Goal: Task Accomplishment & Management: Use online tool/utility

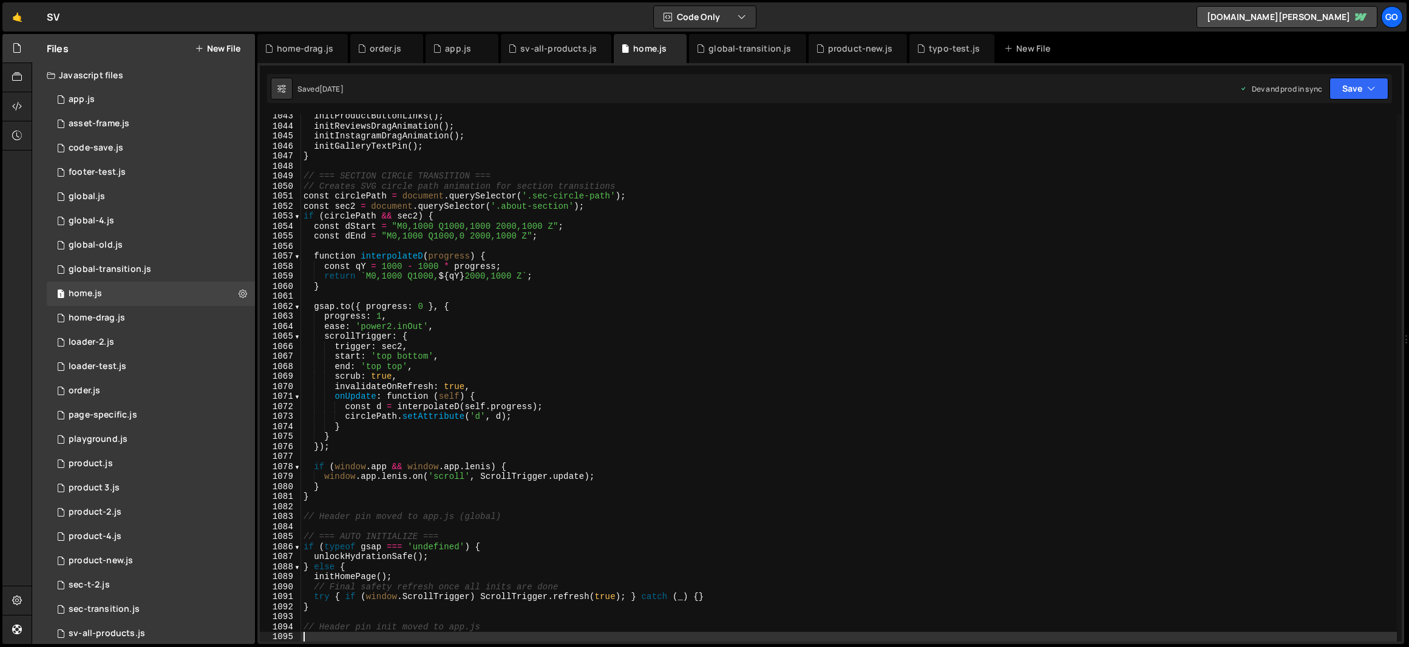
scroll to position [10437, 0]
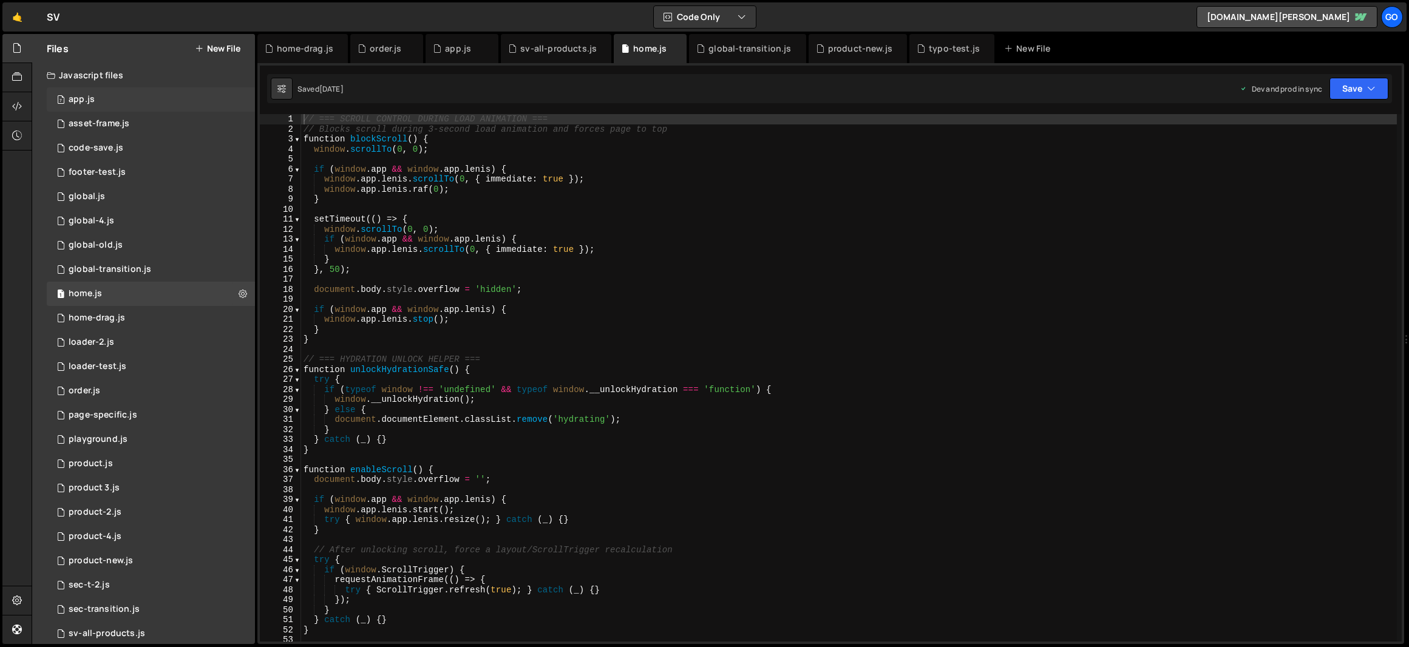
click at [103, 100] on div "7 app.js 0" at bounding box center [151, 99] width 208 height 24
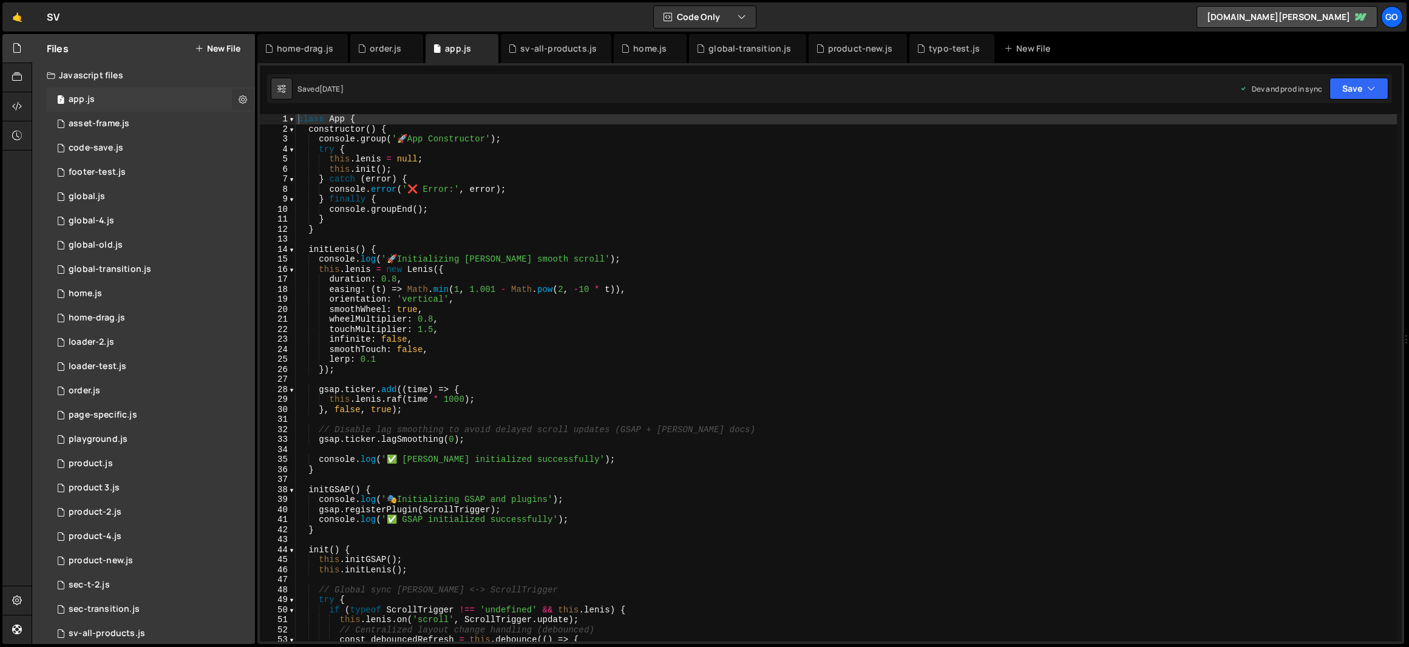
click at [239, 98] on icon at bounding box center [243, 99] width 8 height 12
type input "app"
radio input "true"
checkbox input "true"
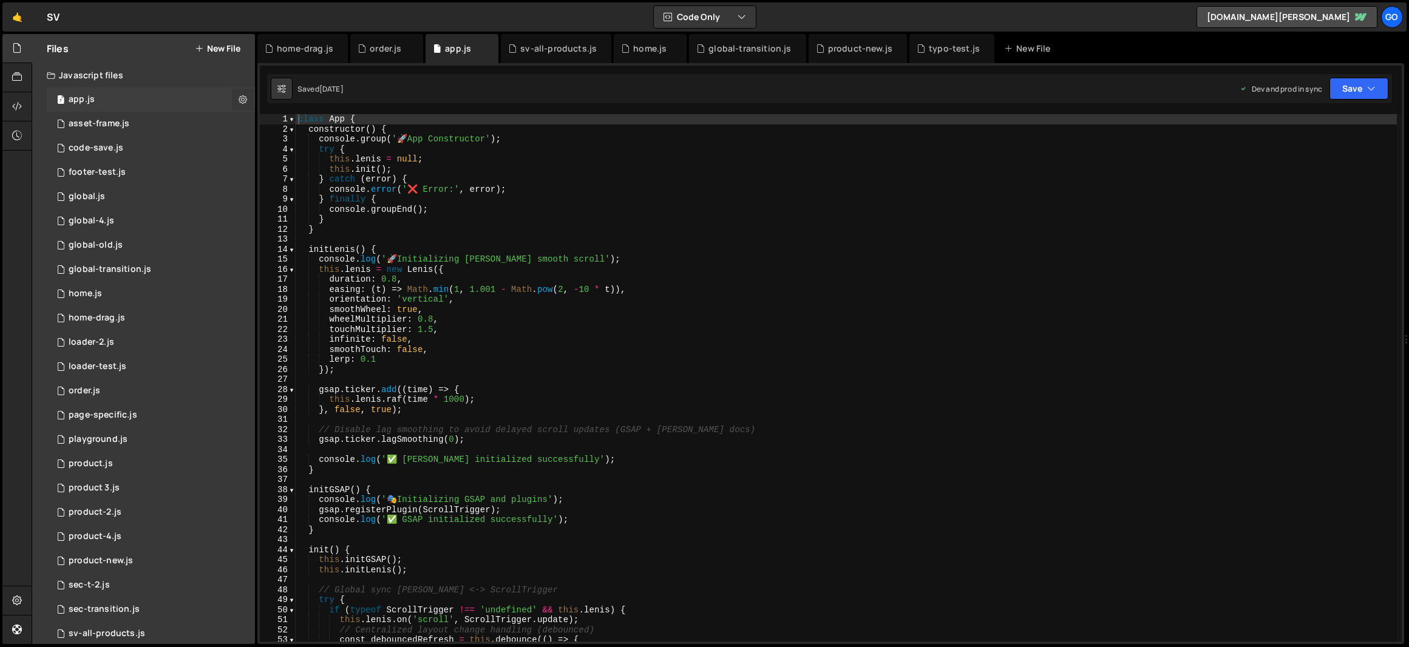
checkbox input "true"
click at [306, 123] on button "Edit File Settings" at bounding box center [316, 125] width 119 height 24
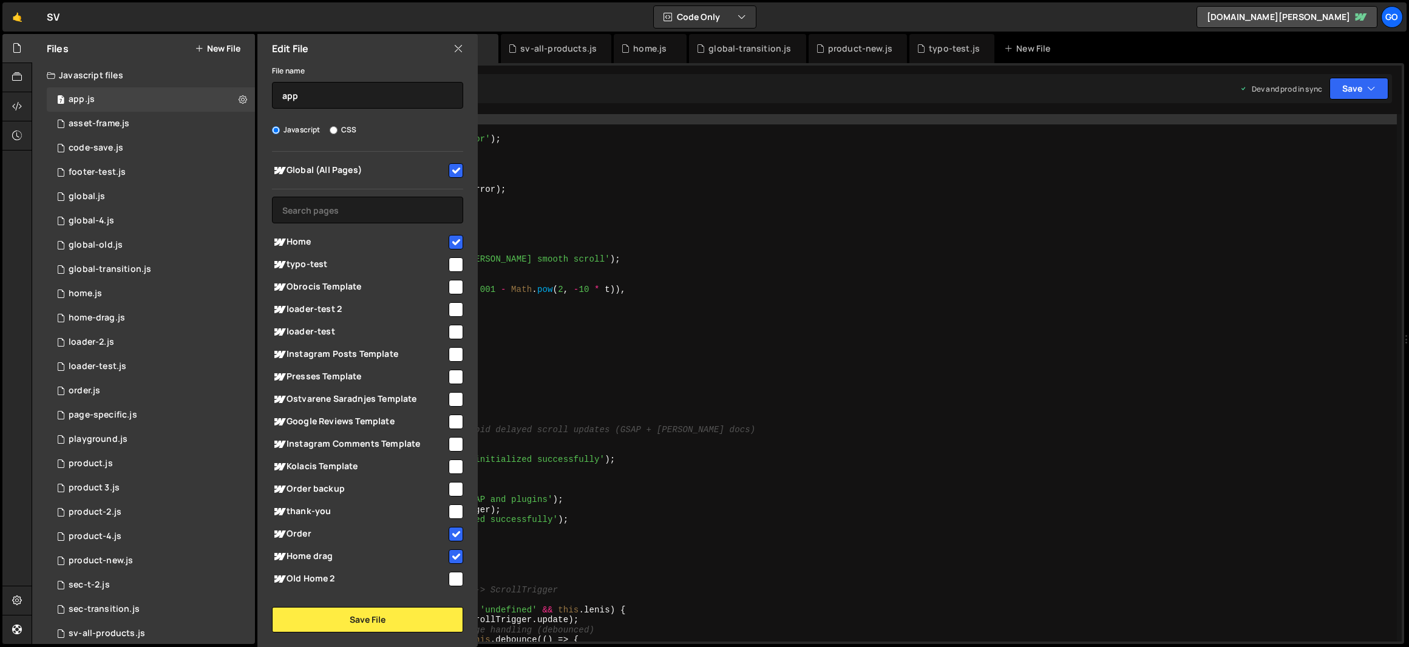
click at [455, 243] on input "checkbox" at bounding box center [455, 242] width 15 height 15
checkbox input "false"
click at [448, 540] on input "checkbox" at bounding box center [455, 534] width 15 height 15
checkbox input "false"
click at [450, 558] on input "checkbox" at bounding box center [455, 556] width 15 height 15
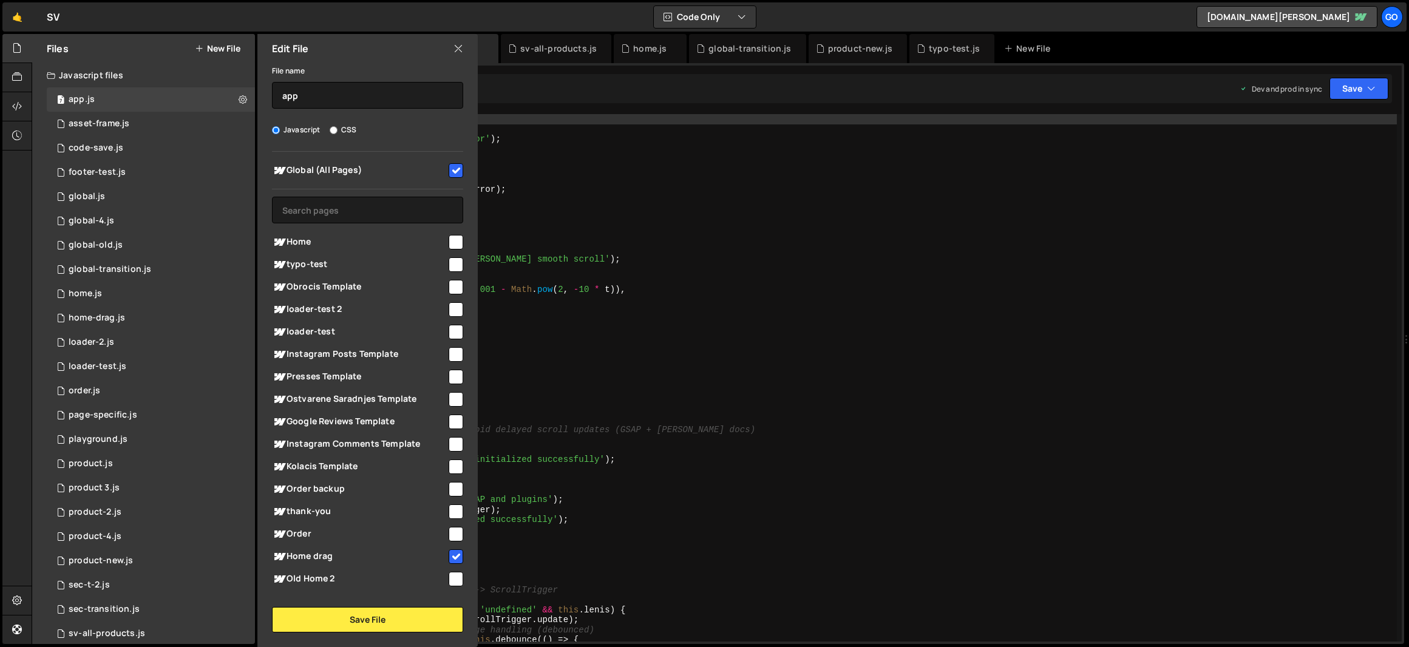
checkbox input "false"
click at [455, 171] on input "checkbox" at bounding box center [455, 170] width 15 height 15
click at [452, 171] on input "checkbox" at bounding box center [455, 170] width 15 height 15
checkbox input "true"
click at [441, 613] on button "Save File" at bounding box center [367, 619] width 191 height 25
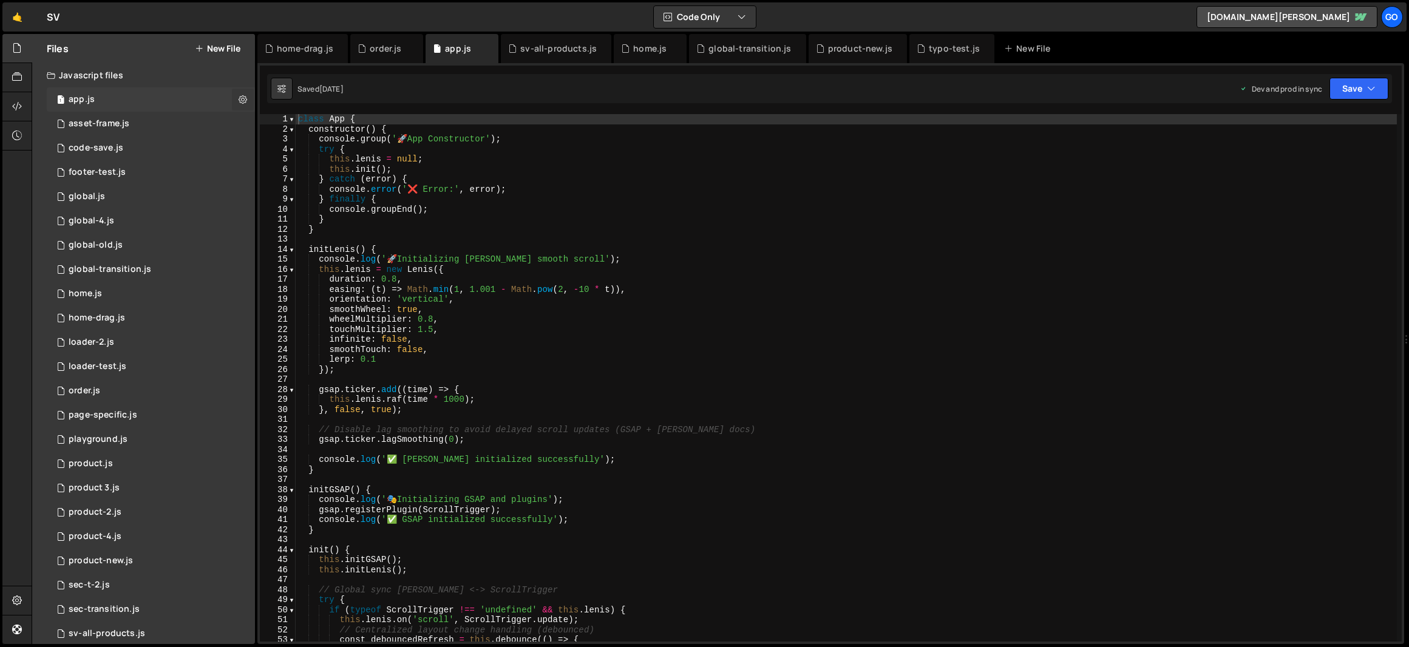
click at [239, 100] on icon at bounding box center [243, 99] width 8 height 12
click at [288, 127] on button "Edit File Settings" at bounding box center [316, 125] width 119 height 24
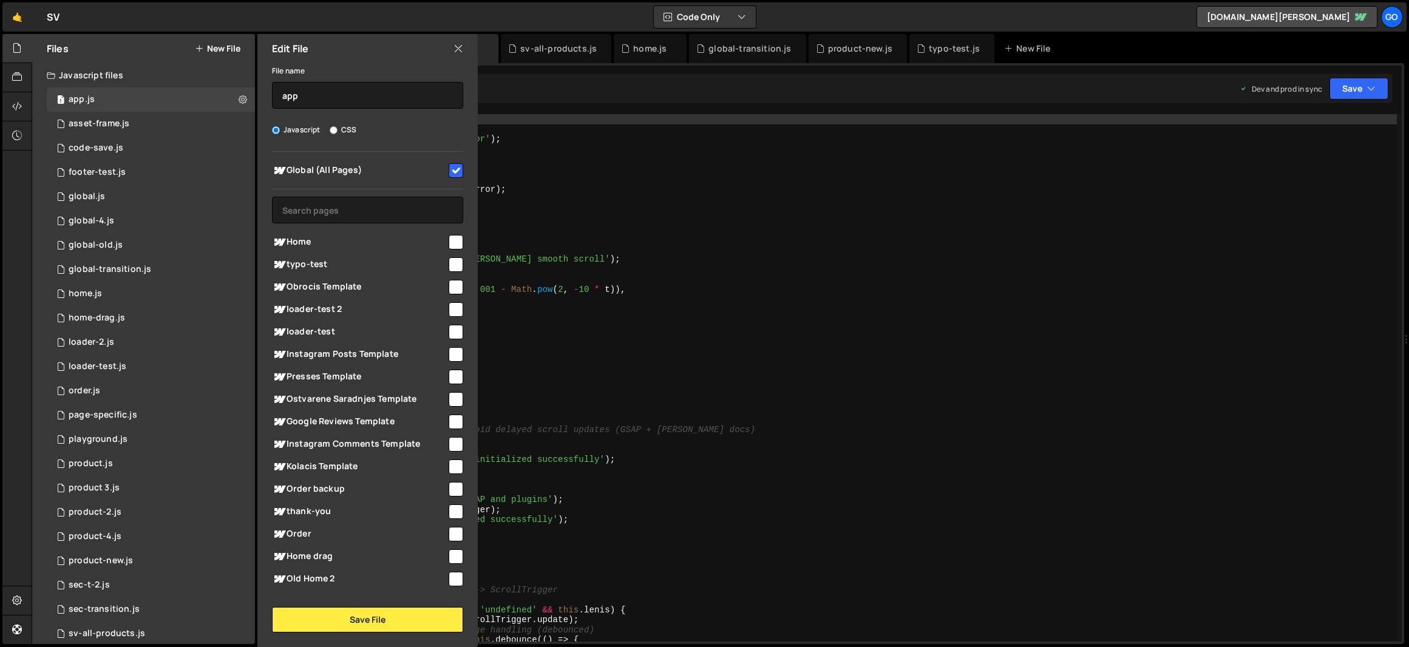
click at [455, 49] on icon at bounding box center [458, 48] width 10 height 13
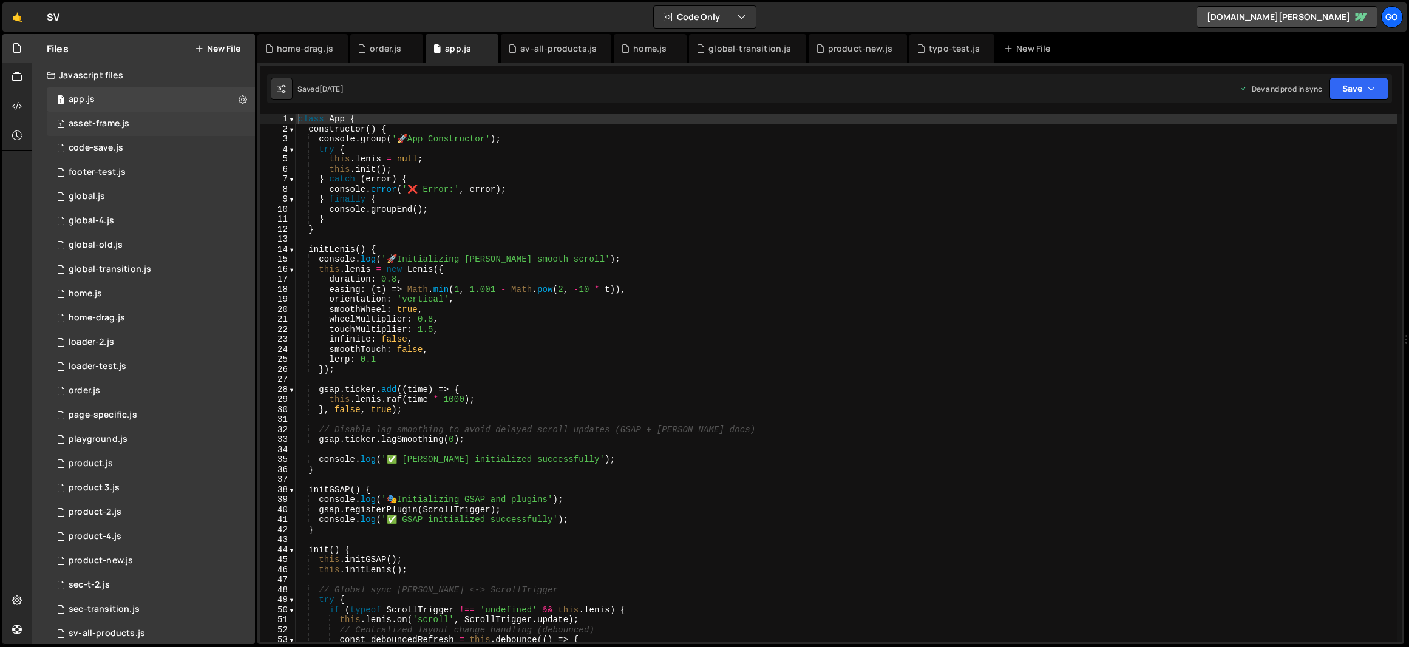
click at [98, 123] on div "asset-frame.js" at bounding box center [99, 123] width 61 height 11
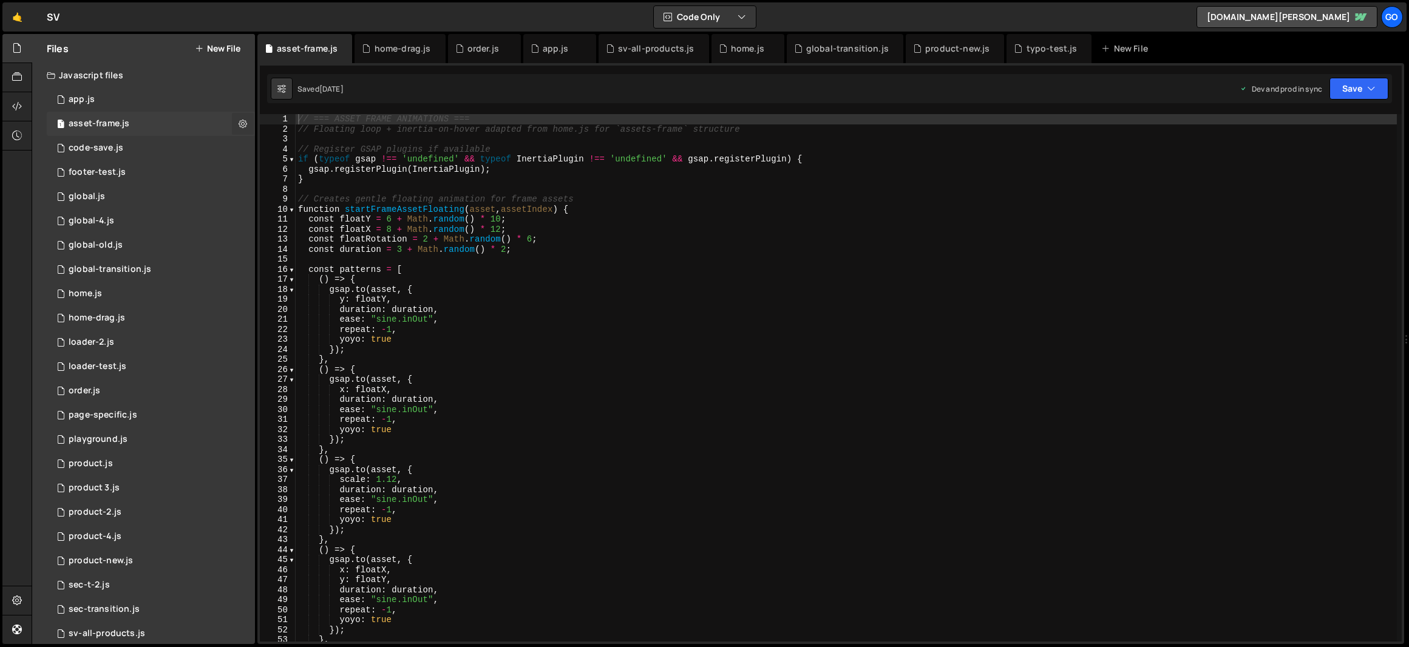
click at [239, 123] on icon at bounding box center [243, 124] width 8 height 12
type input "asset-frame"
radio input "true"
click at [314, 149] on button "Edit File Settings" at bounding box center [316, 149] width 119 height 24
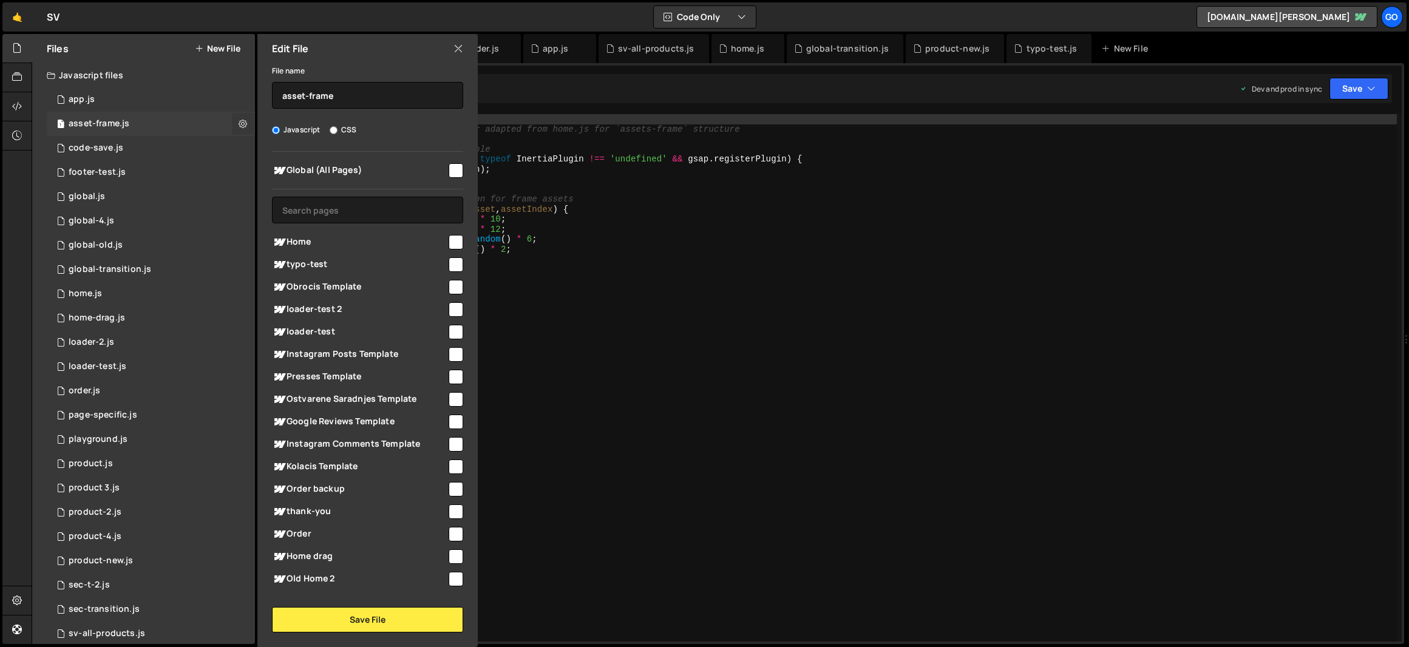
click at [241, 123] on icon at bounding box center [243, 124] width 8 height 12
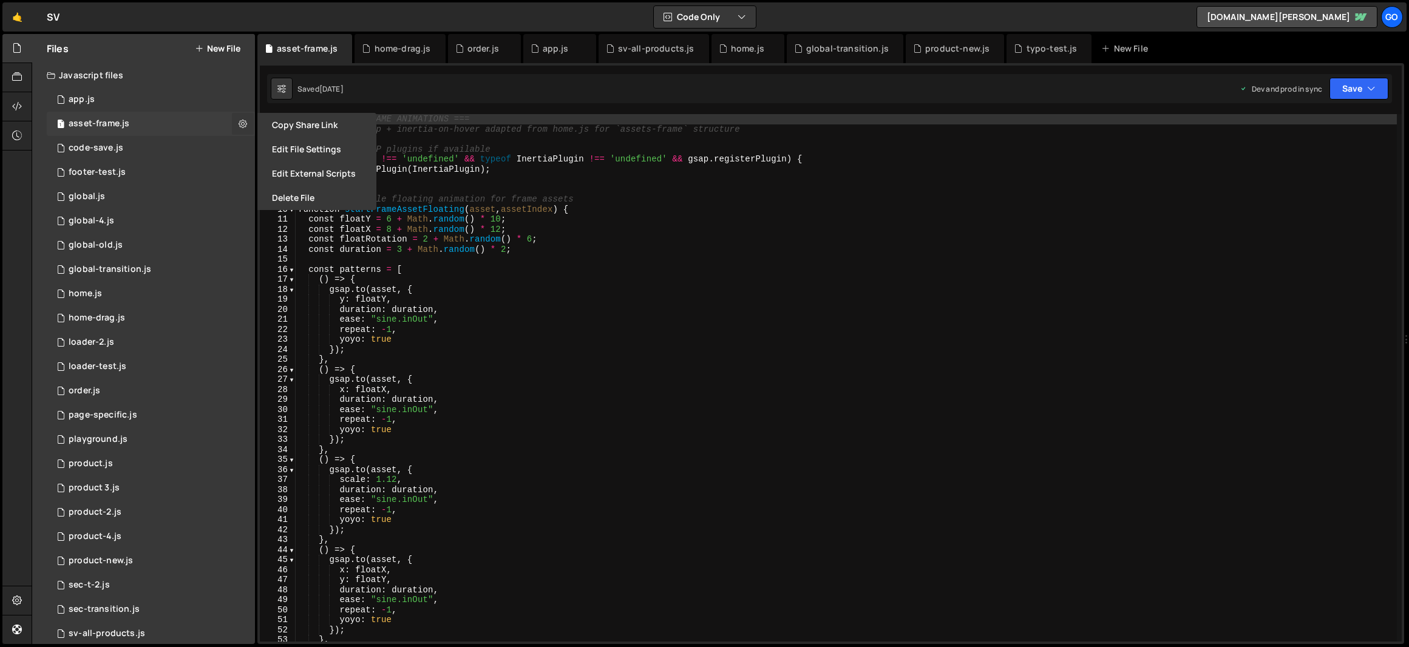
click at [241, 123] on icon at bounding box center [243, 124] width 8 height 12
click at [313, 195] on button "Delete File" at bounding box center [316, 198] width 119 height 24
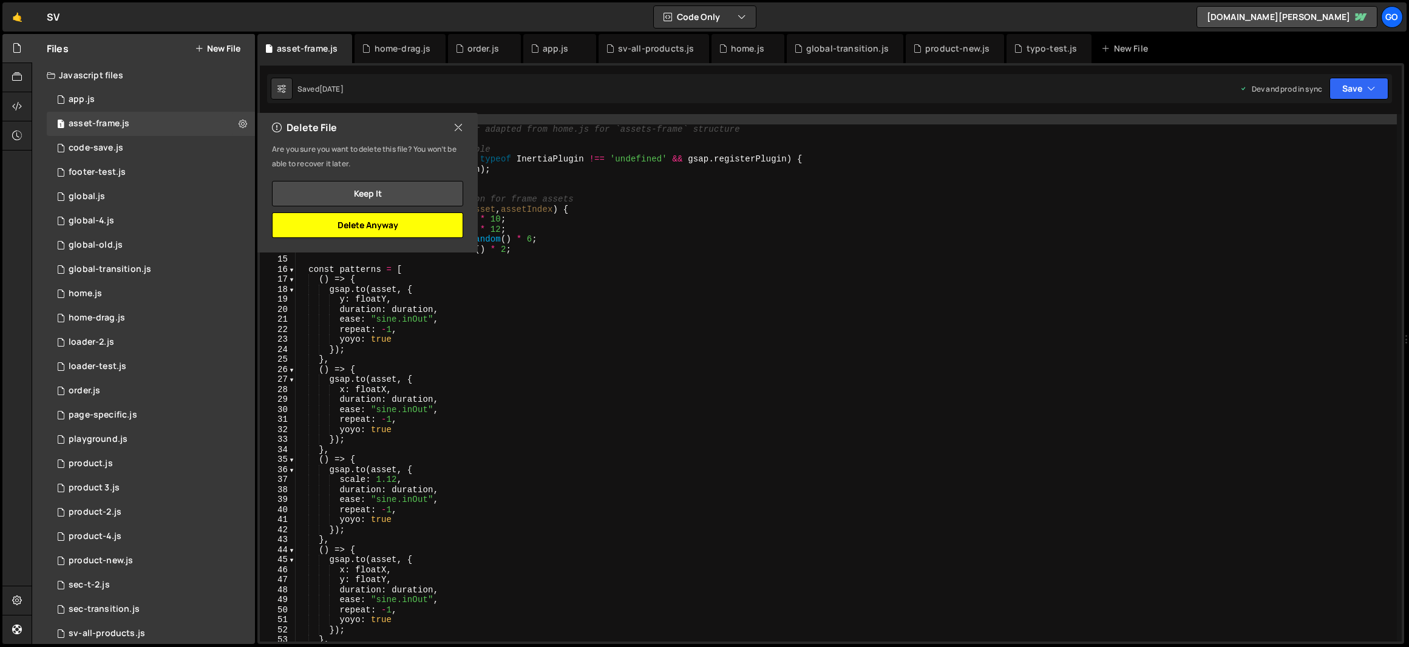
click at [391, 223] on button "Delete Anyway" at bounding box center [367, 224] width 191 height 25
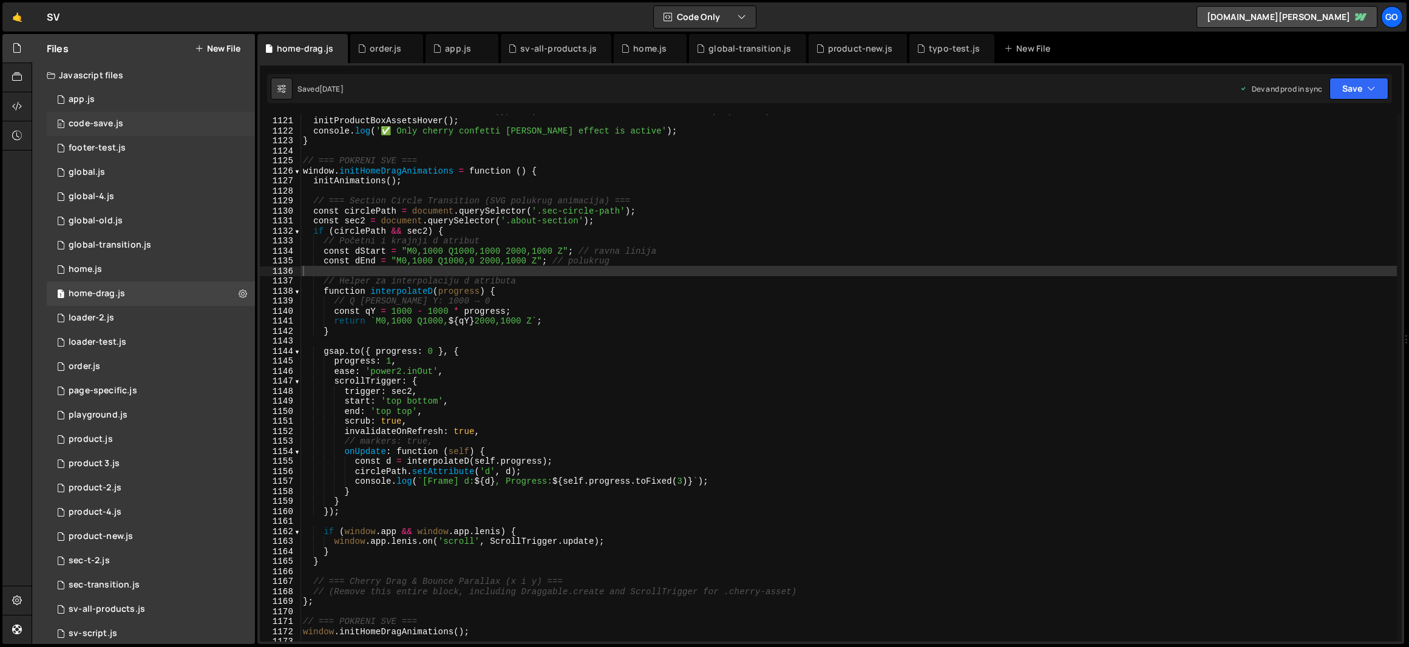
click at [131, 119] on div "0 code-save.js 0" at bounding box center [151, 124] width 208 height 24
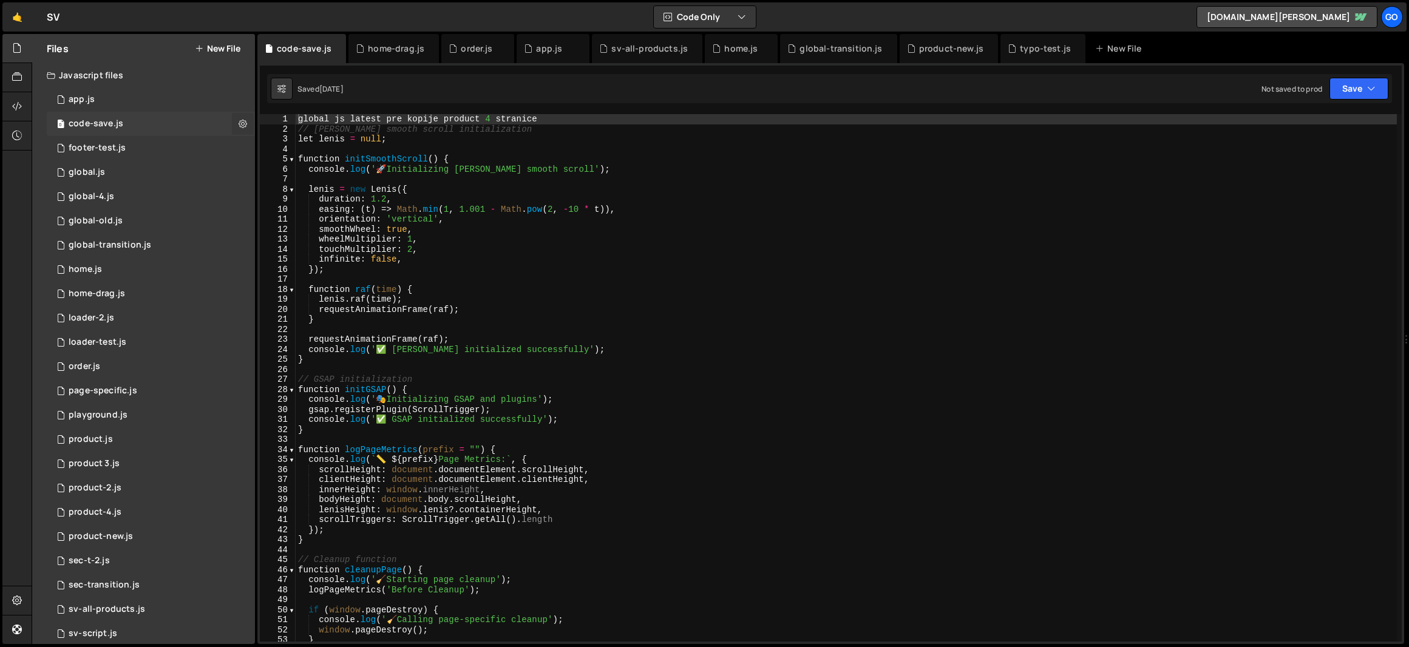
click at [239, 127] on icon at bounding box center [243, 124] width 8 height 12
click at [311, 146] on button "Edit File Settings" at bounding box center [316, 149] width 119 height 24
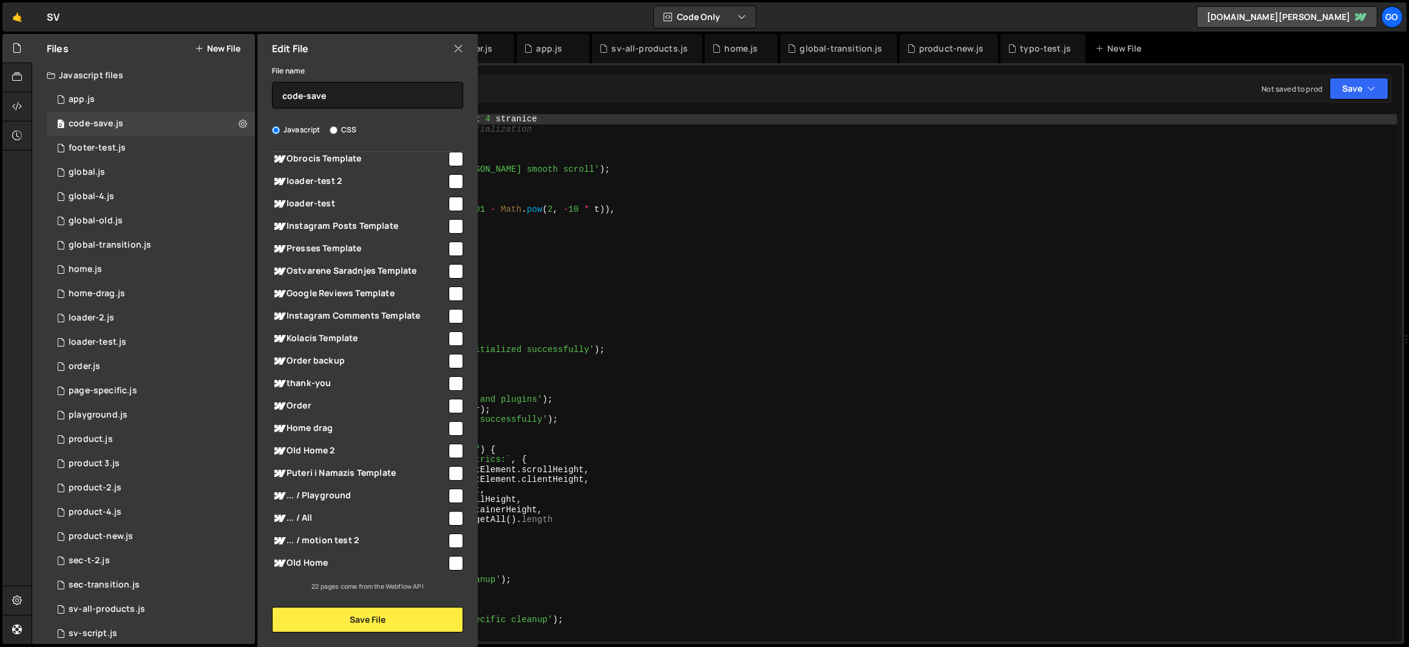
scroll to position [0, 0]
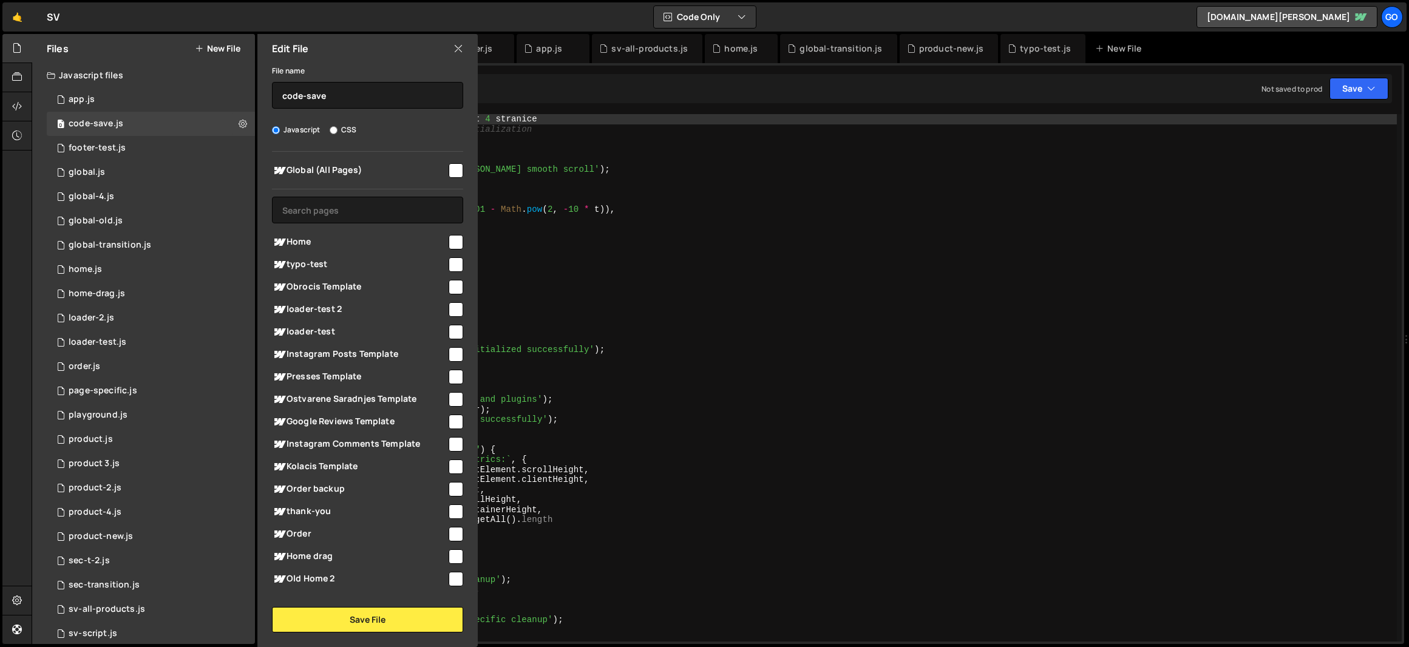
click at [458, 50] on icon at bounding box center [458, 48] width 10 height 13
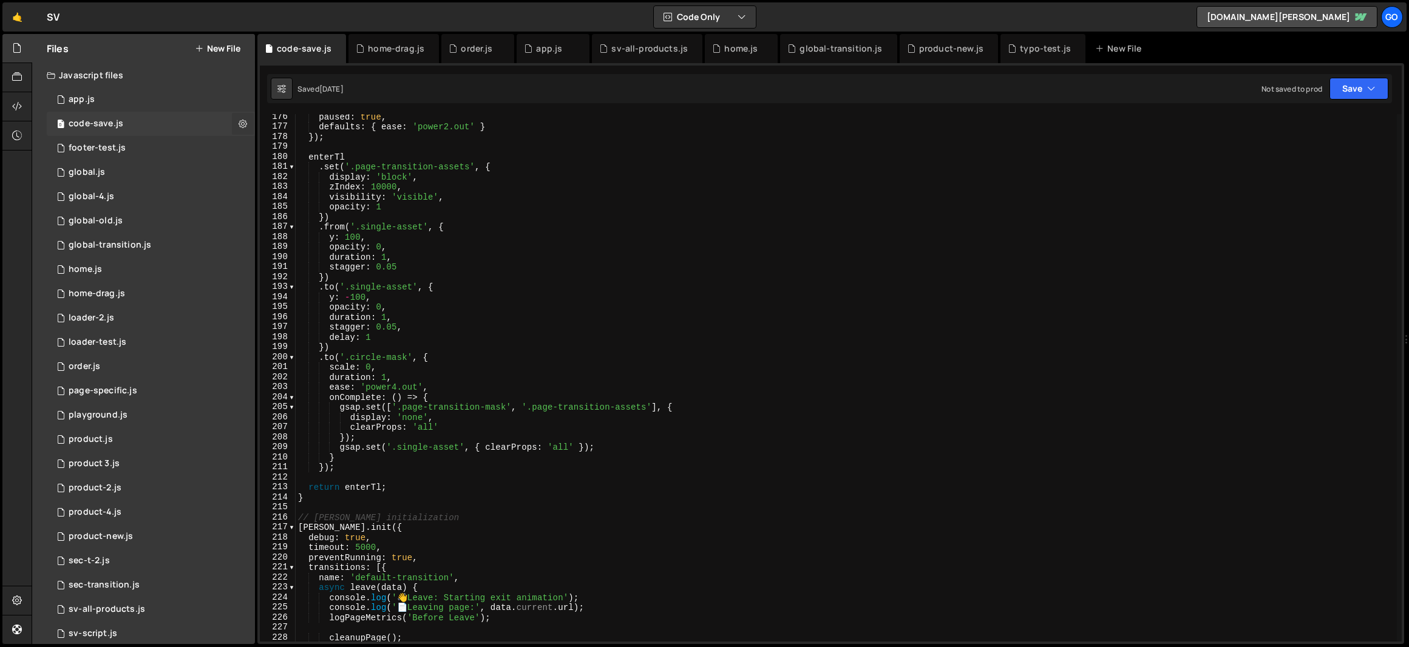
click at [239, 124] on icon at bounding box center [243, 124] width 8 height 12
click at [307, 200] on button "Delete File" at bounding box center [316, 198] width 119 height 24
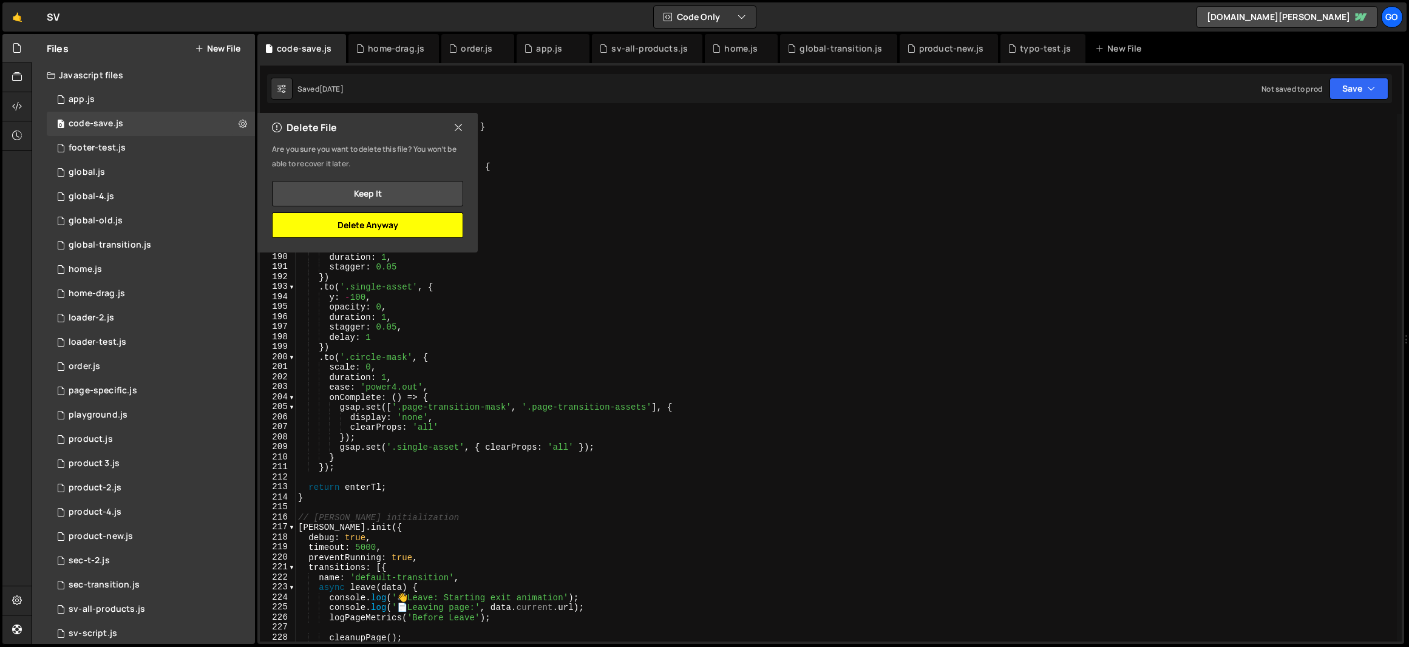
click at [388, 228] on button "Delete Anyway" at bounding box center [367, 224] width 191 height 25
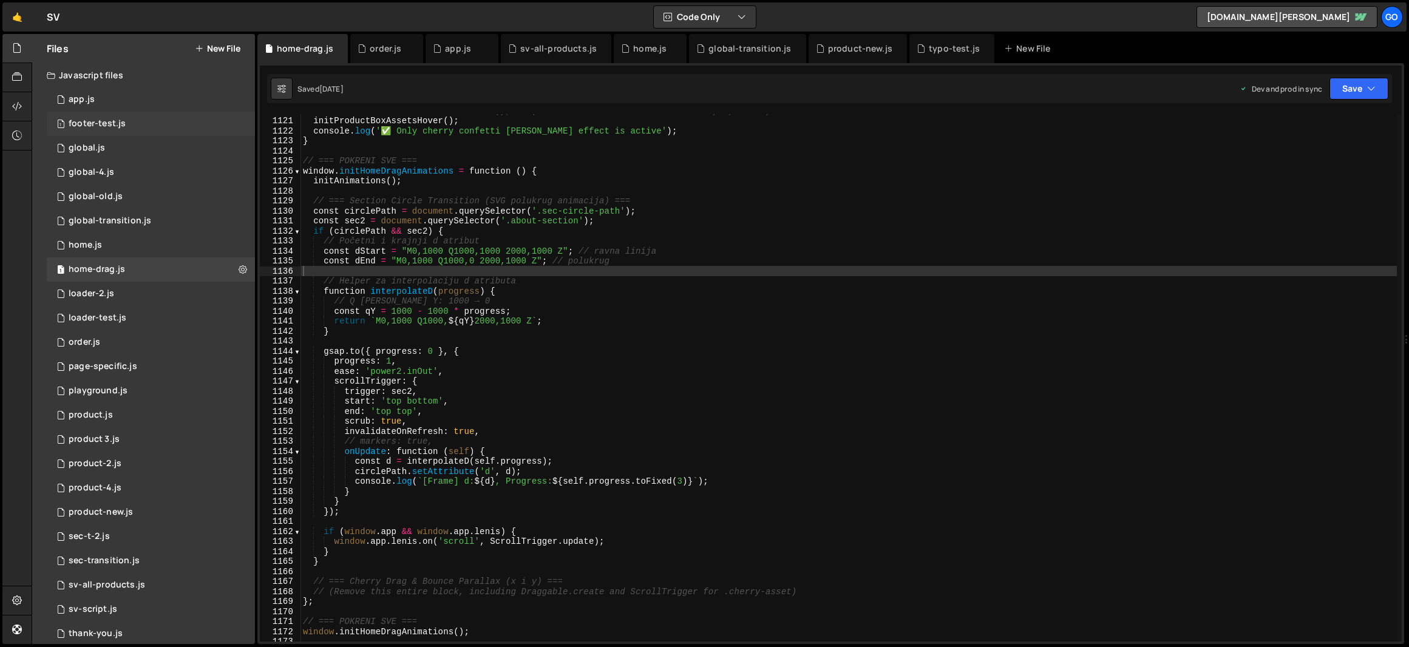
click at [115, 123] on div "footer-test.js" at bounding box center [97, 123] width 57 height 11
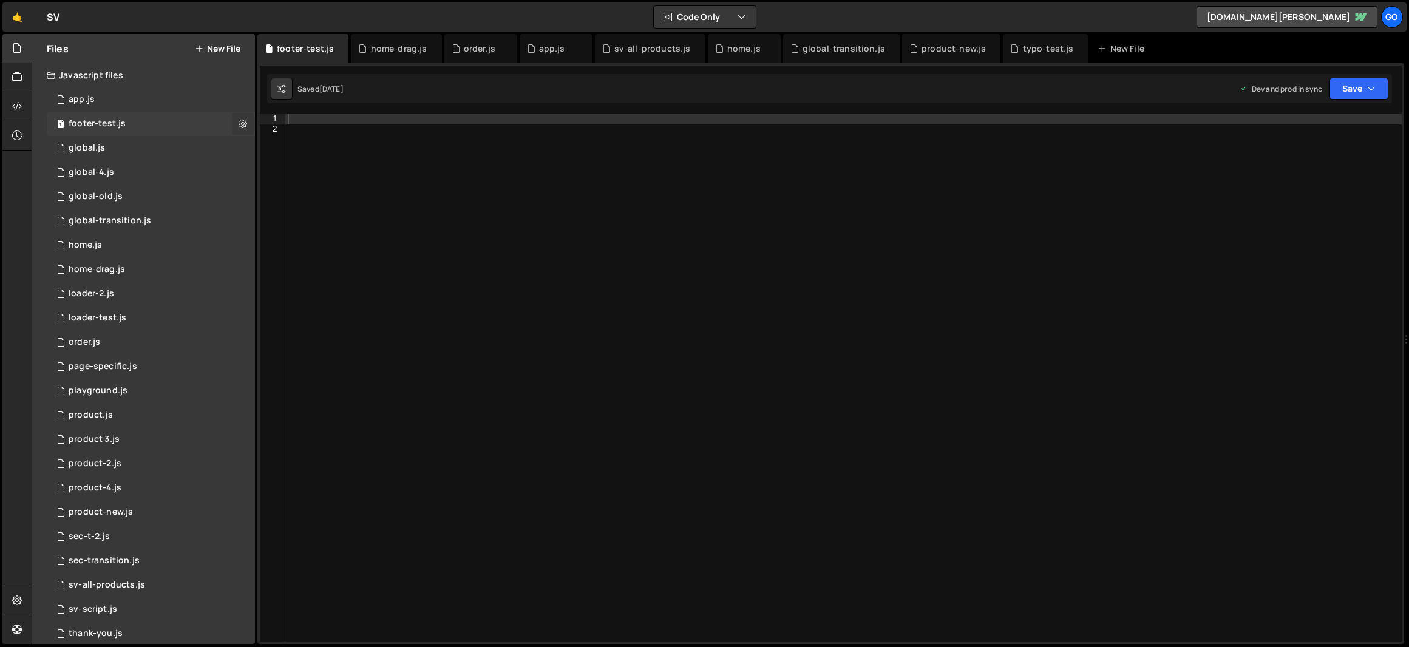
click at [242, 124] on icon at bounding box center [243, 124] width 8 height 12
type input "footer-test"
radio input "true"
click at [323, 152] on button "Edit File Settings" at bounding box center [316, 149] width 119 height 24
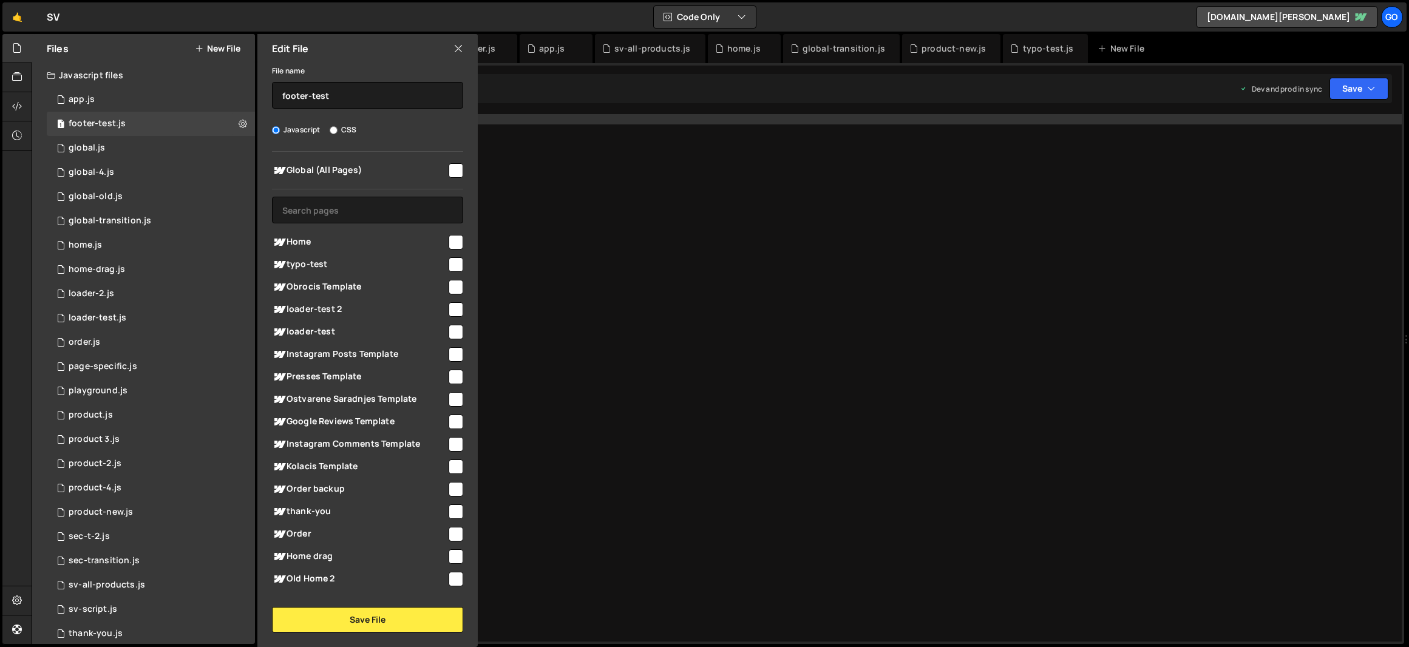
click at [454, 44] on icon at bounding box center [458, 48] width 10 height 13
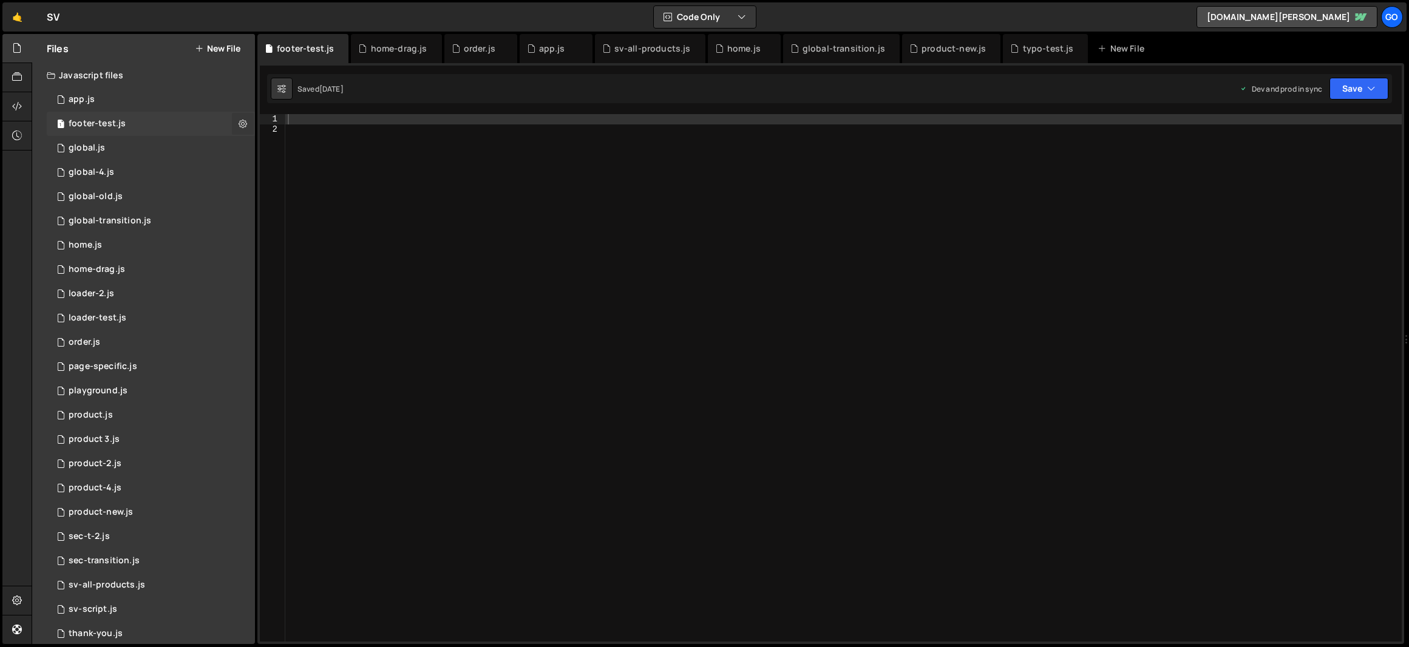
click at [239, 124] on icon at bounding box center [243, 124] width 8 height 12
click at [320, 196] on button "Delete File" at bounding box center [316, 198] width 119 height 24
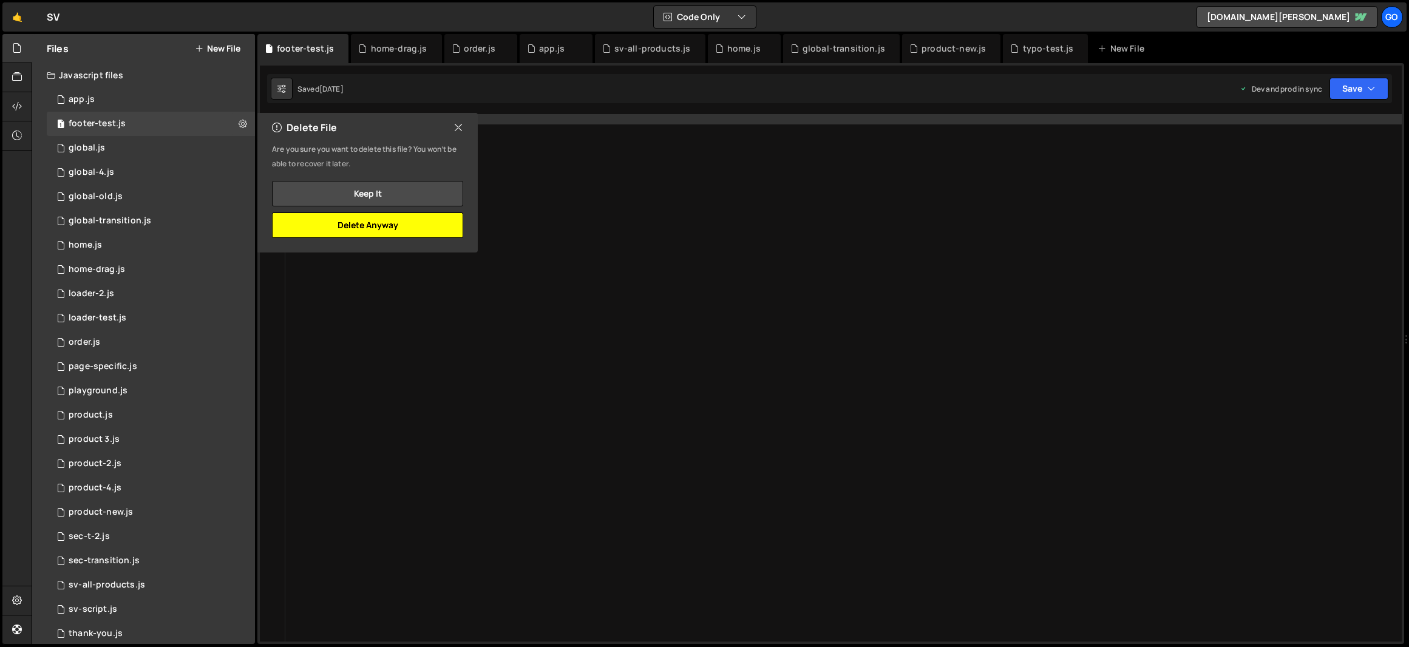
click at [402, 226] on button "Delete Anyway" at bounding box center [367, 224] width 191 height 25
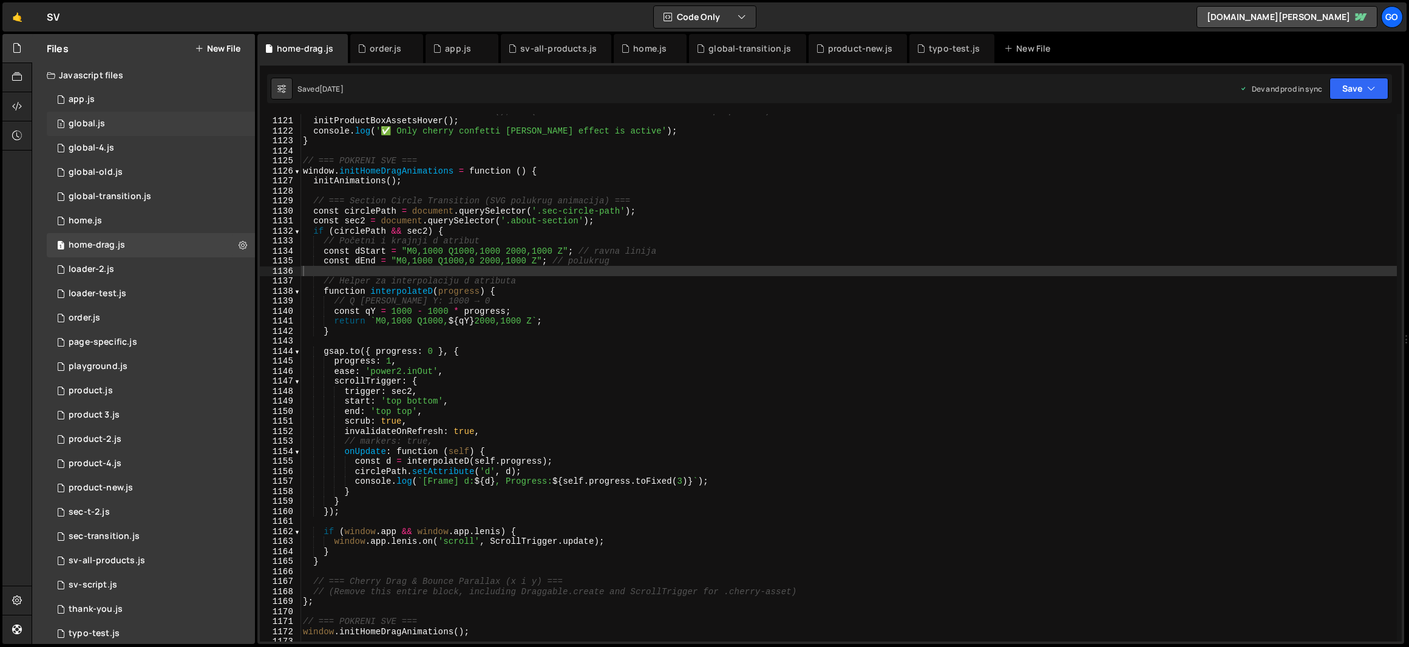
click at [104, 123] on div "3 global.js 0" at bounding box center [151, 124] width 208 height 24
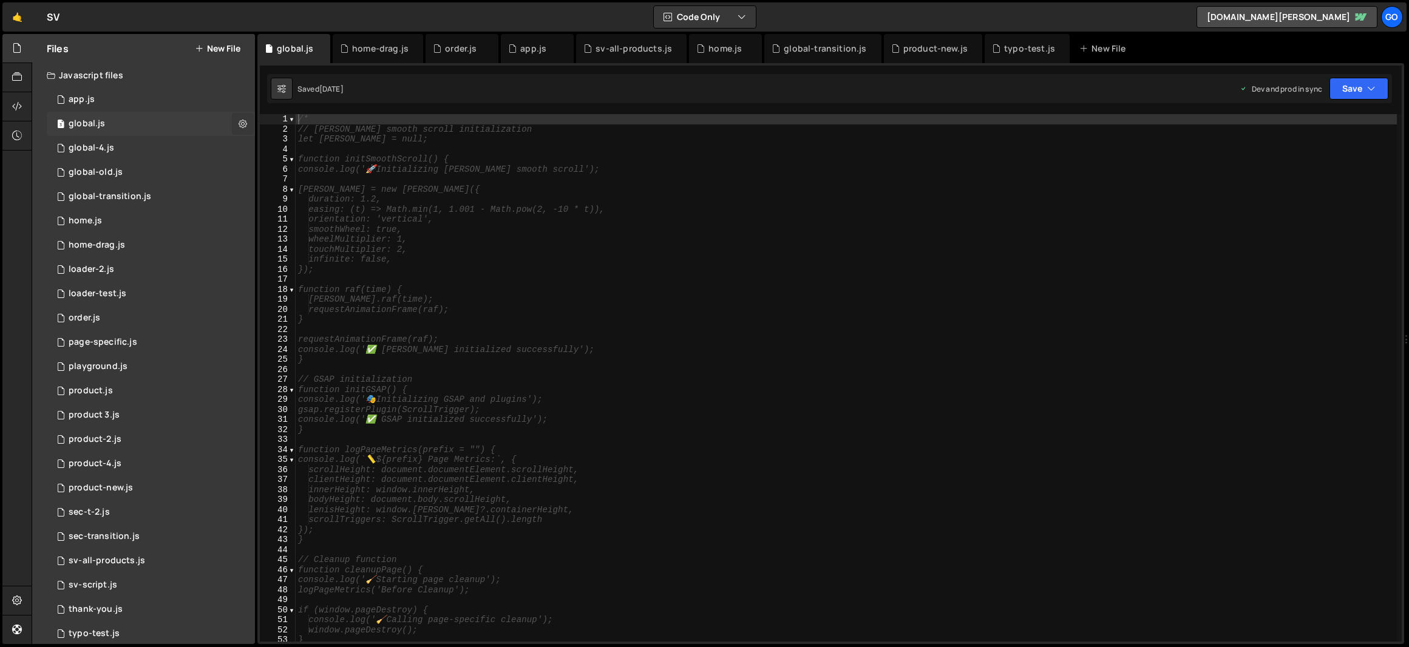
click at [239, 124] on icon at bounding box center [243, 124] width 8 height 12
type input "global"
radio input "true"
click at [285, 151] on button "Edit File Settings" at bounding box center [316, 149] width 119 height 24
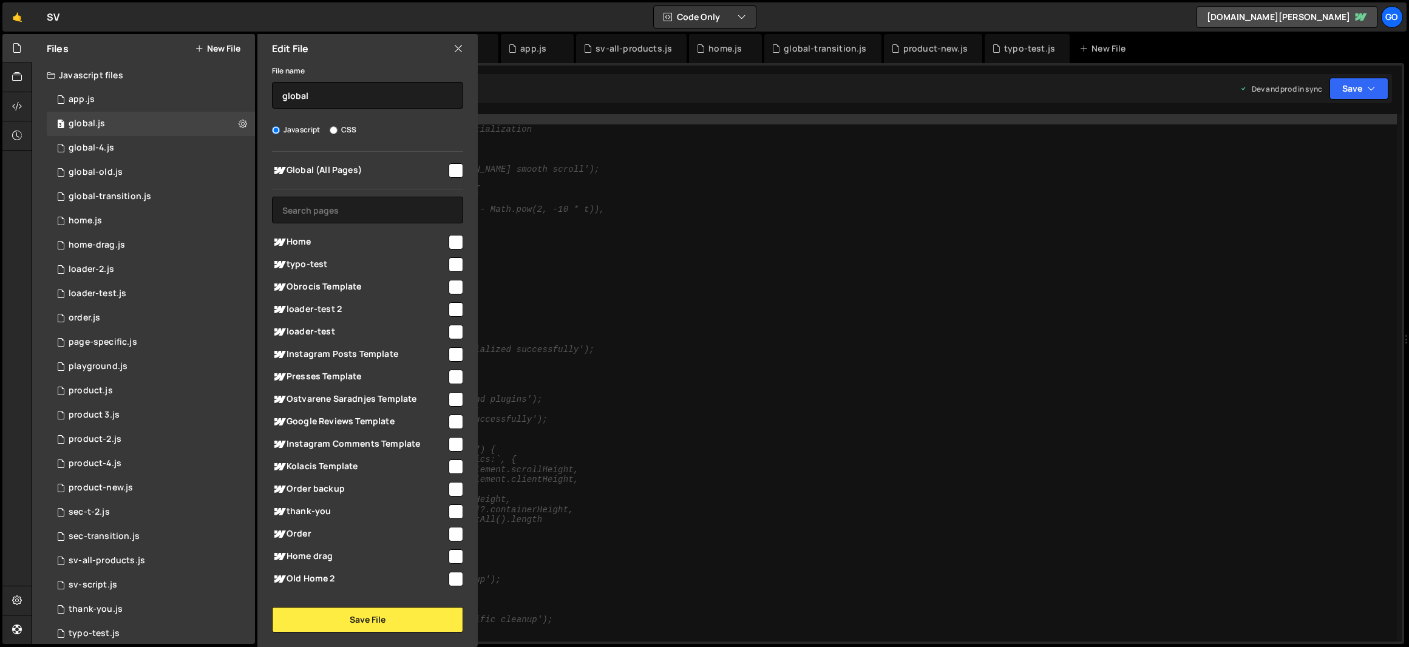
type textarea "smoothWheel: true,"
click at [522, 227] on div "/* // [PERSON_NAME] smooth scroll initialization let [PERSON_NAME] = null; func…" at bounding box center [846, 387] width 1101 height 547
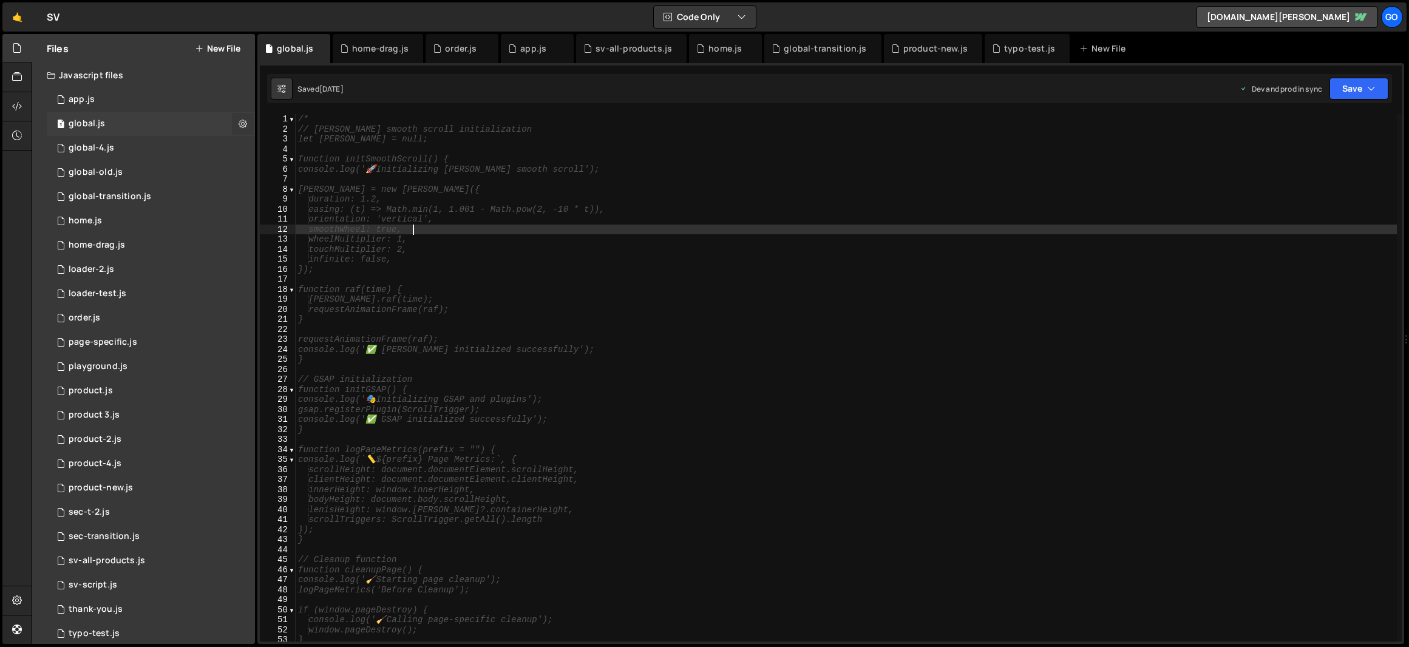
click at [239, 121] on icon at bounding box center [243, 124] width 8 height 12
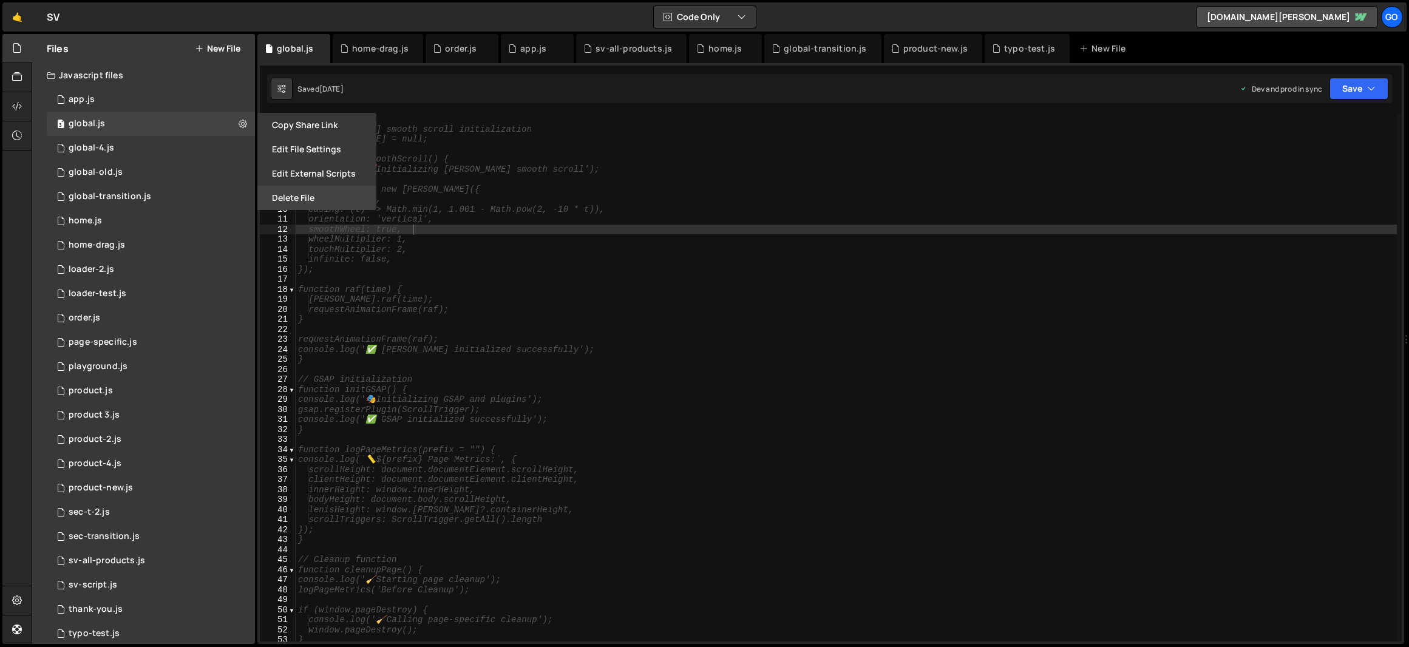
click at [322, 194] on button "Delete File" at bounding box center [316, 198] width 119 height 24
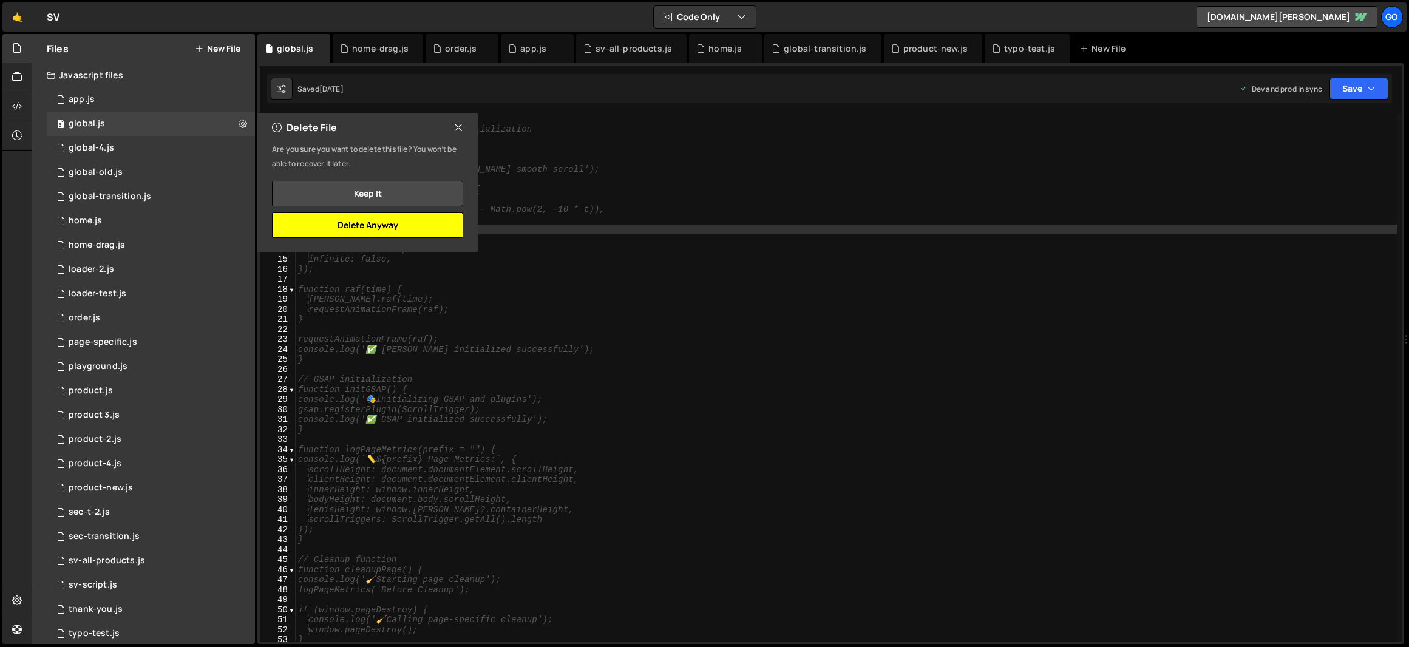
click at [399, 227] on button "Delete Anyway" at bounding box center [367, 224] width 191 height 25
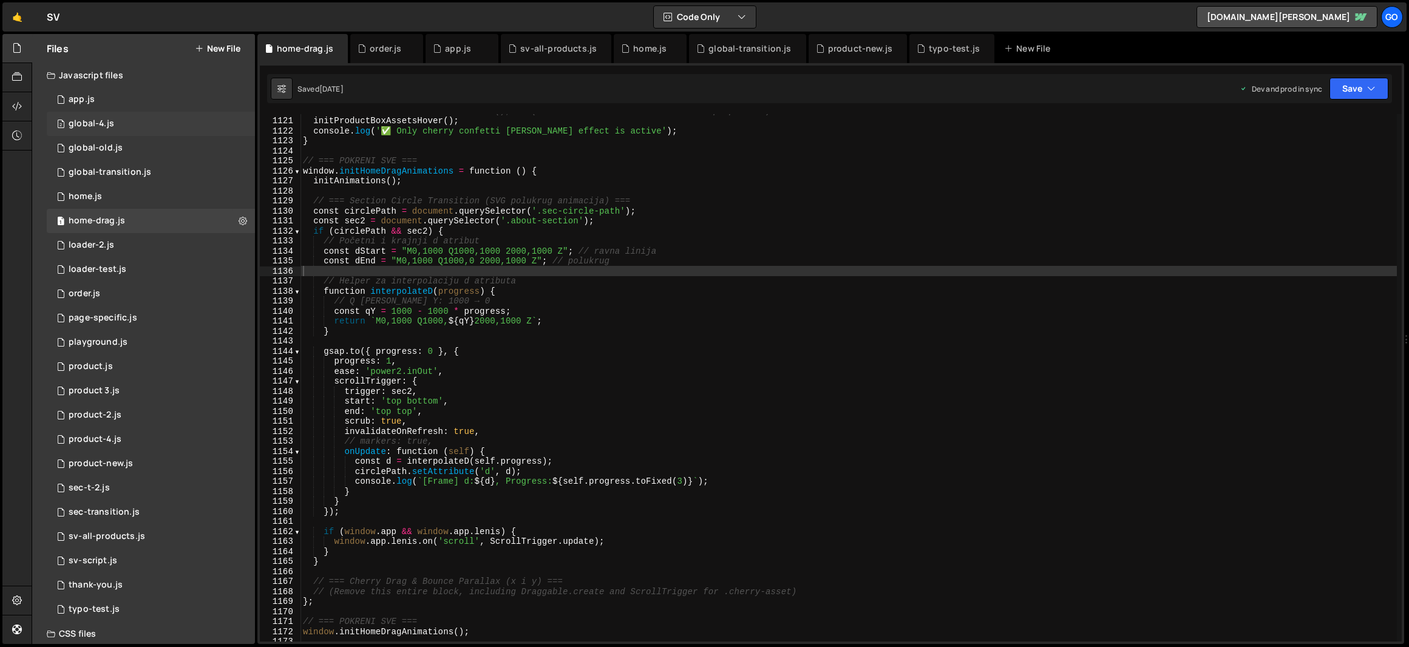
click at [138, 127] on div "2 global-4.js 0" at bounding box center [151, 124] width 208 height 24
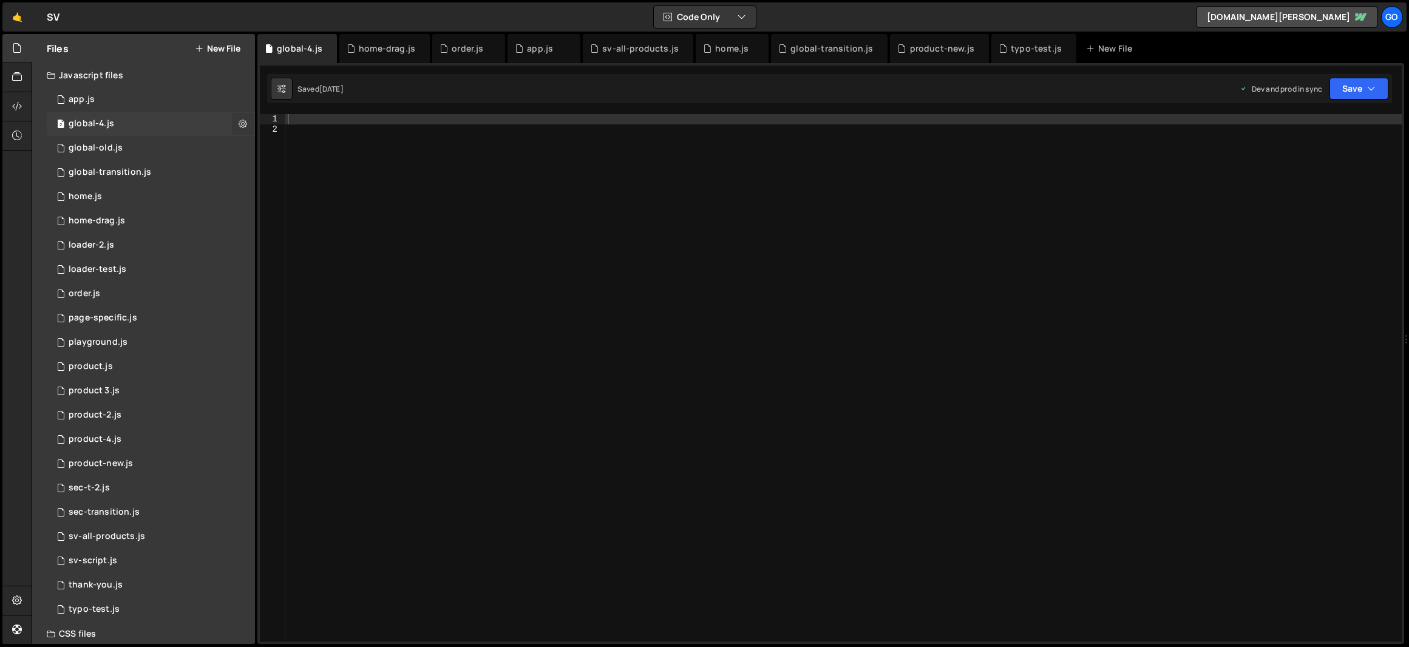
click at [240, 119] on icon at bounding box center [243, 124] width 8 height 12
click at [312, 195] on button "Delete File" at bounding box center [316, 198] width 119 height 24
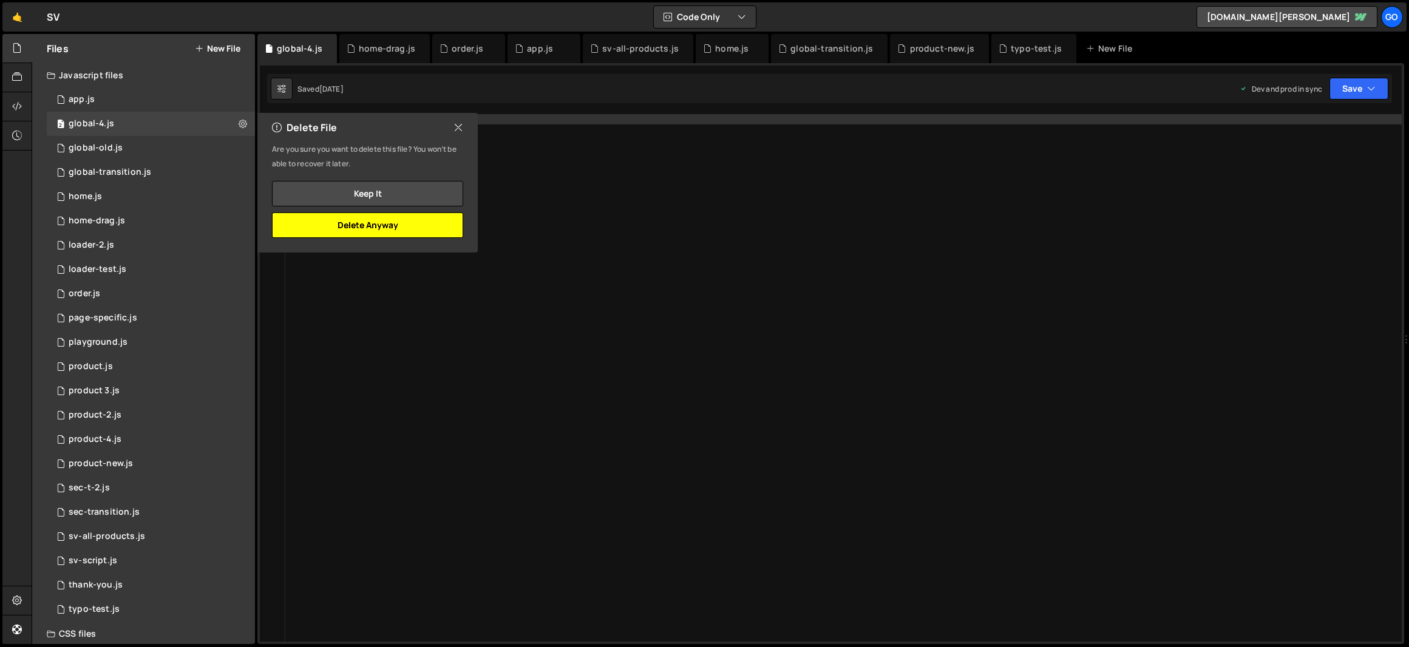
click at [393, 222] on button "Delete Anyway" at bounding box center [367, 224] width 191 height 25
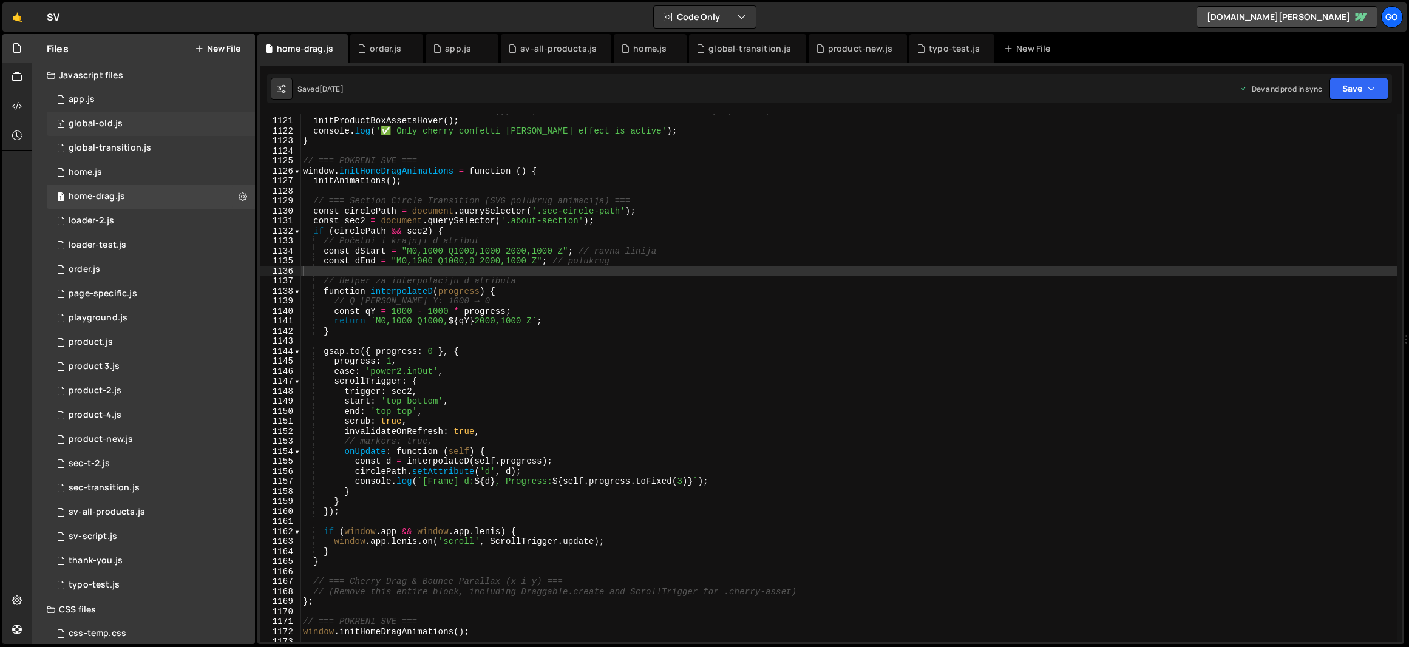
click at [145, 129] on div "1 global-old.js 0" at bounding box center [151, 124] width 208 height 24
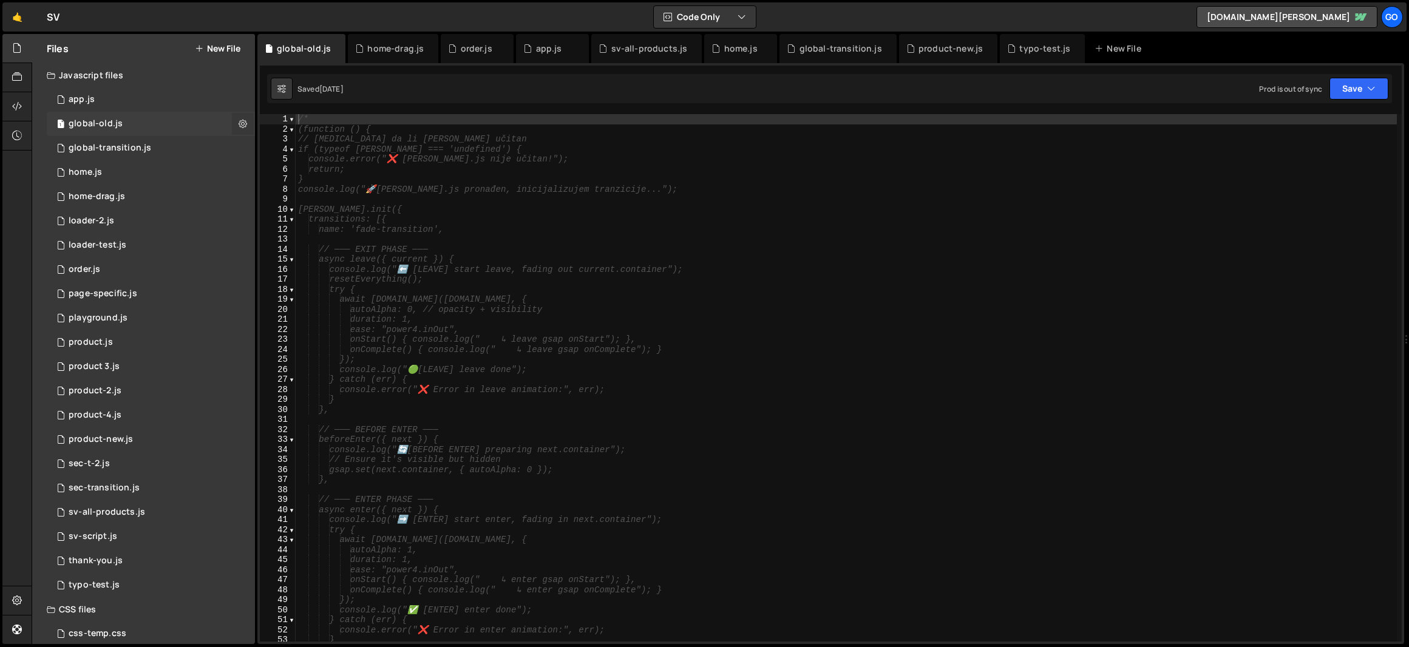
click at [242, 120] on button at bounding box center [243, 124] width 22 height 22
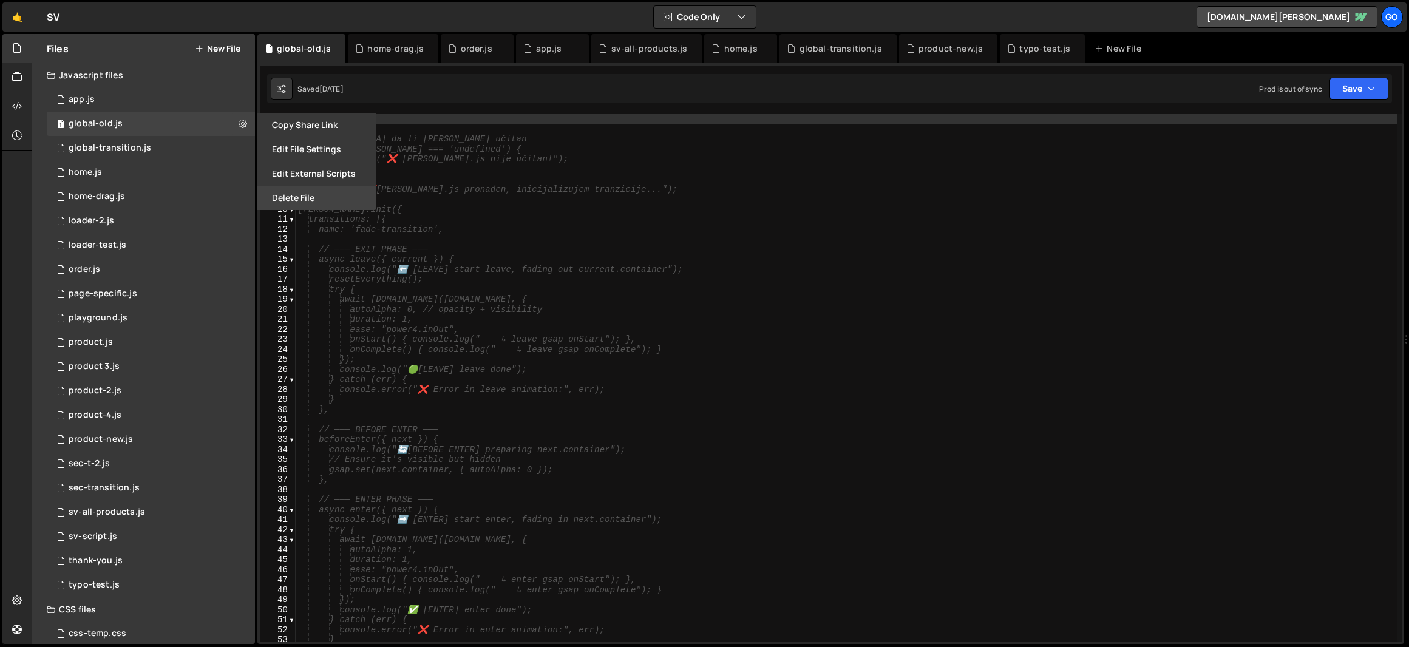
click at [312, 196] on button "Delete File" at bounding box center [316, 198] width 119 height 24
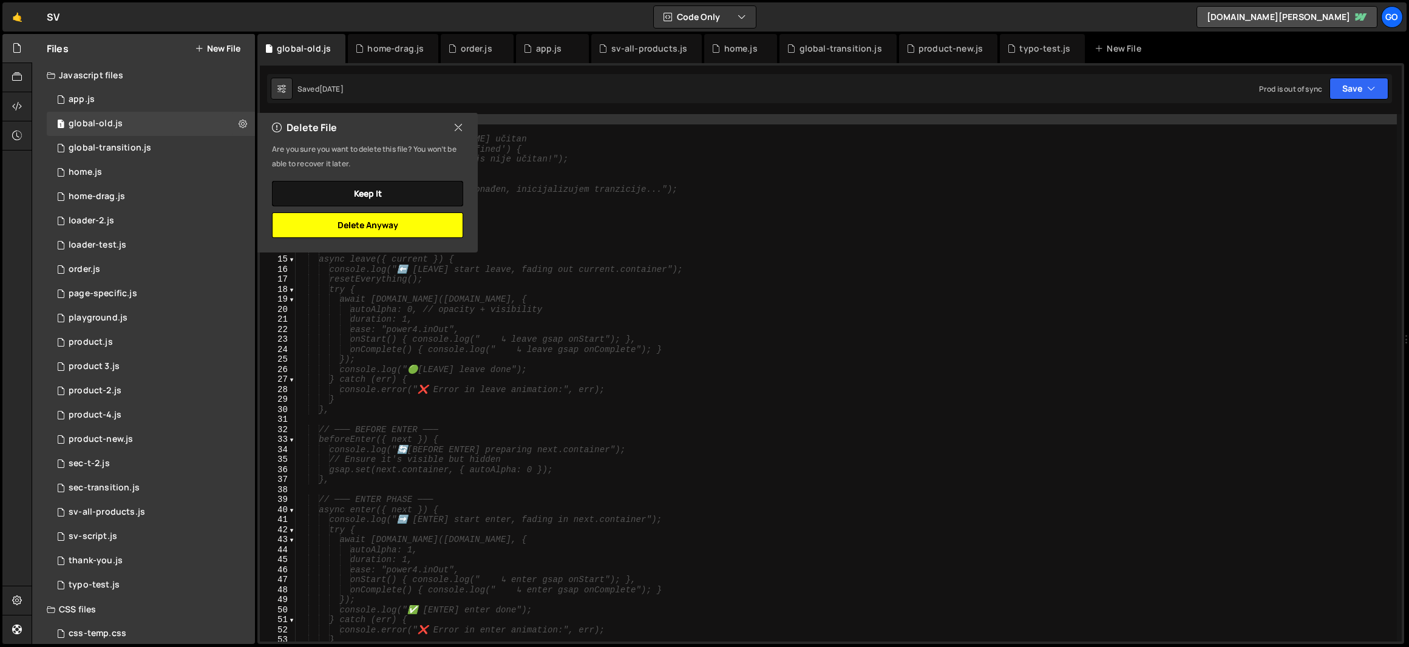
drag, startPoint x: 387, startPoint y: 226, endPoint x: 328, endPoint y: 205, distance: 63.2
click at [387, 226] on button "Delete Anyway" at bounding box center [367, 224] width 191 height 25
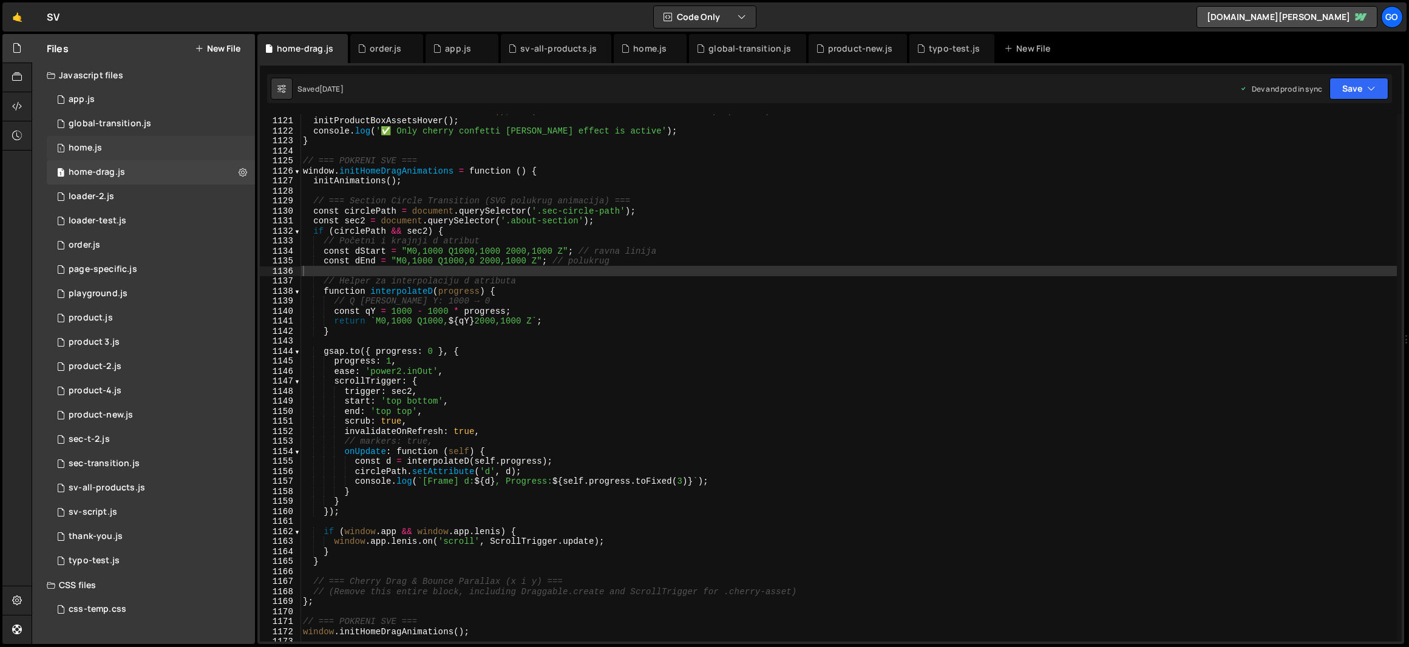
click at [111, 142] on div "1 home.js 0" at bounding box center [151, 148] width 208 height 24
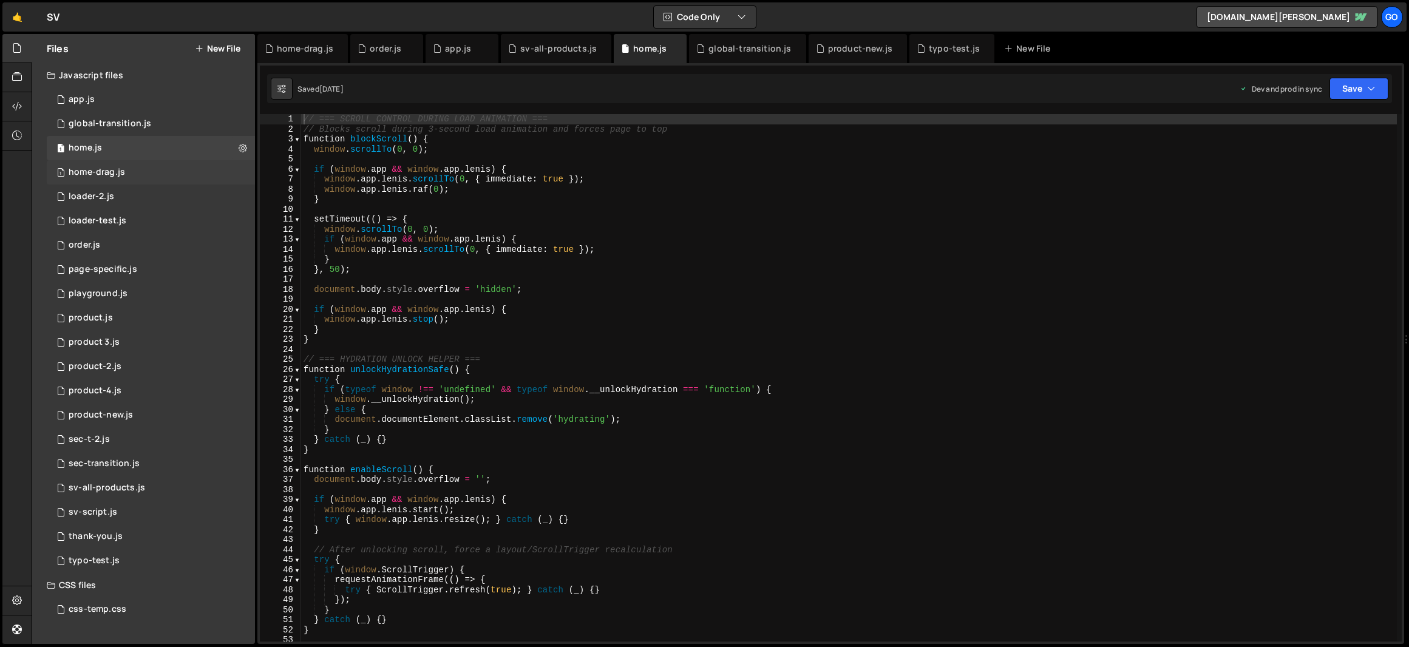
click at [112, 172] on div "home-drag.js" at bounding box center [97, 172] width 56 height 11
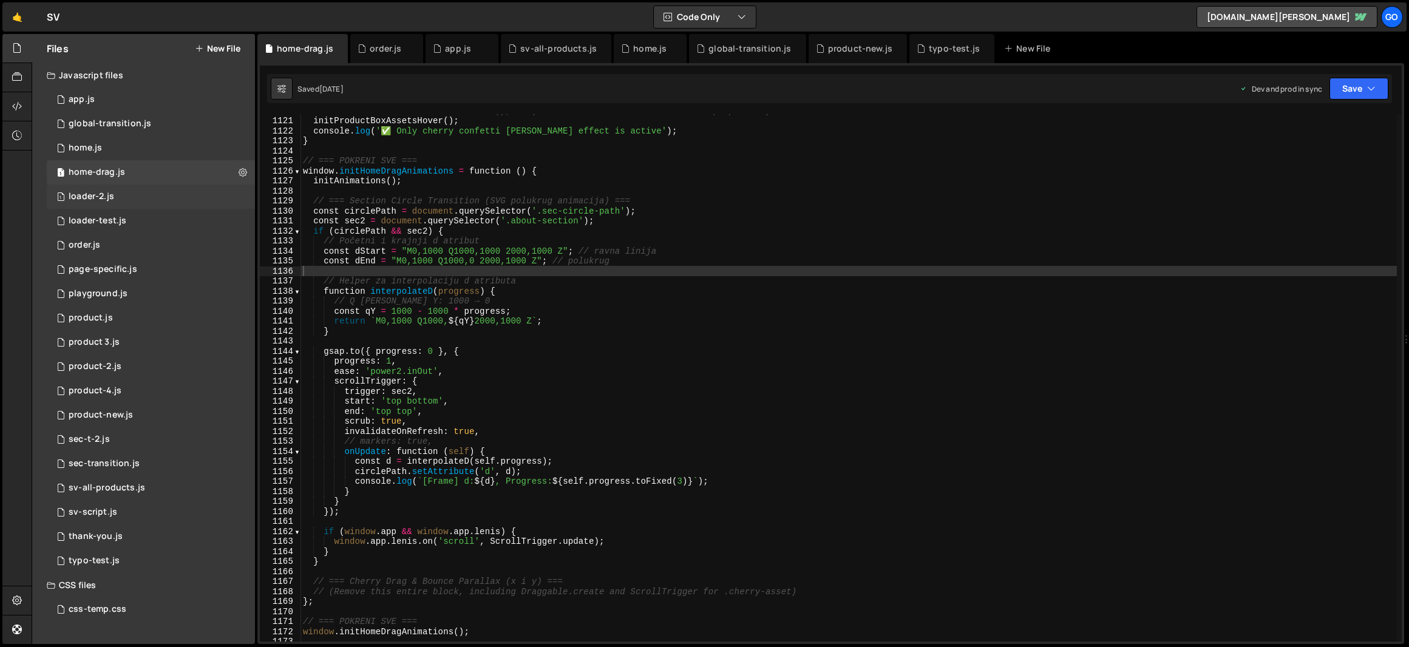
click at [127, 198] on div "1 loader-2.js 0" at bounding box center [151, 196] width 208 height 24
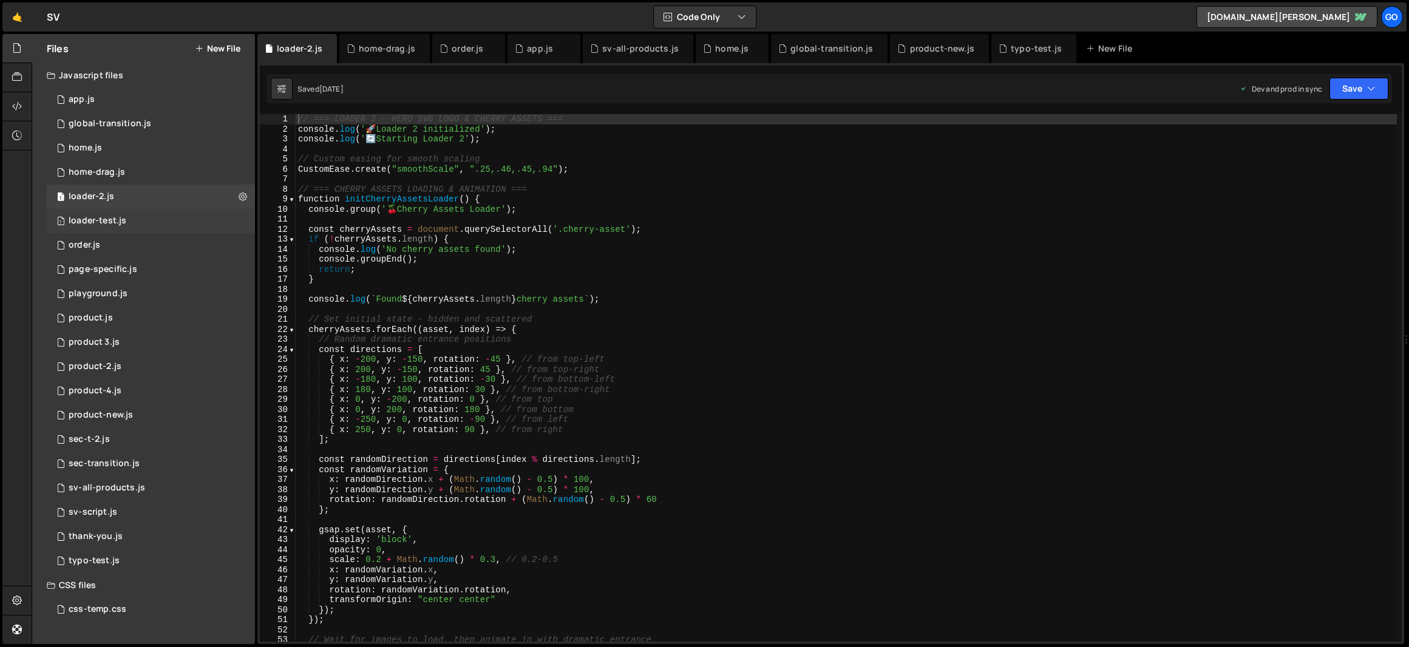
click at [126, 220] on div "1 loader-test.js 0" at bounding box center [151, 221] width 208 height 24
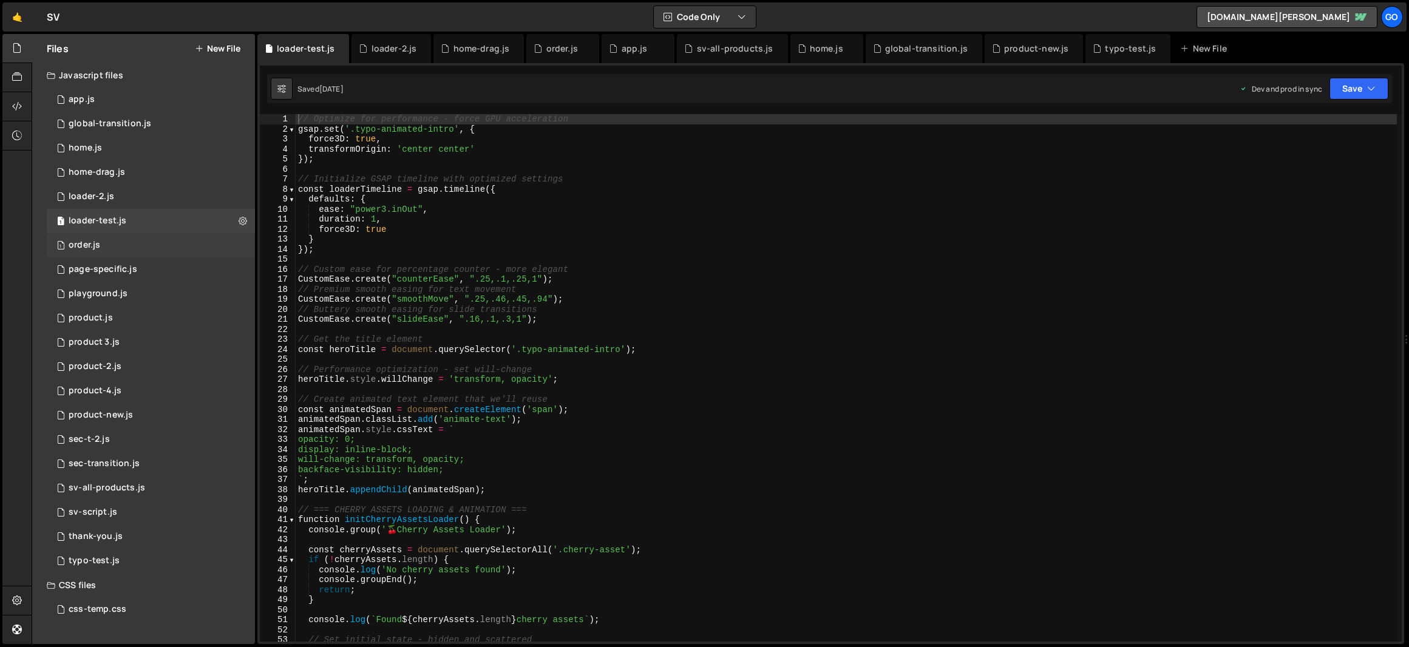
click at [125, 248] on div "1 order.js 0" at bounding box center [151, 245] width 208 height 24
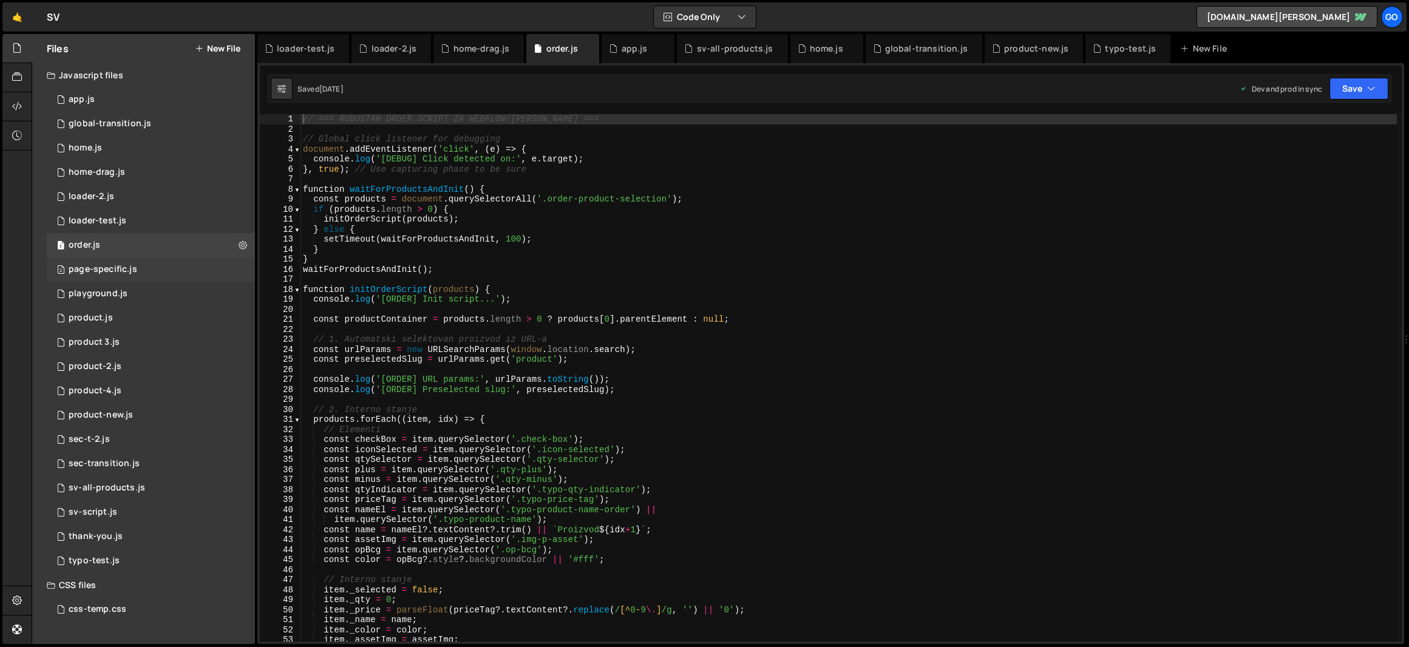
click at [163, 266] on div "2 page-specific.js 0" at bounding box center [151, 269] width 208 height 24
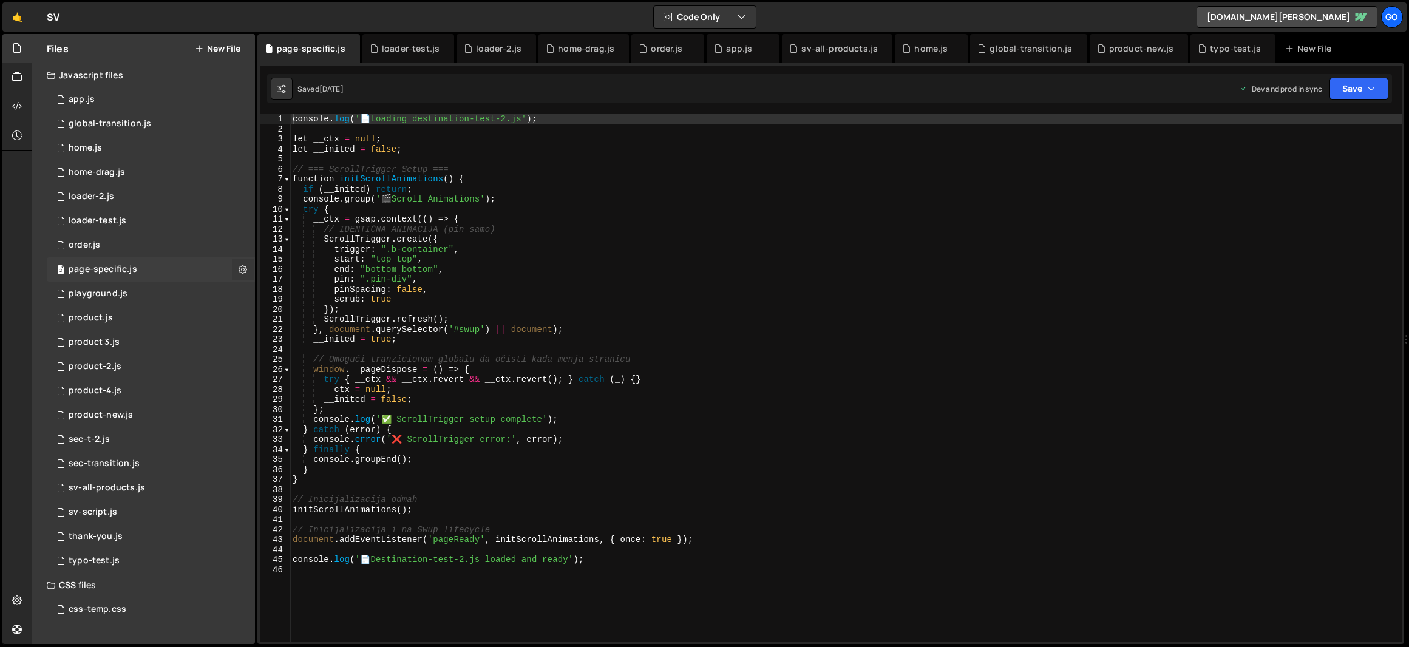
click at [243, 268] on icon at bounding box center [243, 269] width 8 height 12
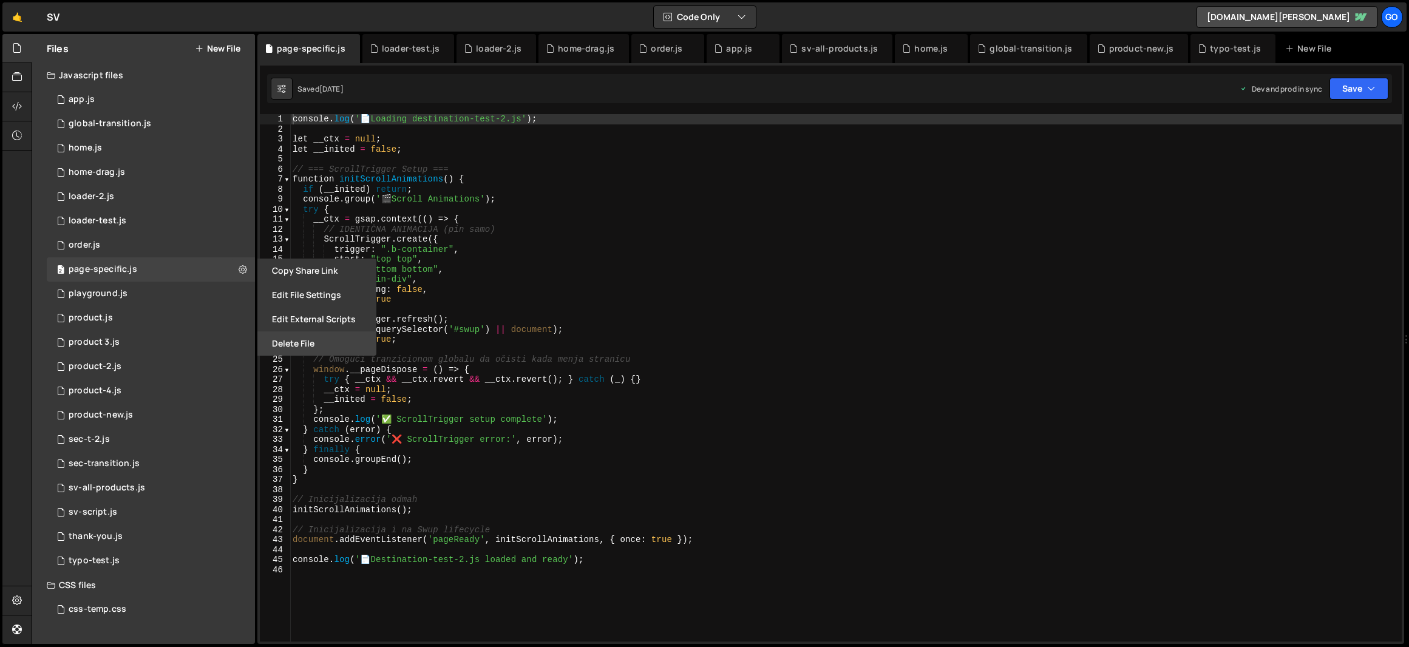
click at [304, 341] on button "Delete File" at bounding box center [316, 343] width 119 height 24
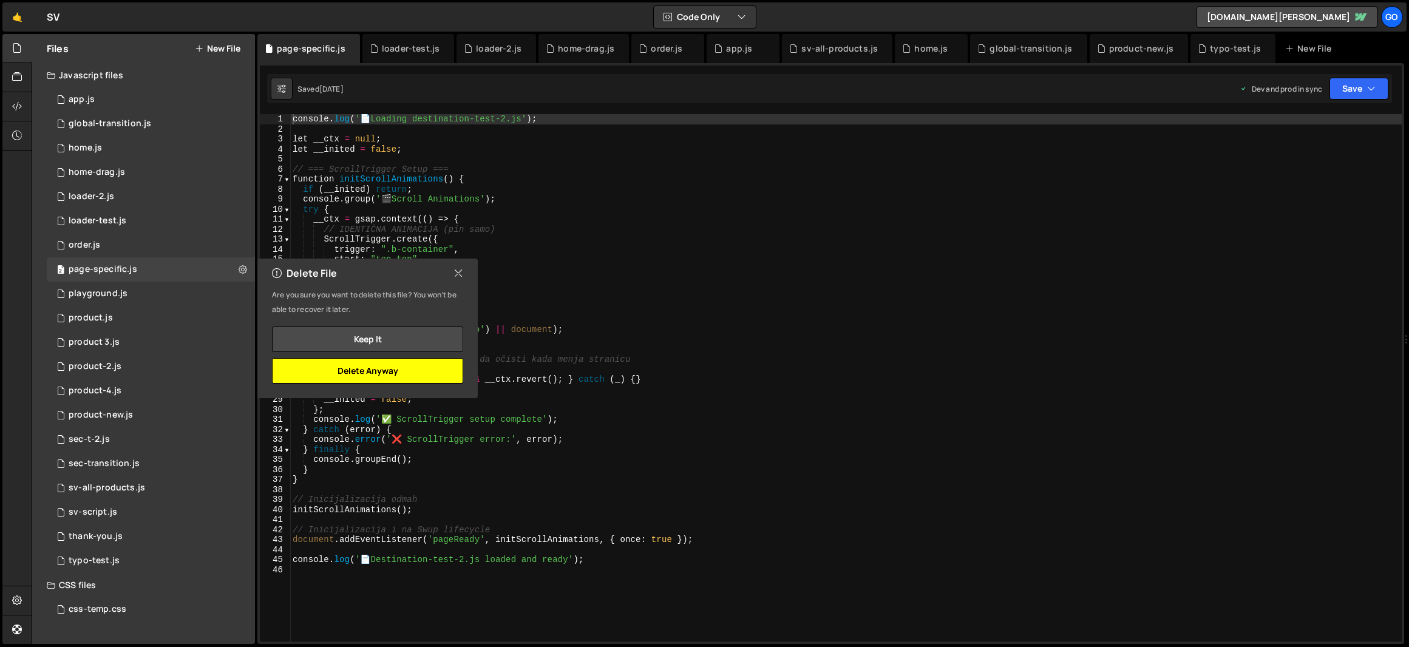
click at [385, 368] on button "Delete Anyway" at bounding box center [367, 370] width 191 height 25
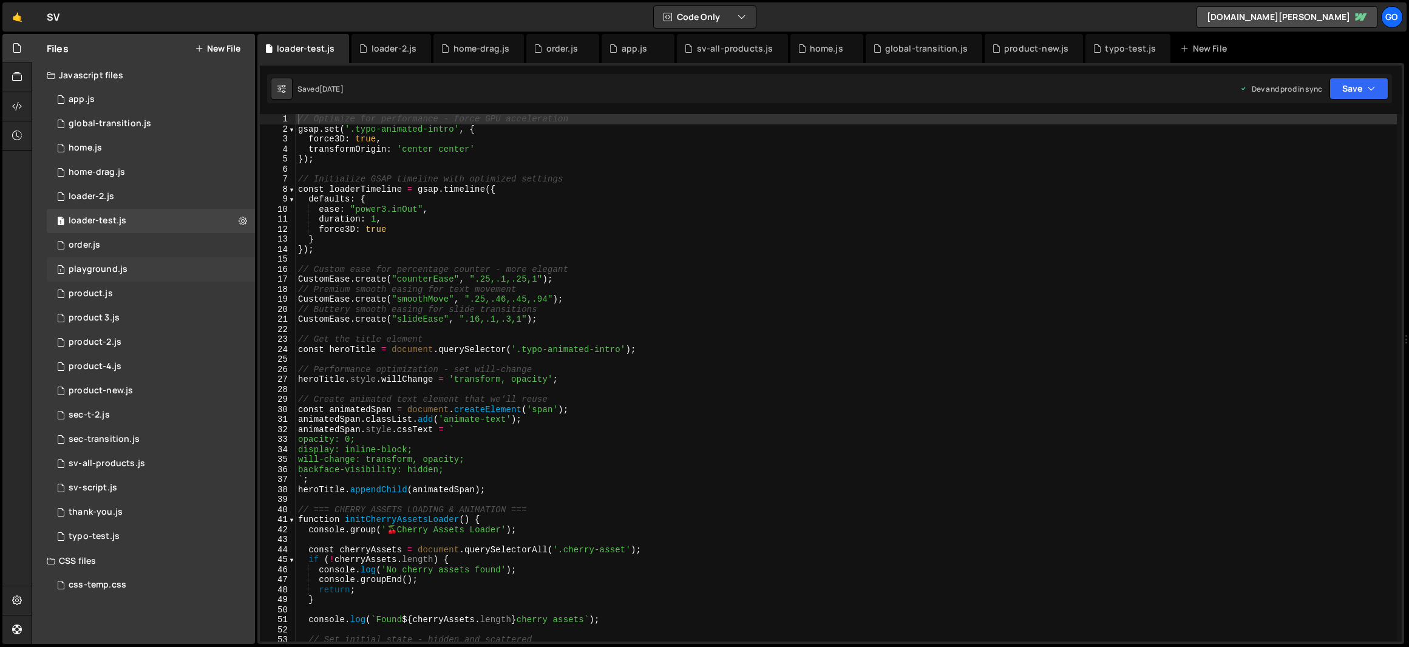
click at [140, 270] on div "1 playground.js 0" at bounding box center [151, 269] width 208 height 24
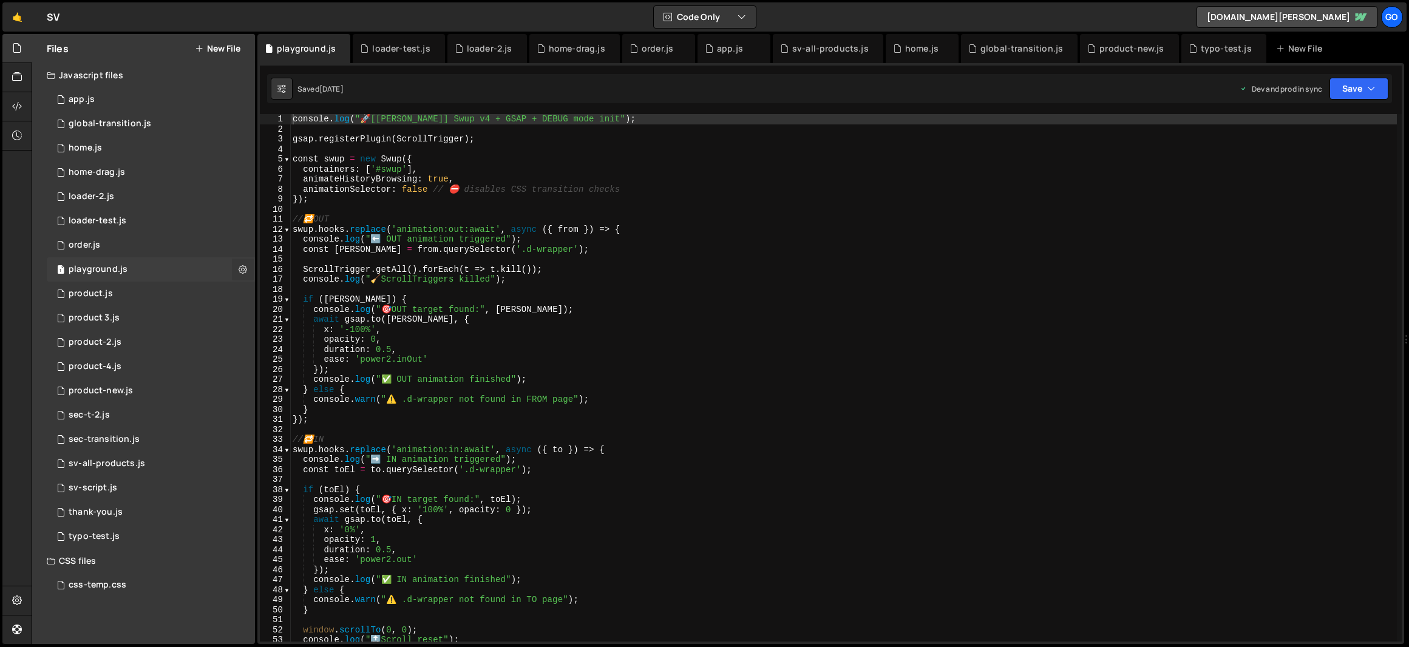
click at [244, 271] on icon at bounding box center [243, 269] width 8 height 12
type input "playground"
radio input "true"
checkbox input "true"
click at [322, 292] on button "Edit File Settings" at bounding box center [316, 295] width 119 height 24
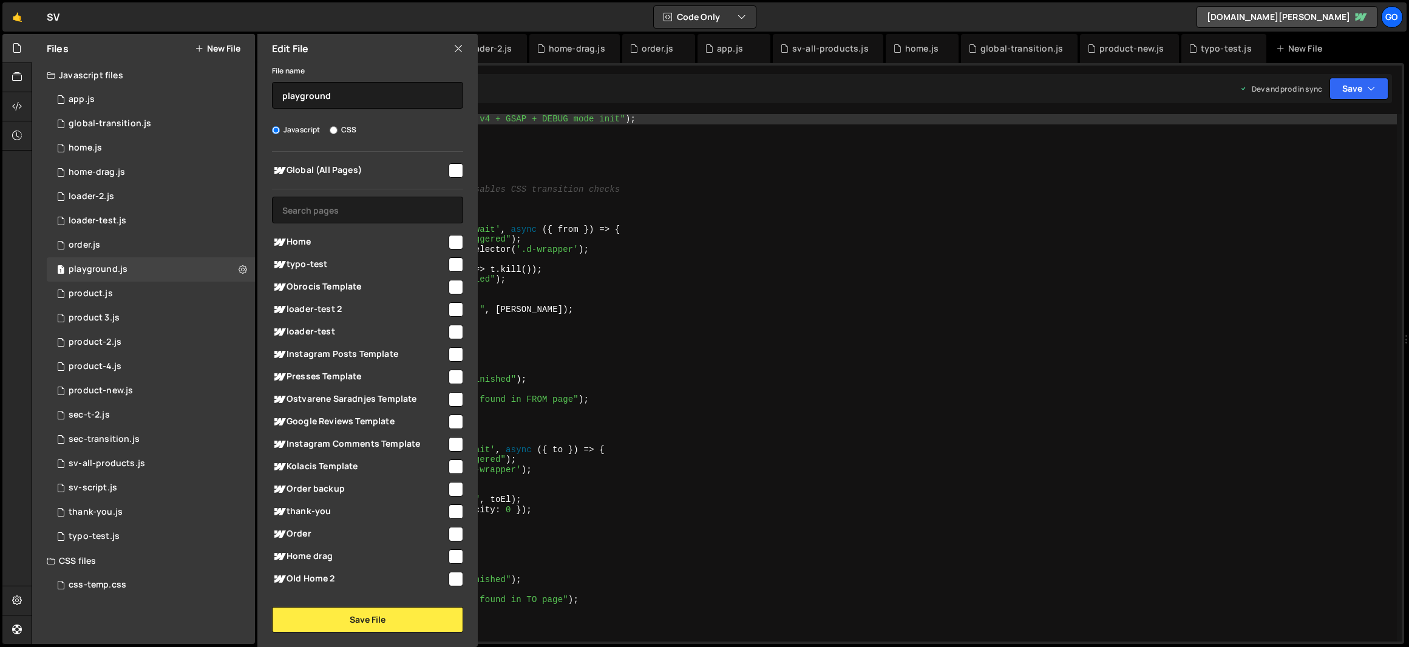
scroll to position [128, 0]
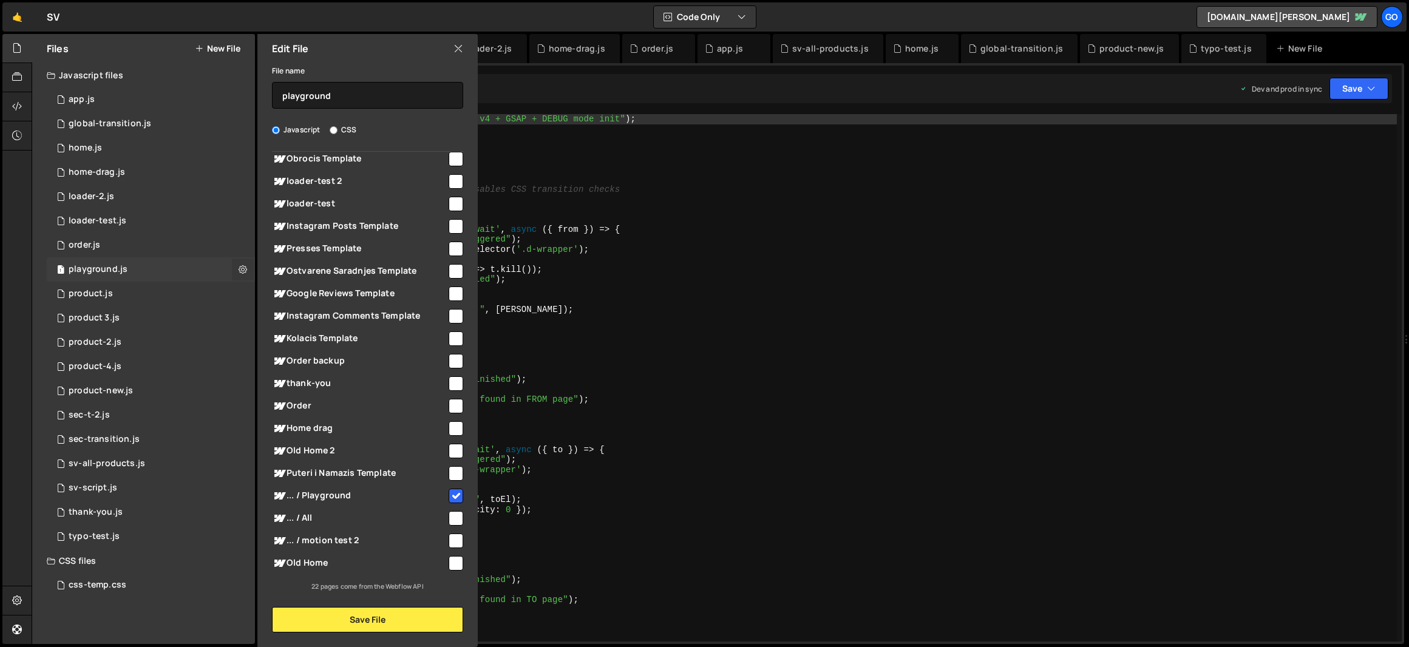
click at [242, 266] on icon at bounding box center [243, 269] width 8 height 12
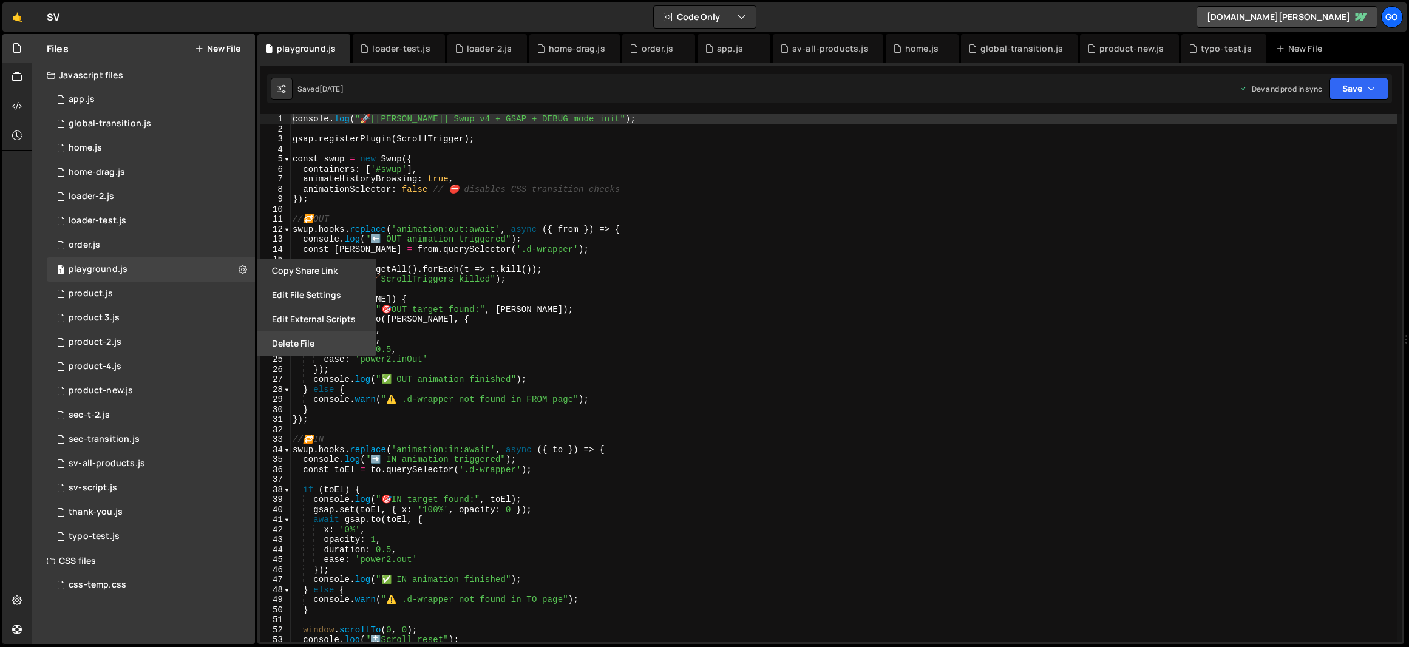
click at [299, 339] on button "Delete File" at bounding box center [316, 343] width 119 height 24
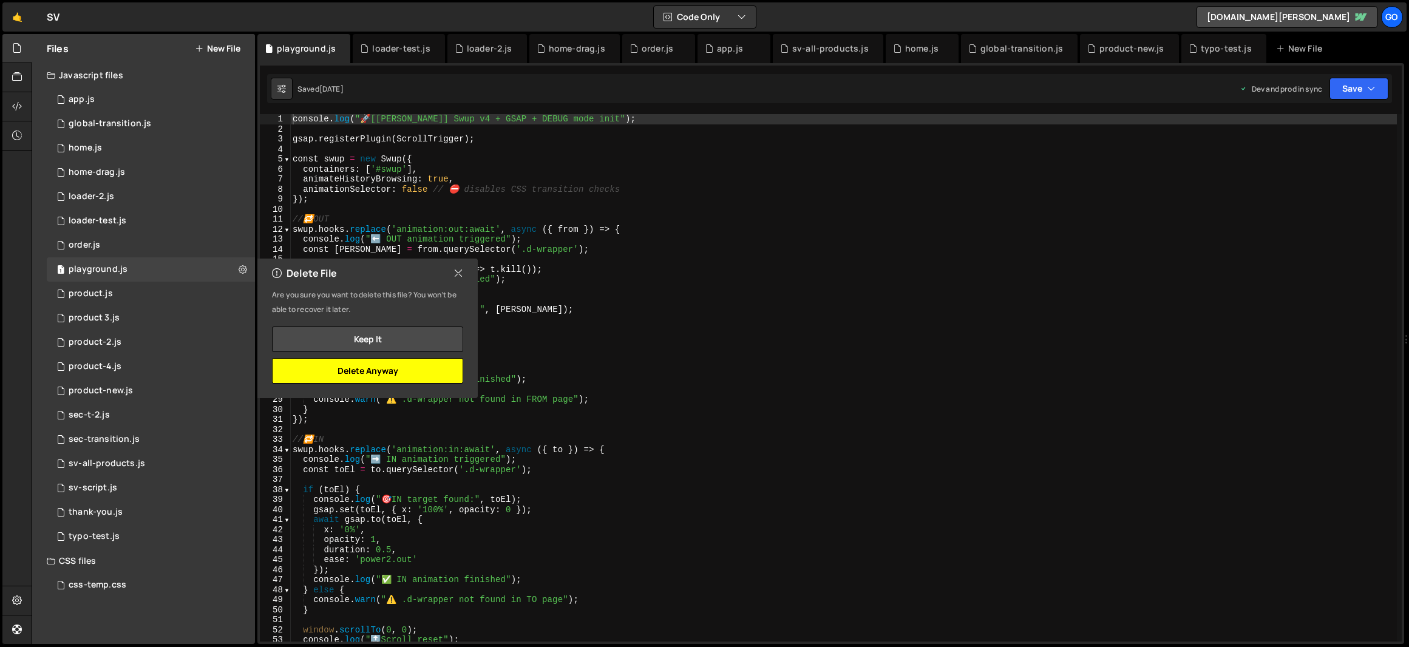
click at [416, 371] on button "Delete Anyway" at bounding box center [367, 370] width 191 height 25
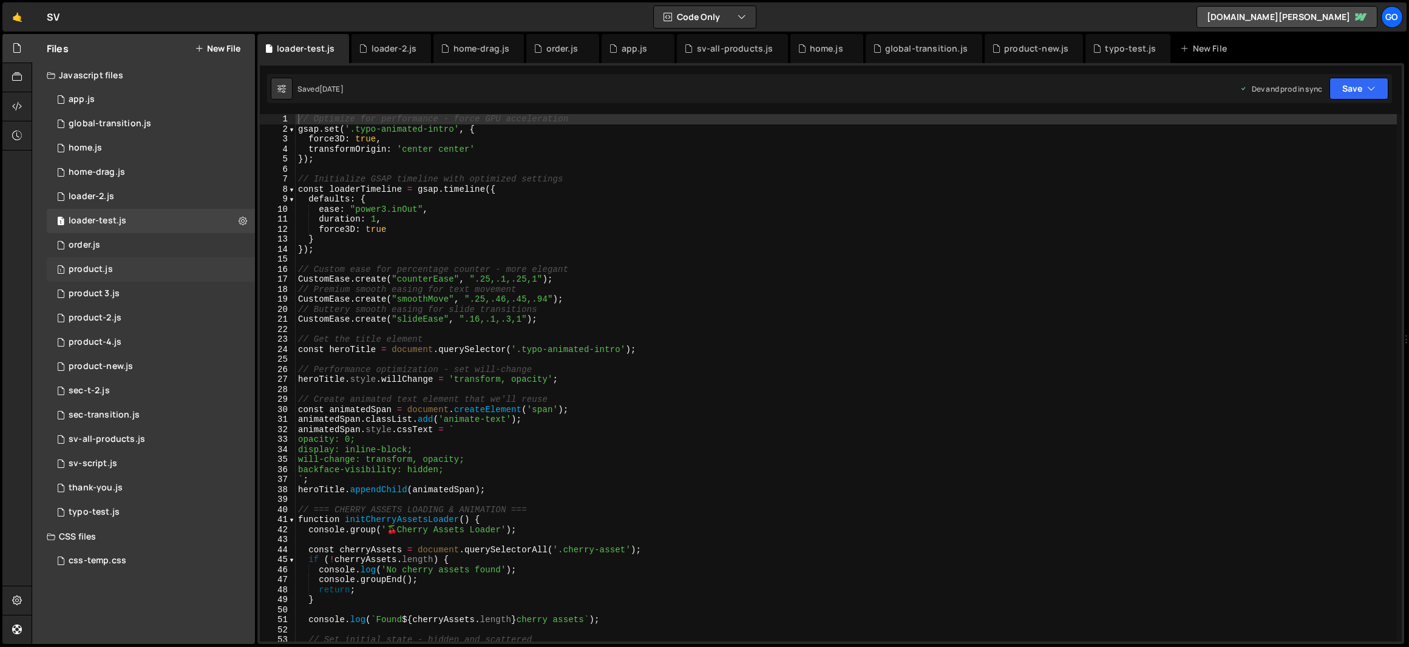
click at [126, 269] on div "1 product.js 0" at bounding box center [151, 269] width 208 height 24
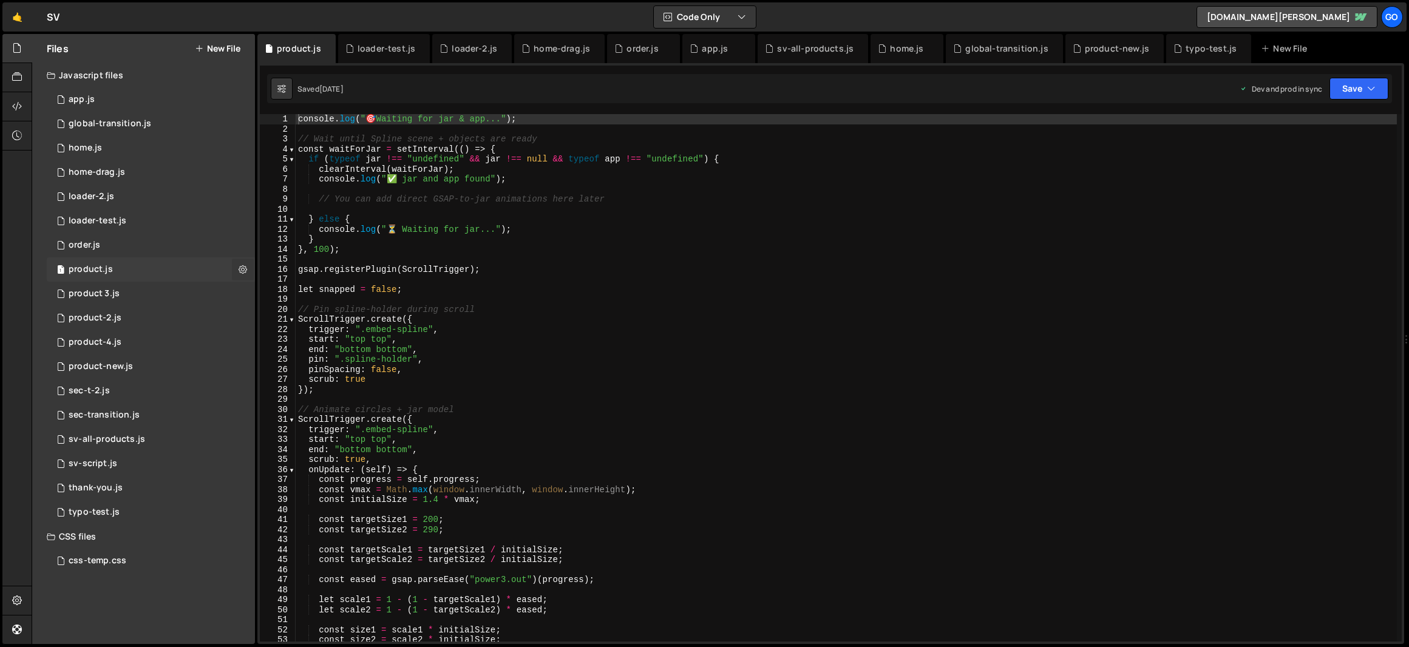
click at [245, 270] on icon at bounding box center [243, 269] width 8 height 12
click at [315, 297] on button "Edit File Settings" at bounding box center [316, 295] width 119 height 24
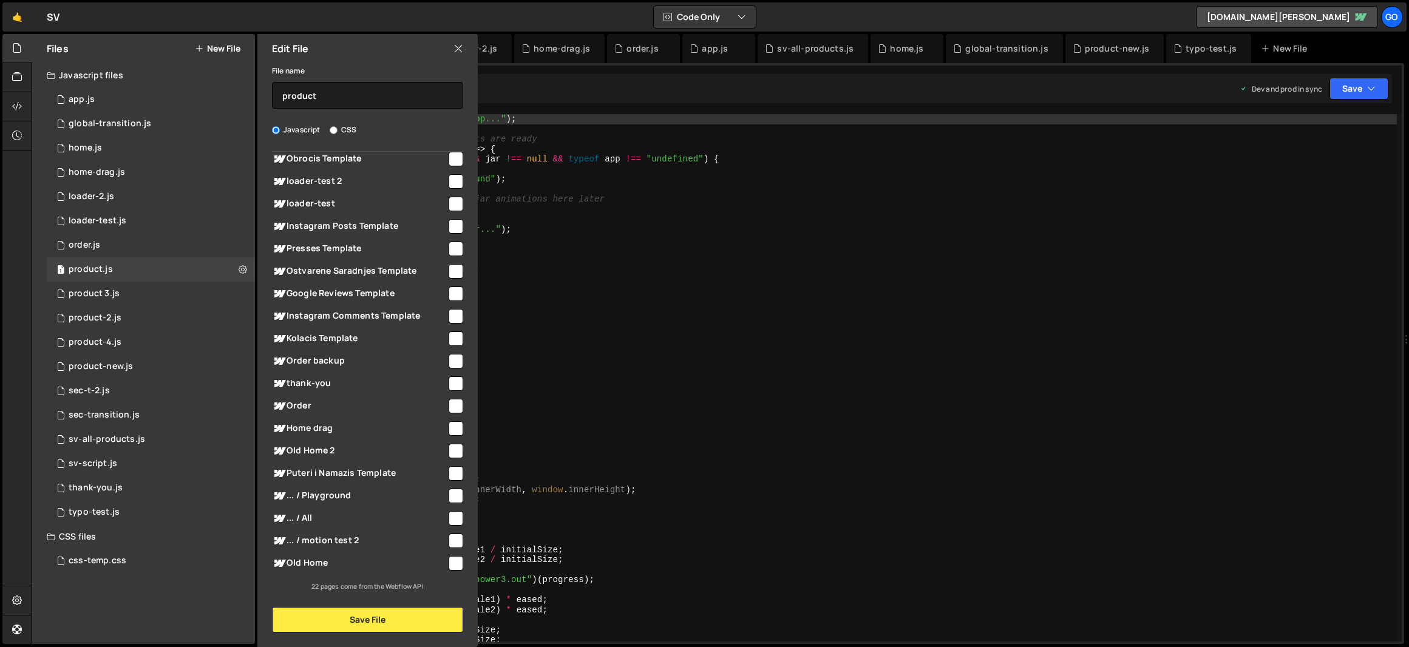
scroll to position [0, 0]
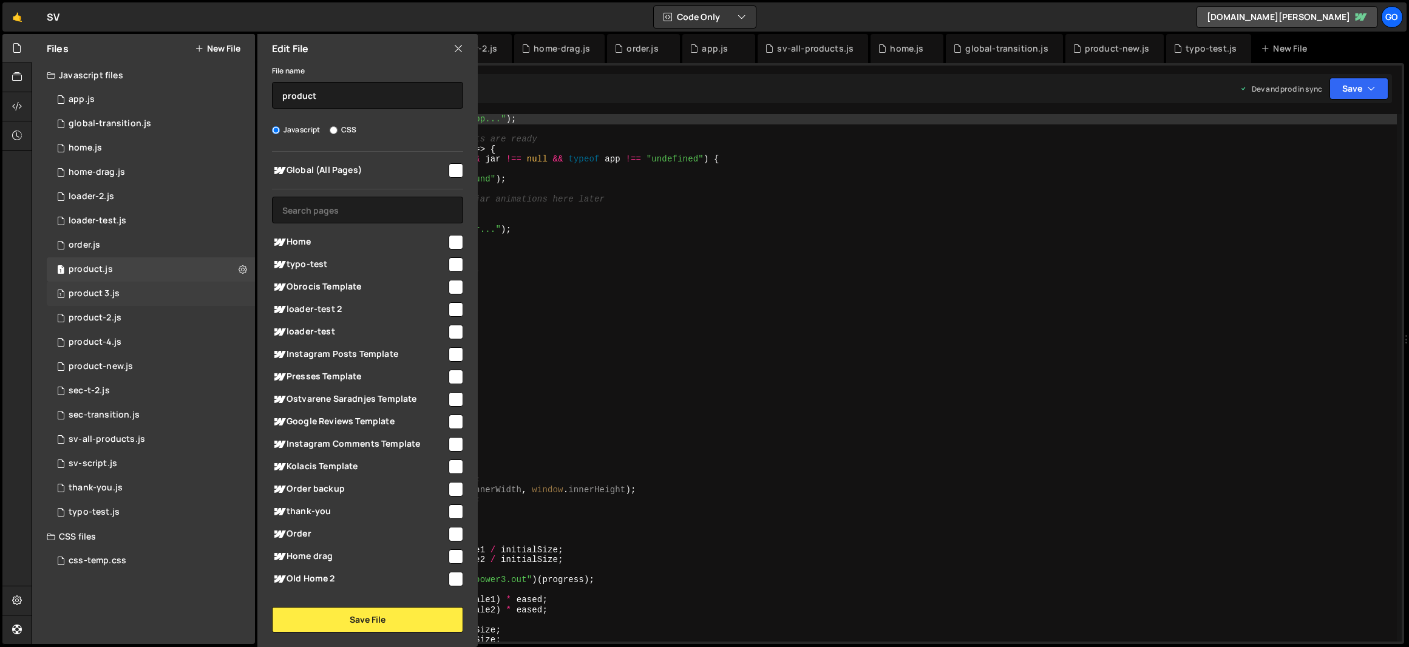
drag, startPoint x: 146, startPoint y: 283, endPoint x: 152, endPoint y: 285, distance: 6.5
click at [146, 283] on div "1 product 3.js 0" at bounding box center [151, 294] width 208 height 24
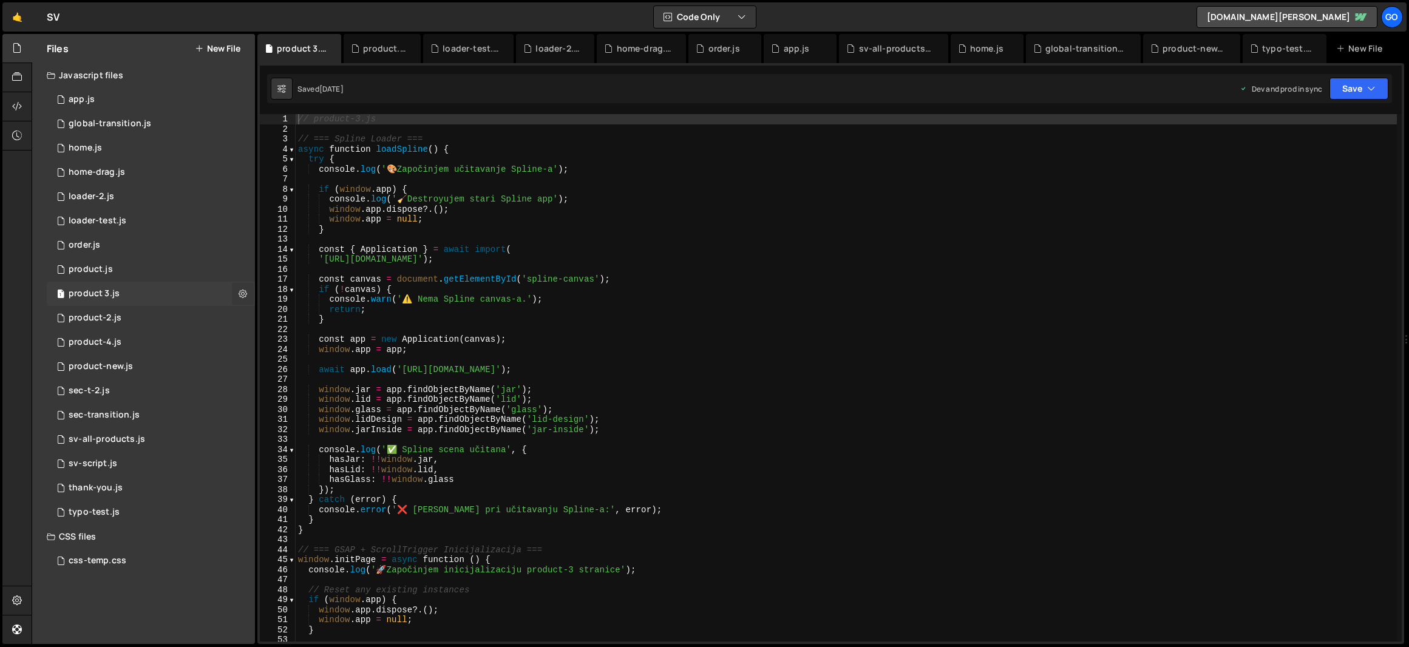
click at [241, 295] on icon at bounding box center [243, 294] width 8 height 12
type input "product 3"
radio input "true"
click at [333, 320] on button "Edit File Settings" at bounding box center [316, 319] width 119 height 24
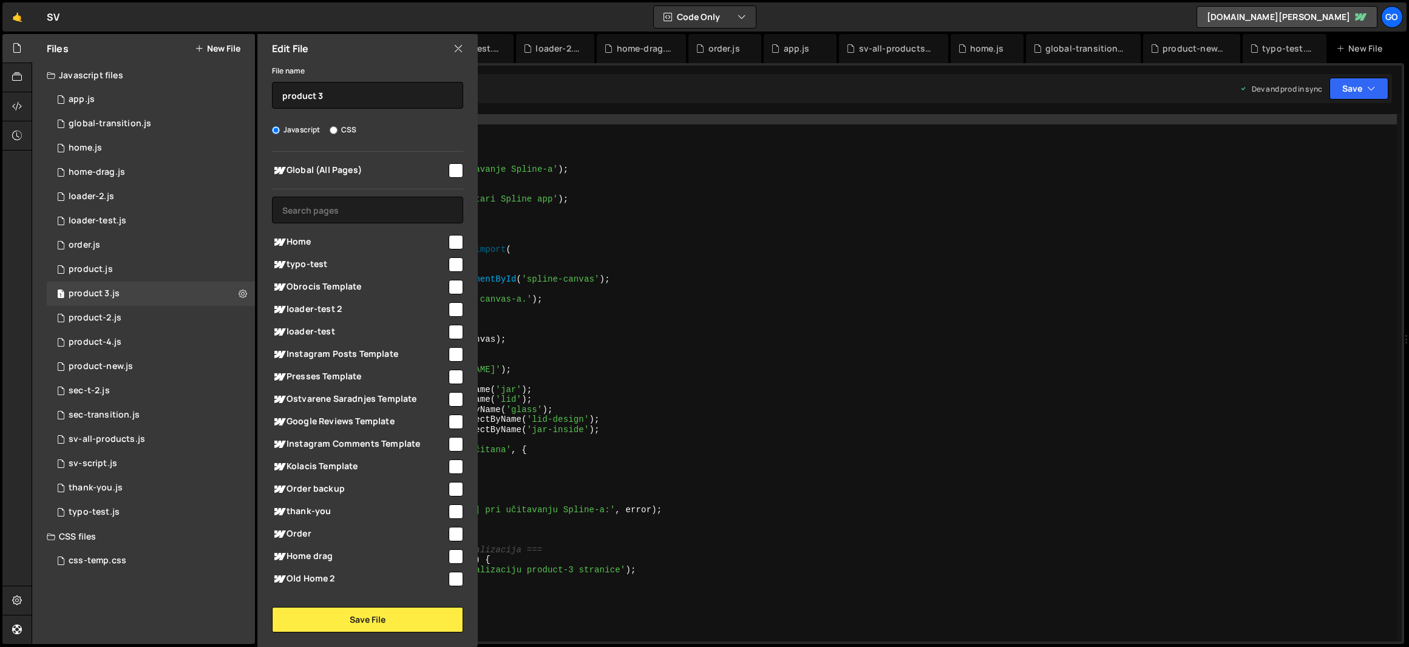
click at [451, 42] on div "Edit File" at bounding box center [367, 48] width 220 height 29
click at [462, 52] on icon at bounding box center [458, 48] width 10 height 13
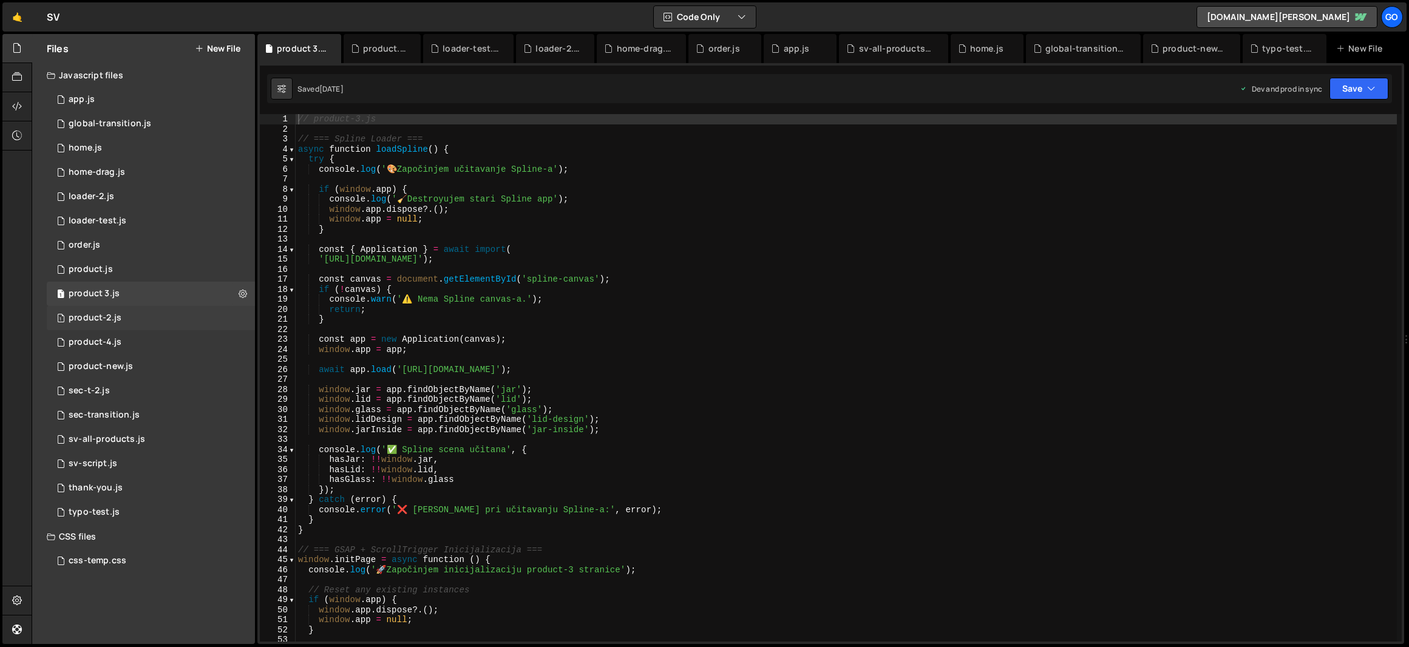
click at [132, 316] on div "1 product-2.js 0" at bounding box center [151, 318] width 208 height 24
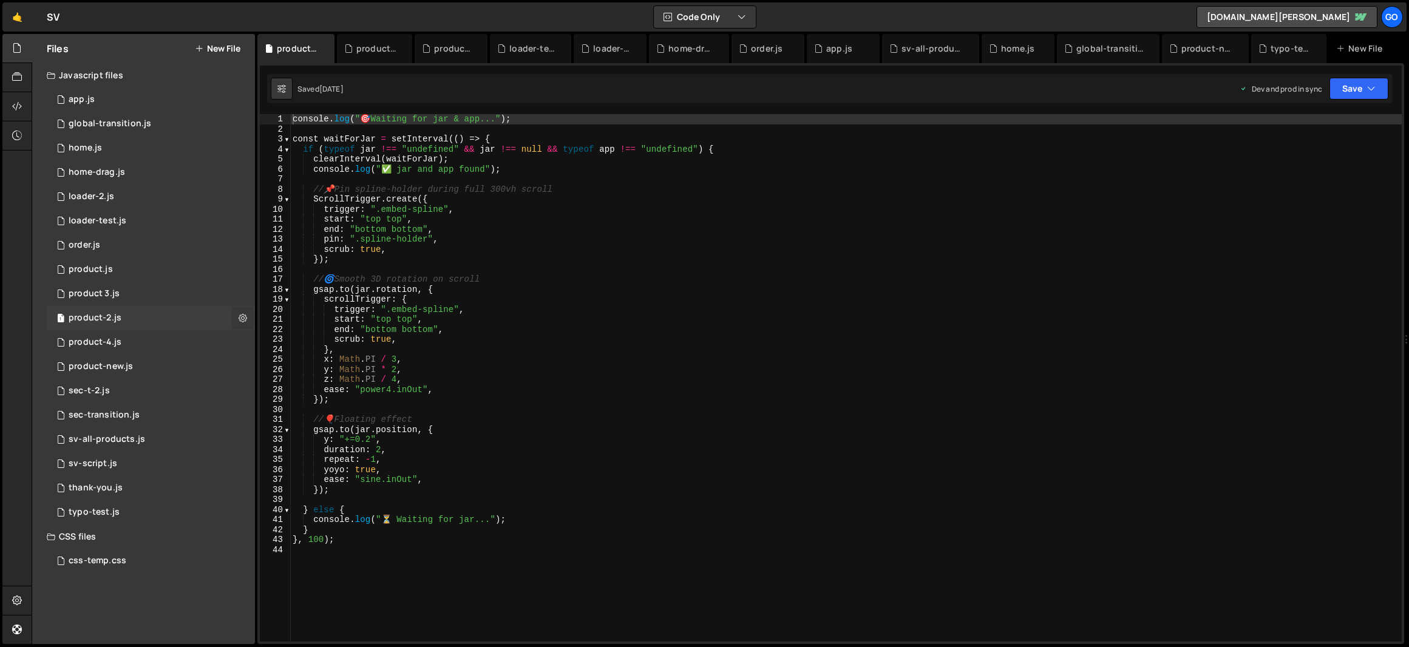
click at [240, 316] on icon at bounding box center [243, 318] width 8 height 12
type input "product-2"
radio input "true"
click at [325, 344] on button "Edit File Settings" at bounding box center [316, 343] width 119 height 24
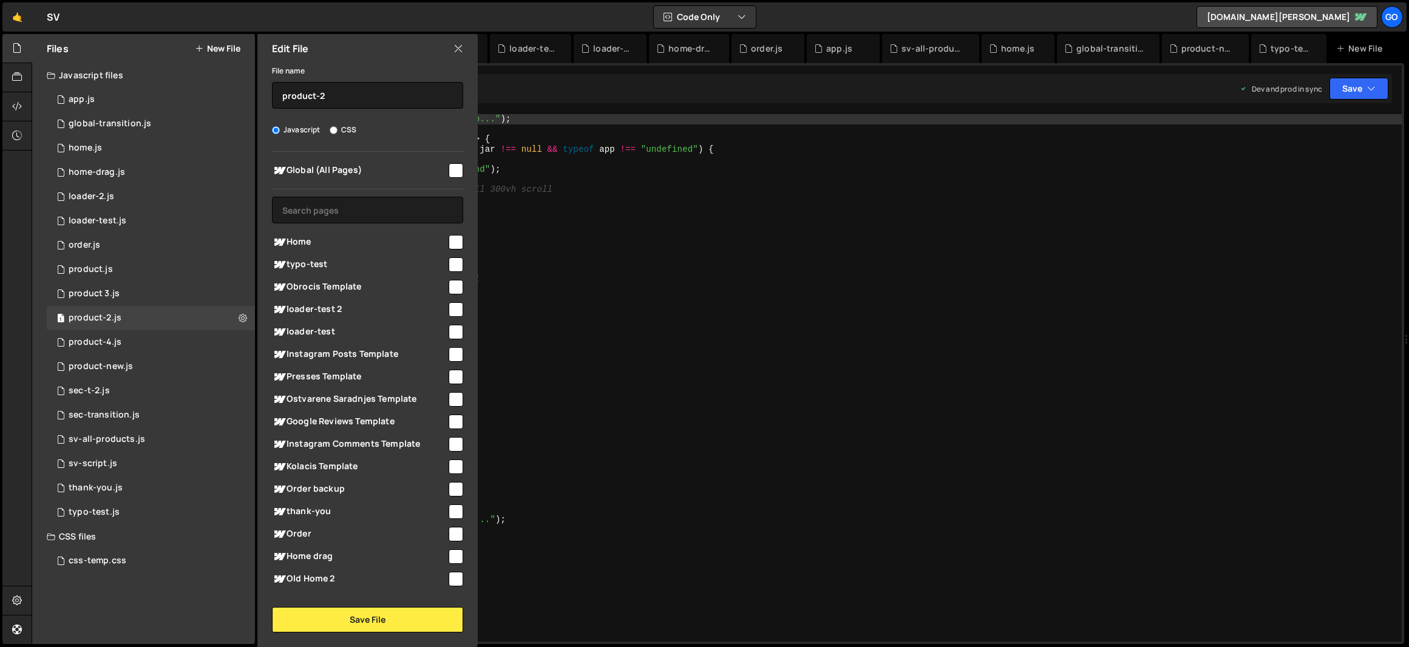
scroll to position [128, 0]
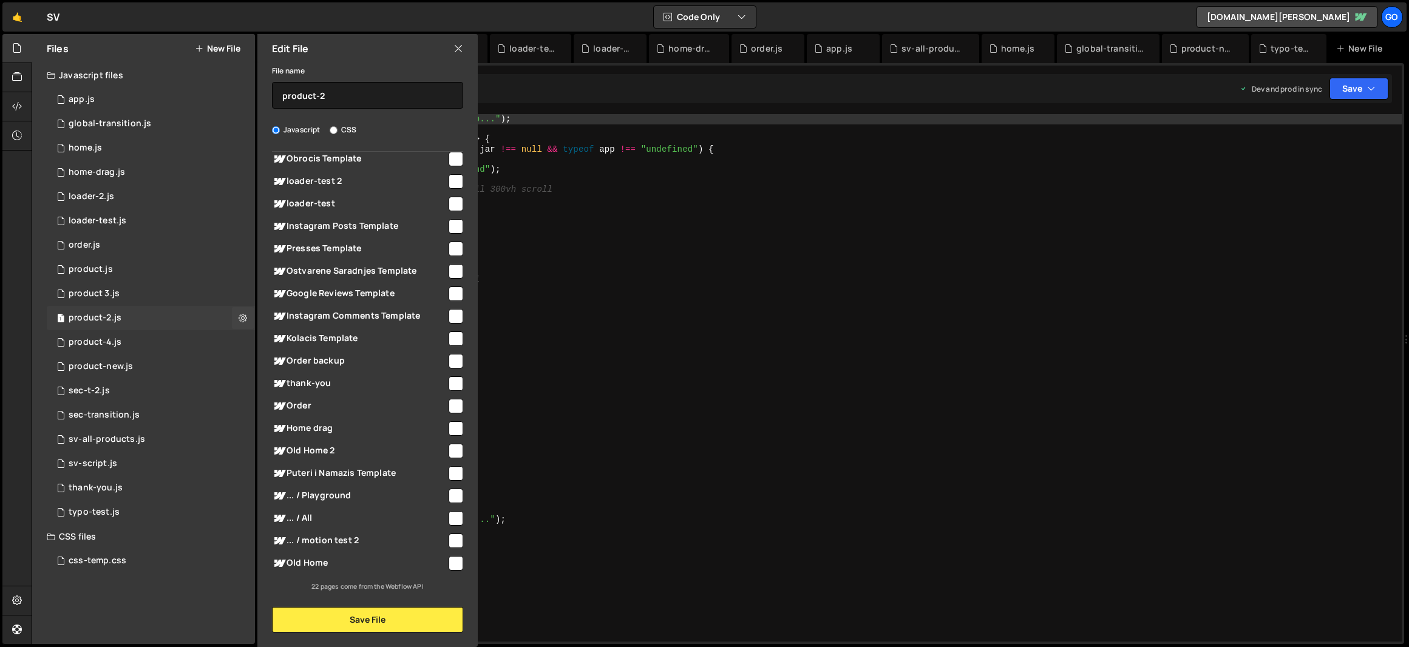
click at [191, 316] on div "1 product-2.js 0" at bounding box center [151, 318] width 208 height 24
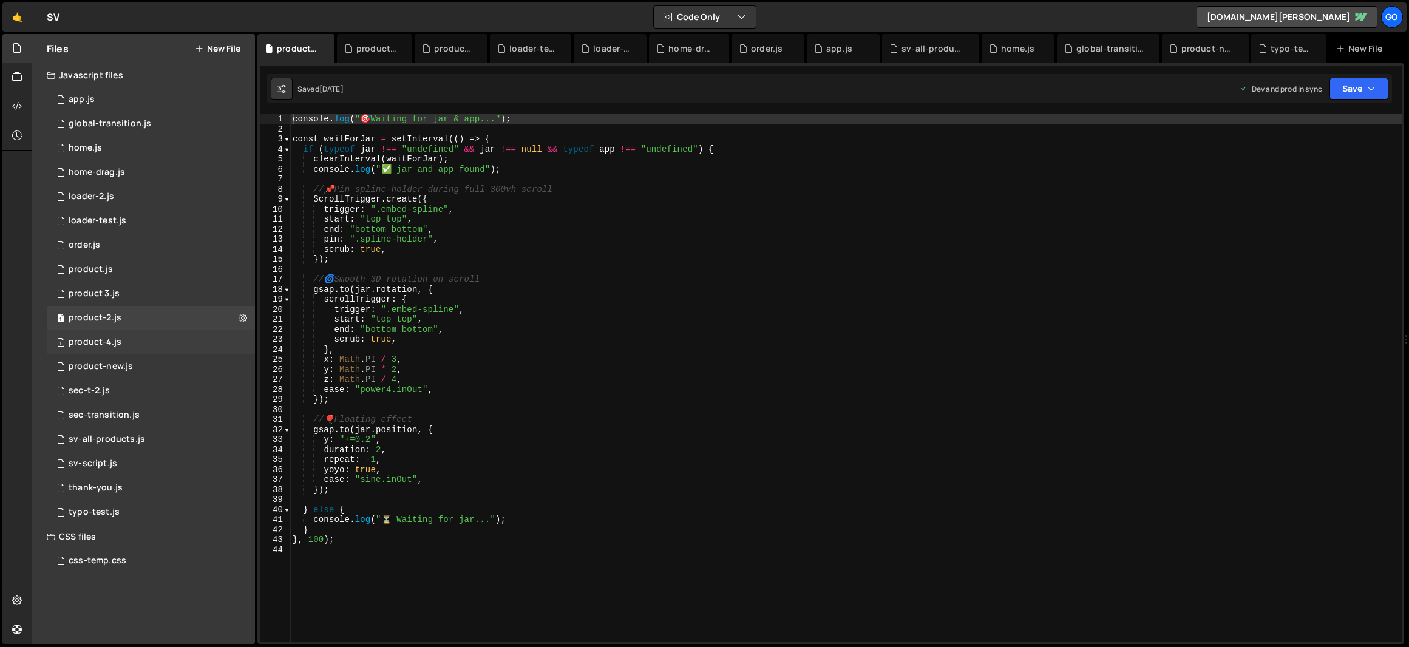
click at [245, 340] on div "1 product-4.js 0" at bounding box center [151, 342] width 208 height 24
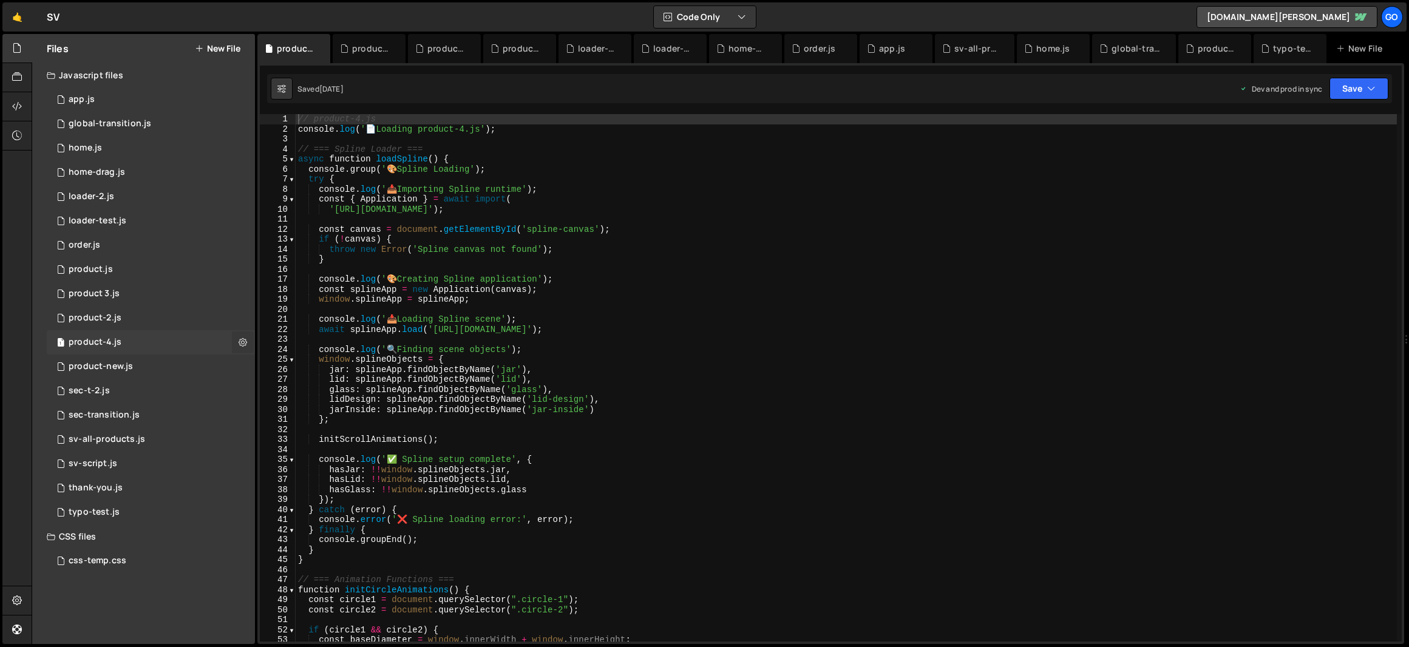
click at [245, 345] on icon at bounding box center [243, 342] width 8 height 12
click at [333, 370] on button "Edit File Settings" at bounding box center [316, 368] width 119 height 24
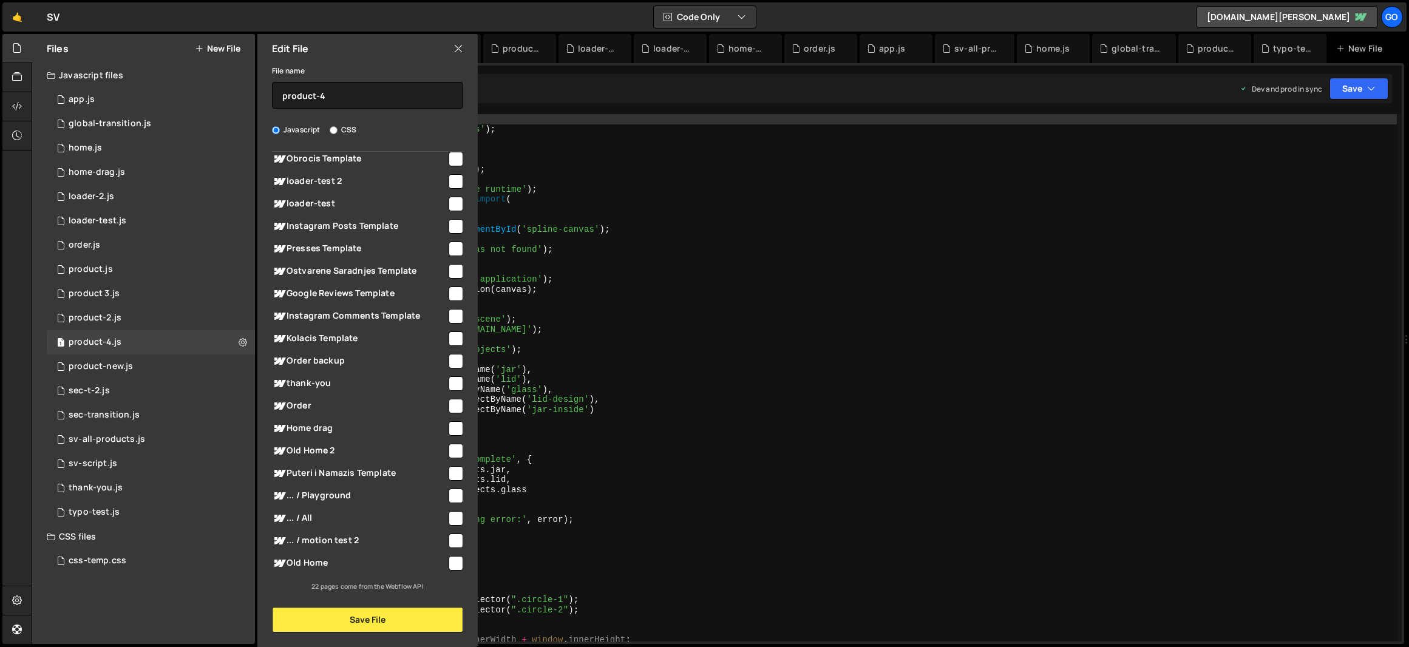
scroll to position [0, 0]
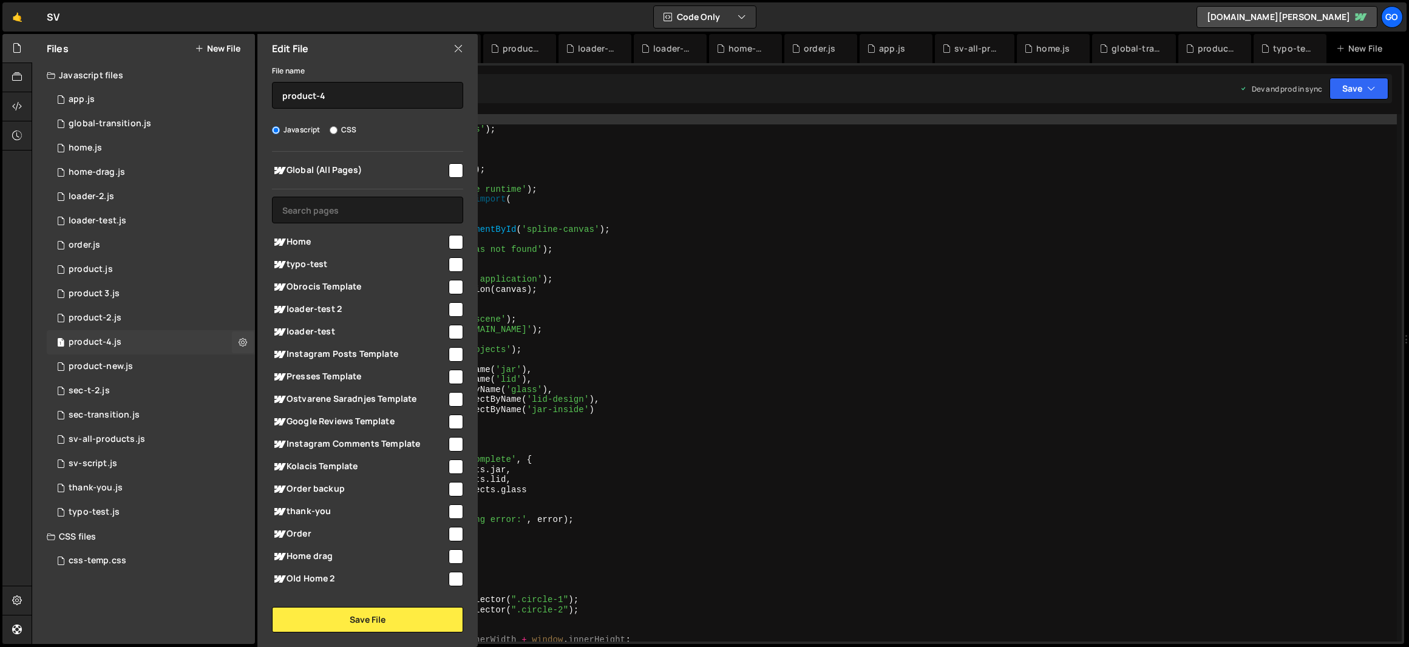
click at [161, 341] on div "1 product-4.js 0" at bounding box center [151, 342] width 208 height 24
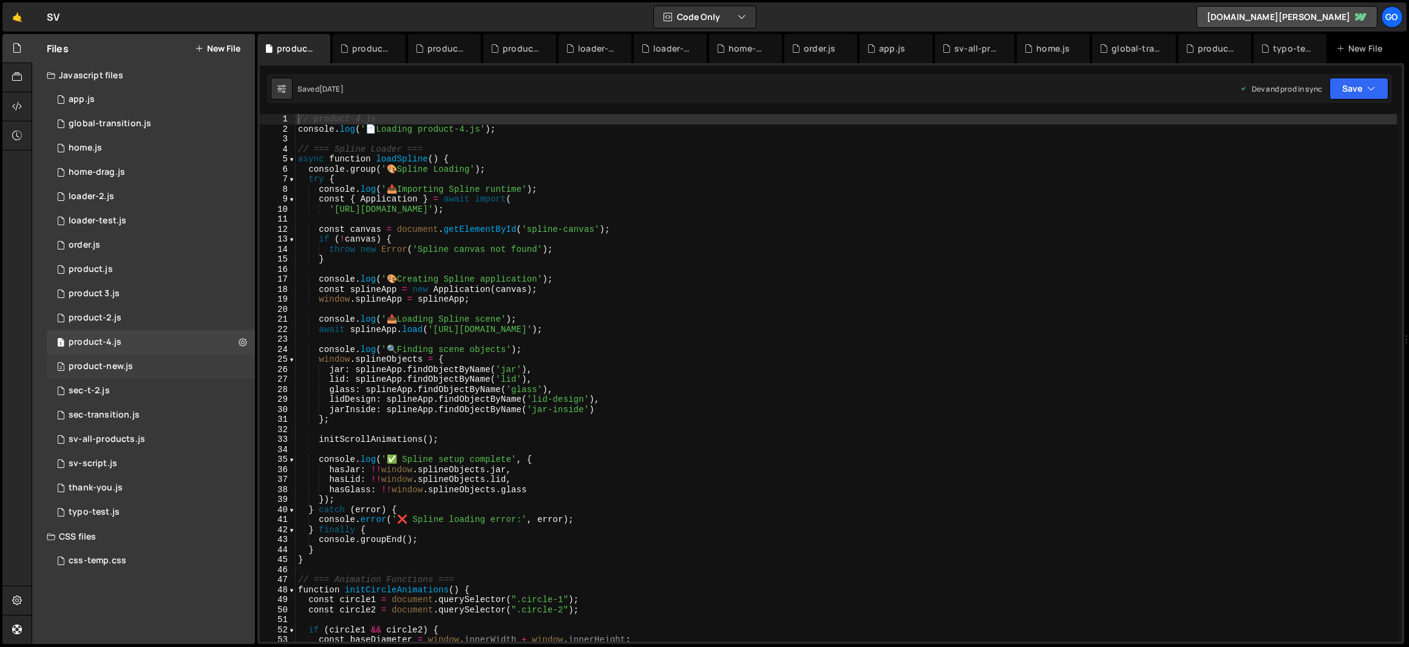
click at [139, 369] on div "2 product-new.js 0" at bounding box center [151, 366] width 208 height 24
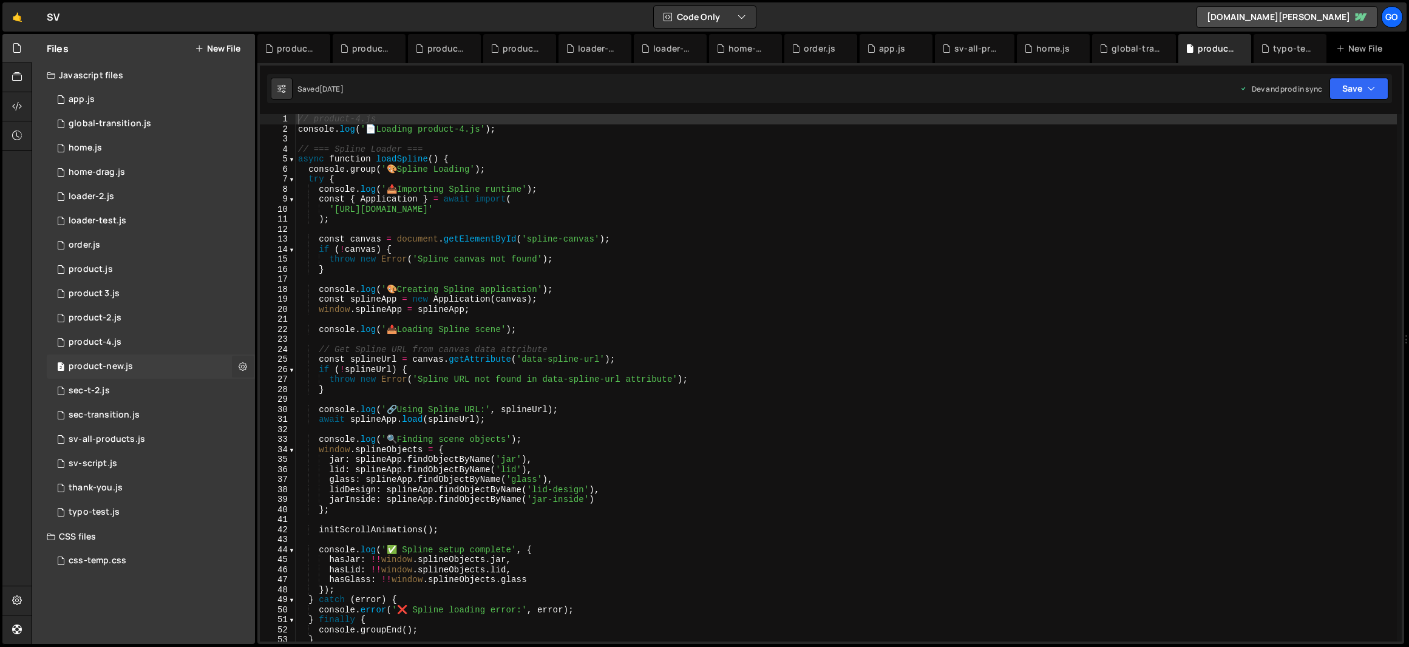
click at [240, 365] on icon at bounding box center [243, 366] width 8 height 12
click at [300, 391] on button "Edit File Settings" at bounding box center [316, 392] width 119 height 24
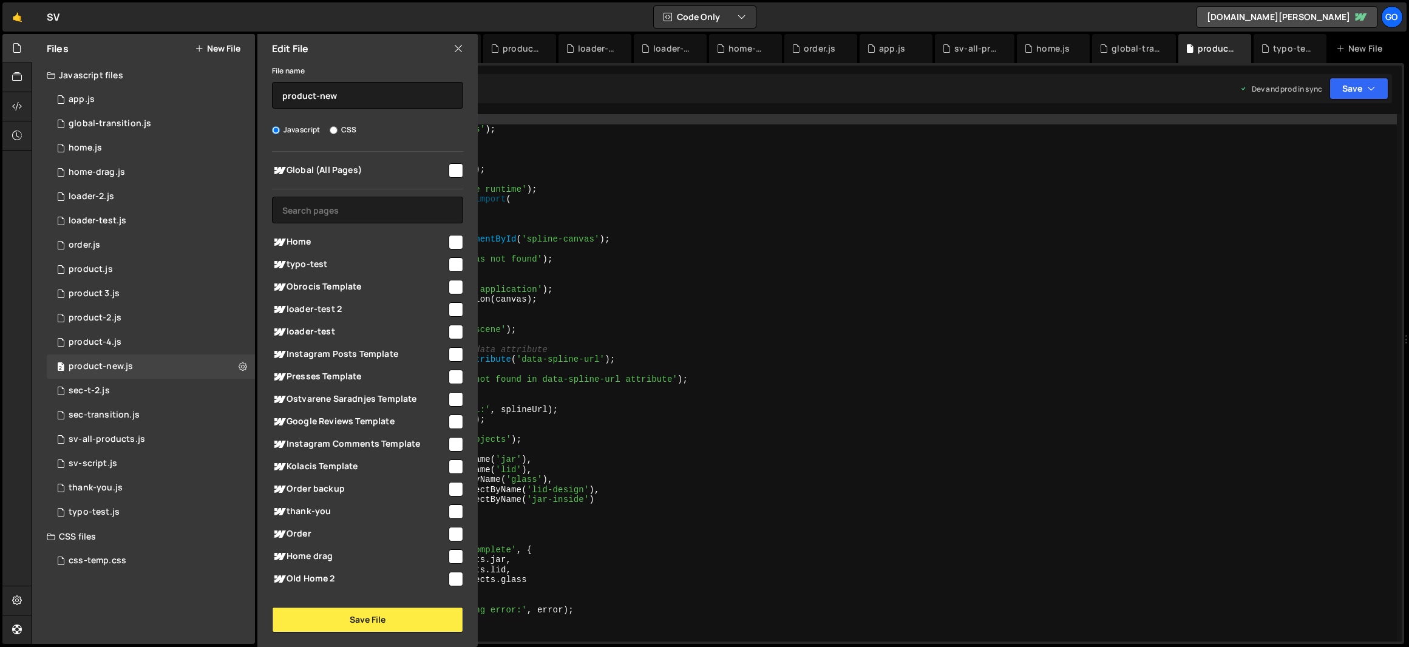
scroll to position [128, 0]
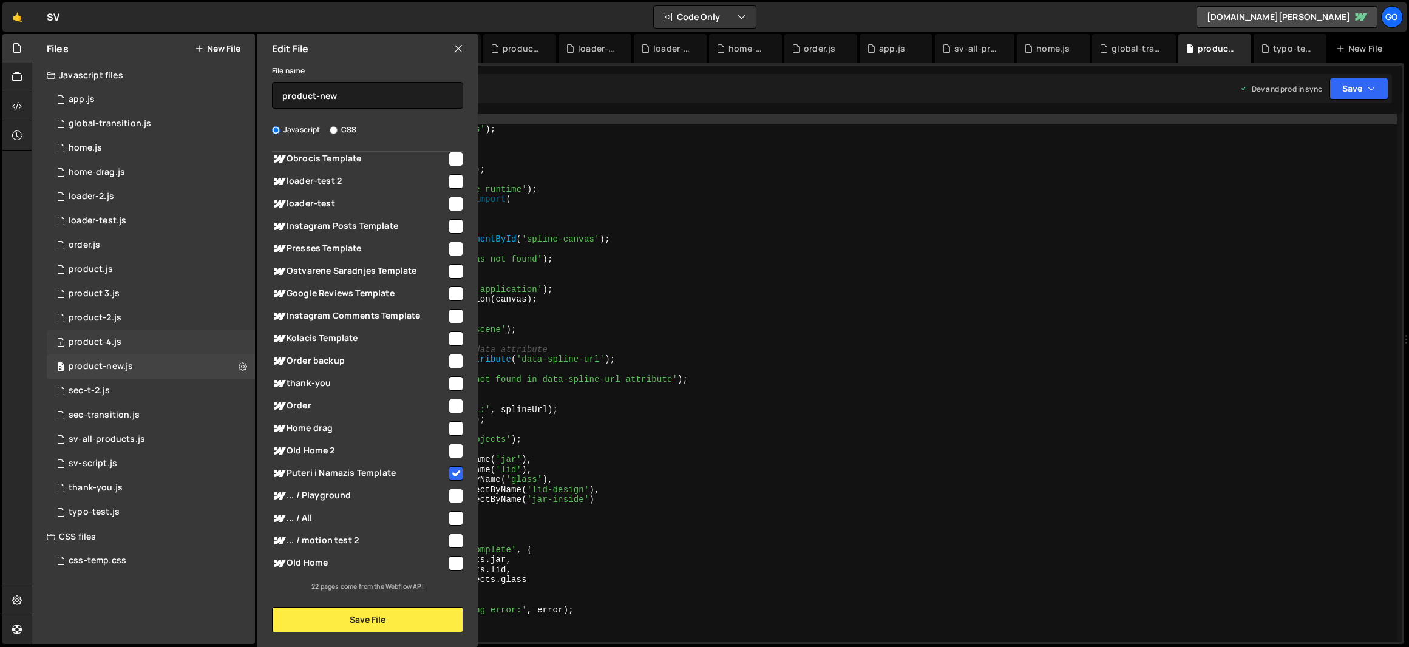
click at [116, 338] on div "product-4.js" at bounding box center [95, 342] width 53 height 11
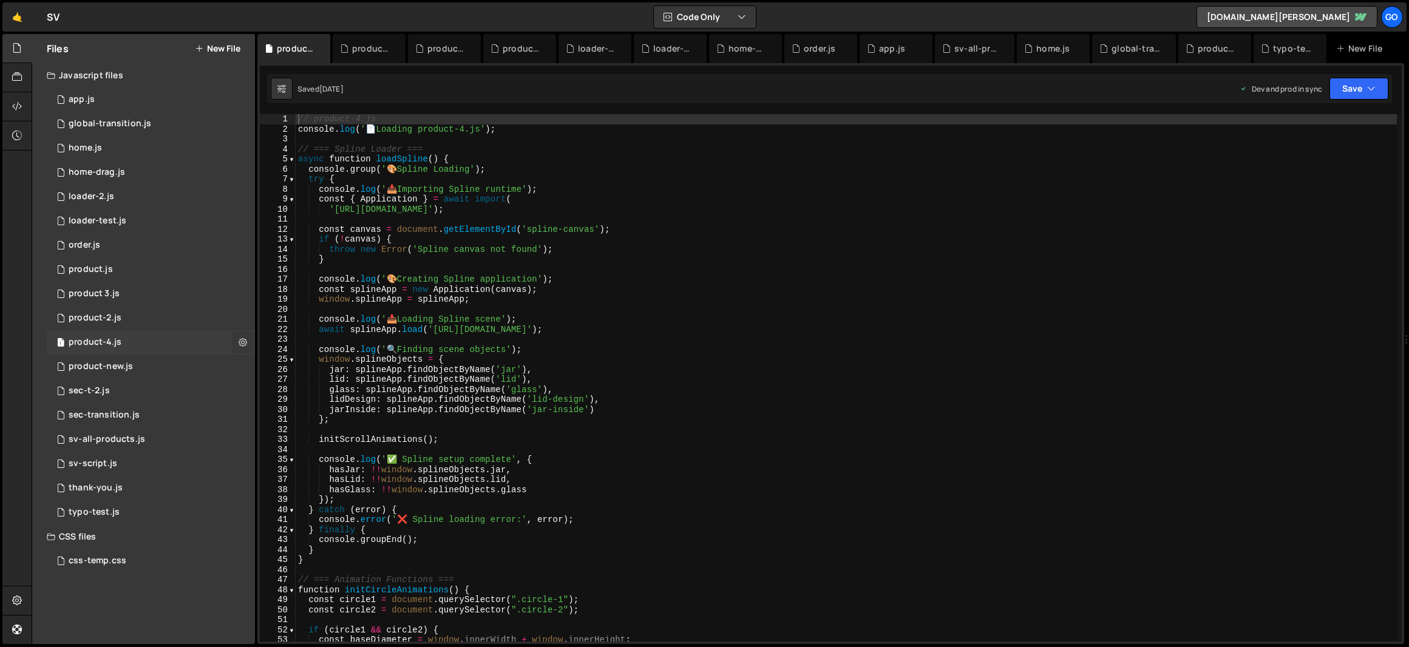
click at [243, 341] on icon at bounding box center [243, 342] width 8 height 12
click at [328, 415] on button "Delete File" at bounding box center [316, 416] width 119 height 24
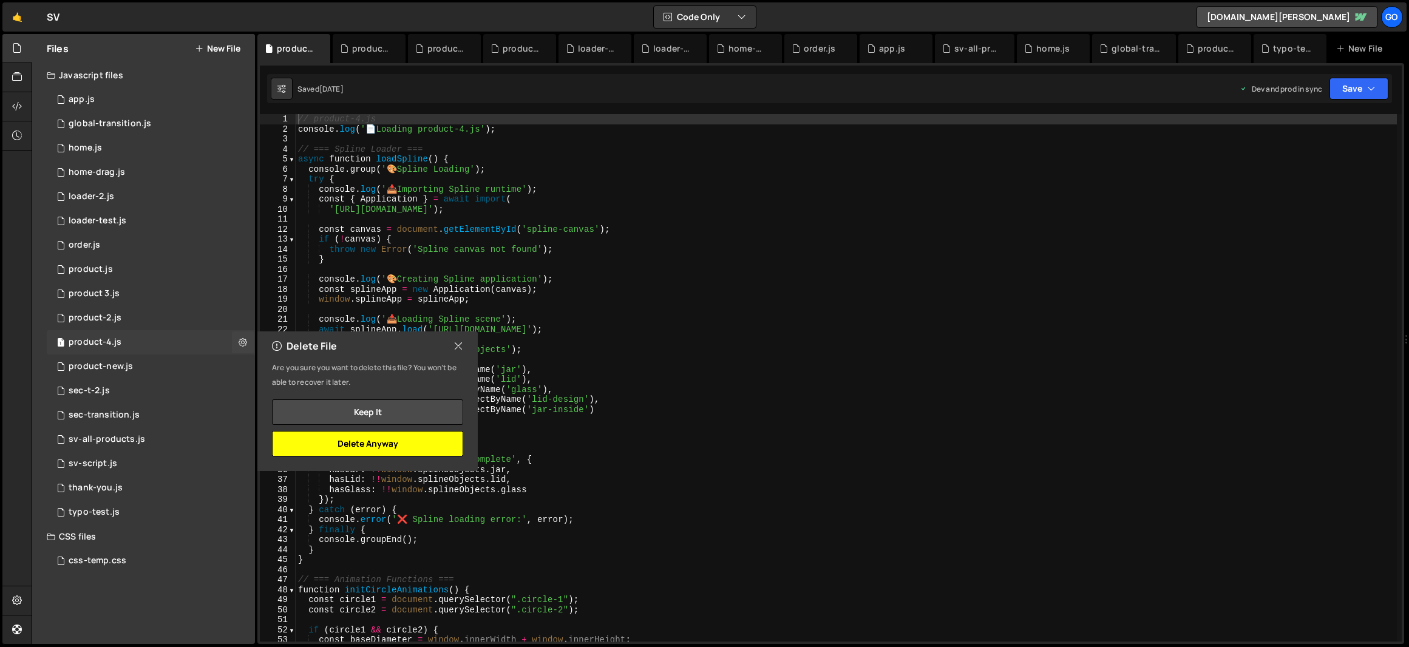
drag, startPoint x: 385, startPoint y: 442, endPoint x: 212, endPoint y: 332, distance: 204.9
click at [384, 442] on button "Delete Anyway" at bounding box center [367, 443] width 191 height 25
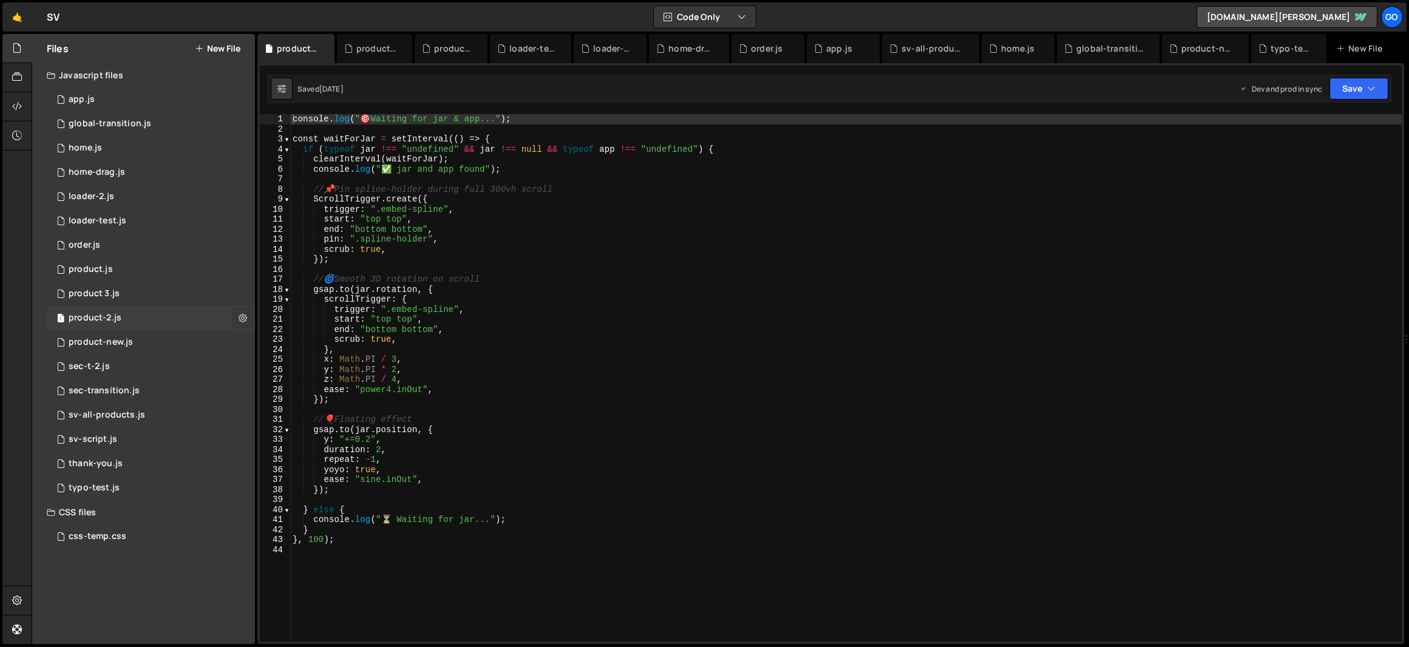
click at [245, 322] on icon at bounding box center [243, 318] width 8 height 12
click at [312, 392] on button "Delete File" at bounding box center [316, 392] width 119 height 24
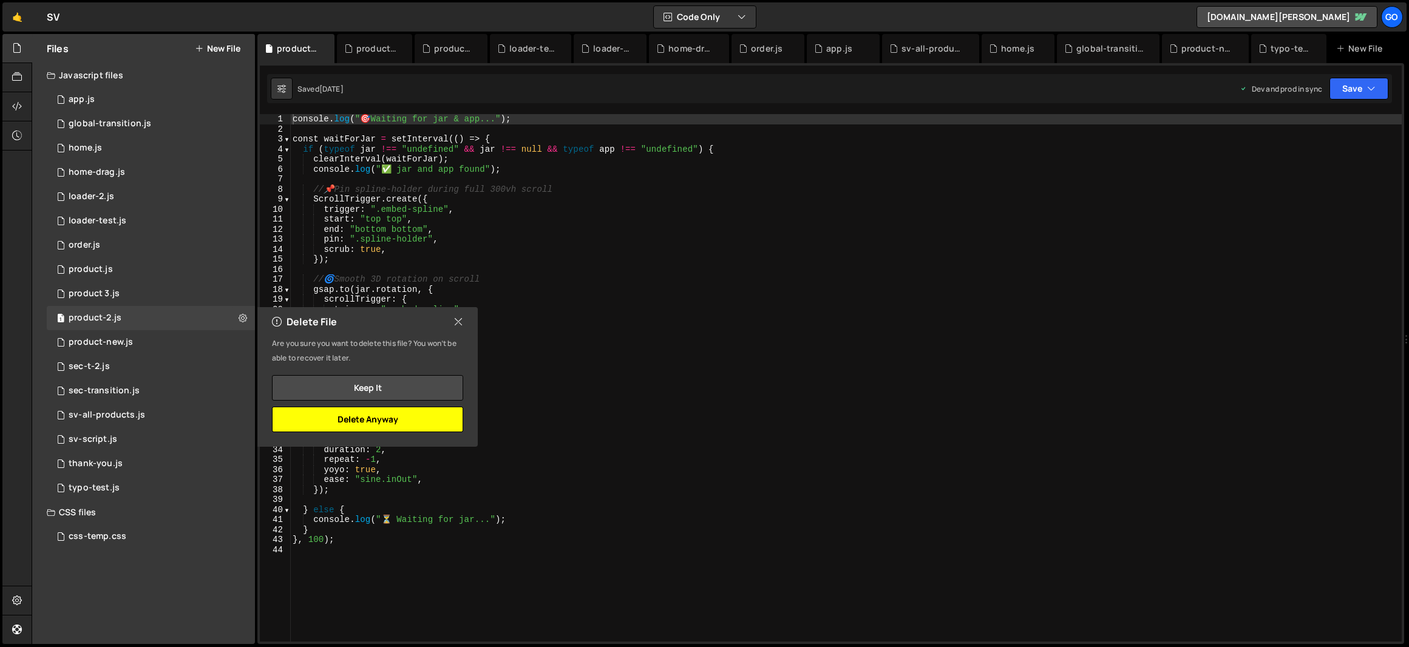
click at [374, 420] on button "Delete Anyway" at bounding box center [367, 419] width 191 height 25
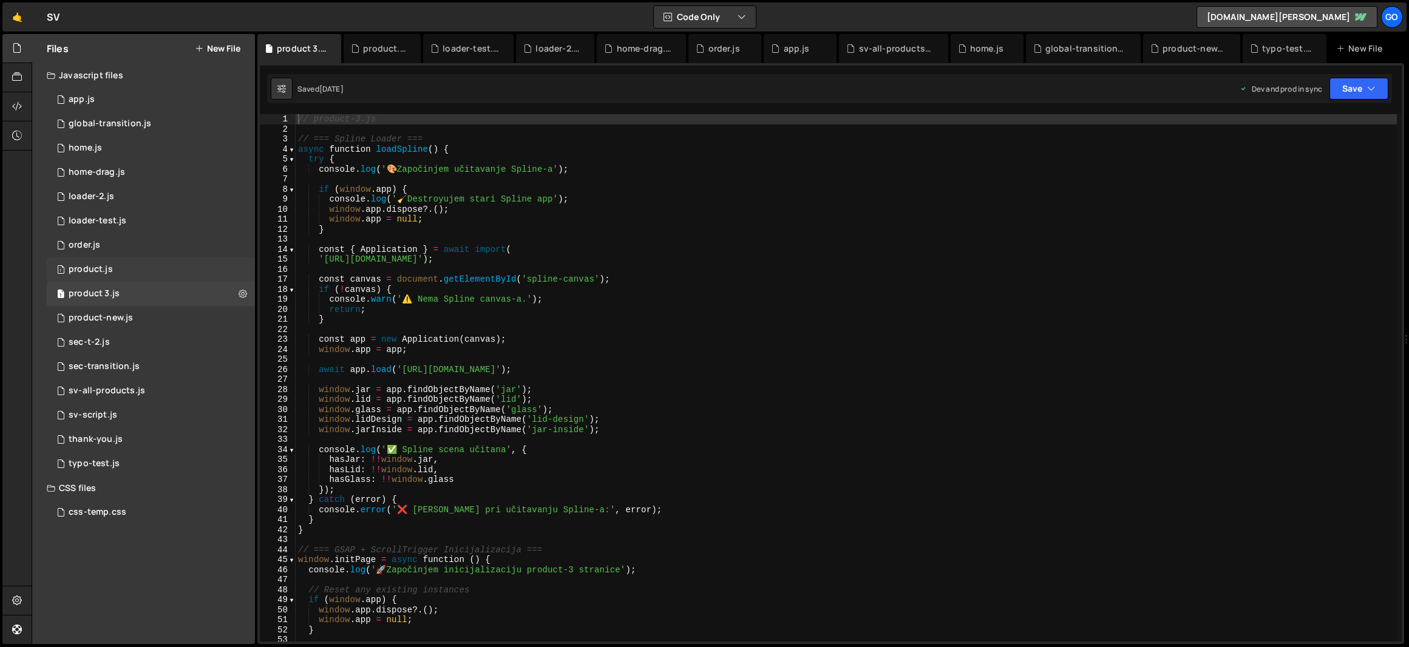
click at [113, 272] on div "1 product.js 0" at bounding box center [151, 269] width 208 height 24
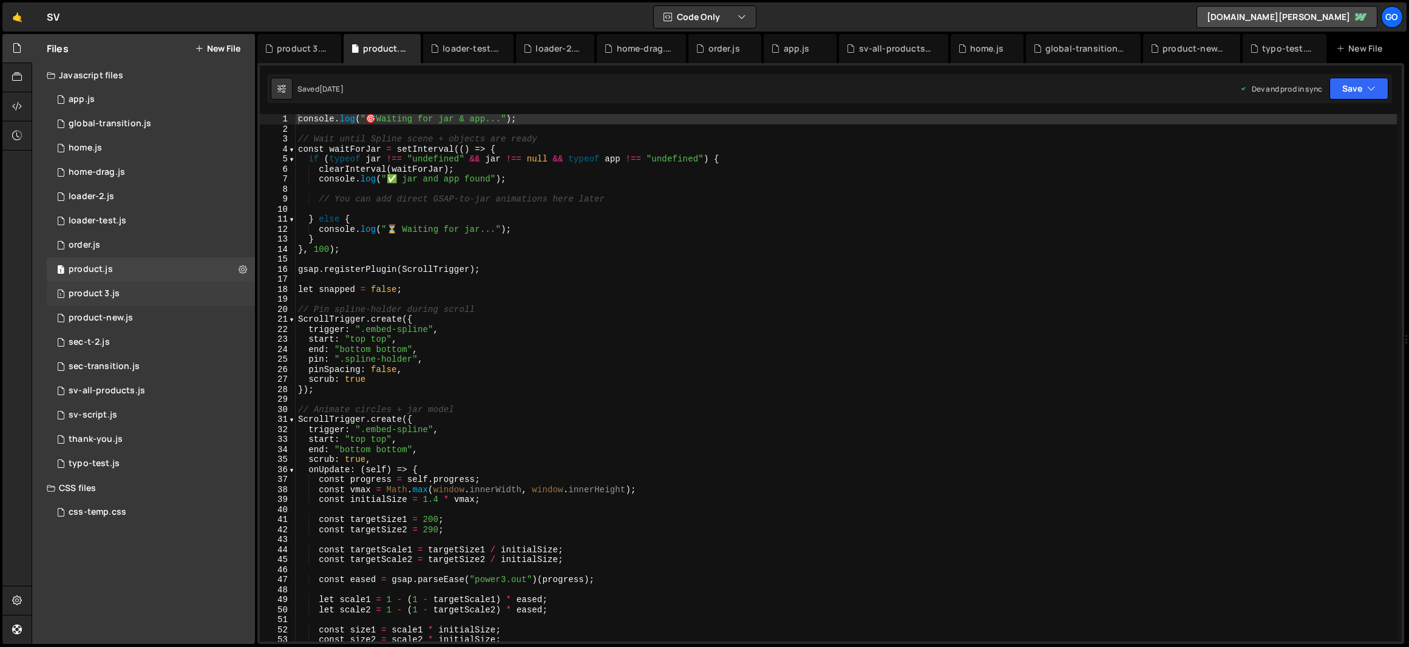
click at [120, 287] on div "1 product 3.js 0" at bounding box center [151, 294] width 208 height 24
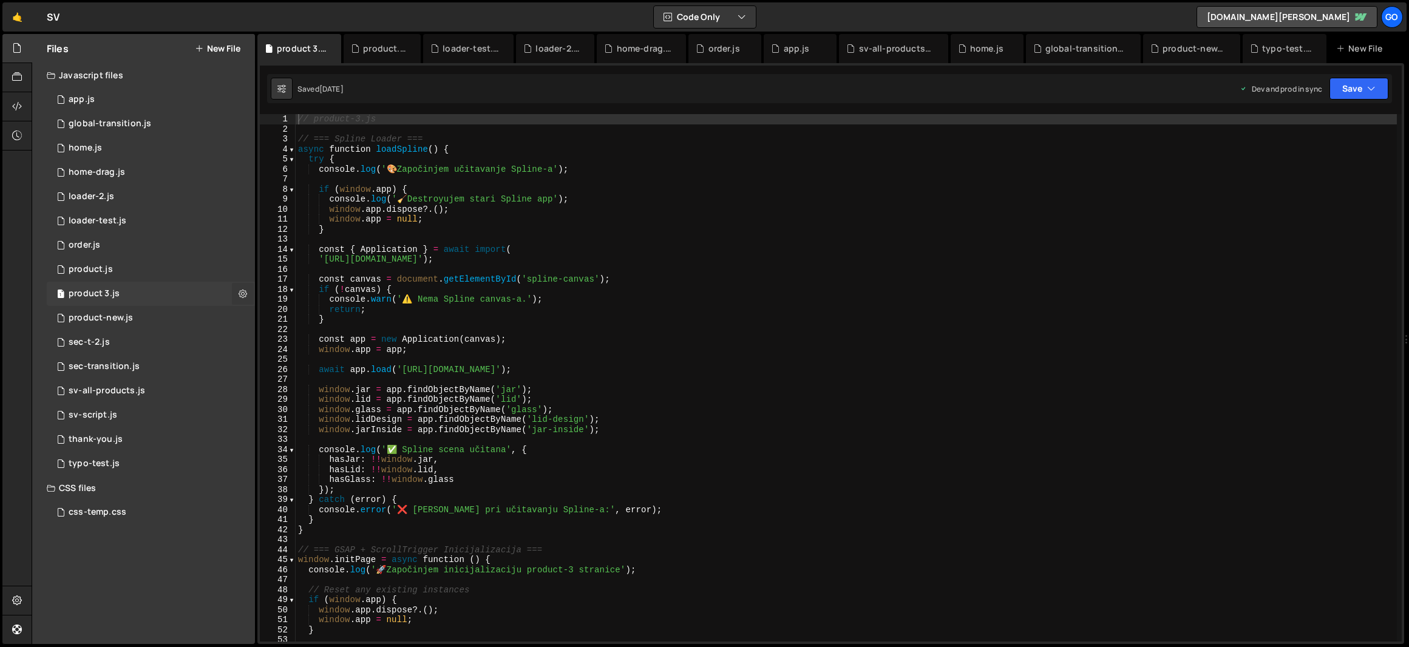
click at [237, 297] on button at bounding box center [243, 294] width 22 height 22
click at [298, 372] on button "Delete File" at bounding box center [316, 368] width 119 height 24
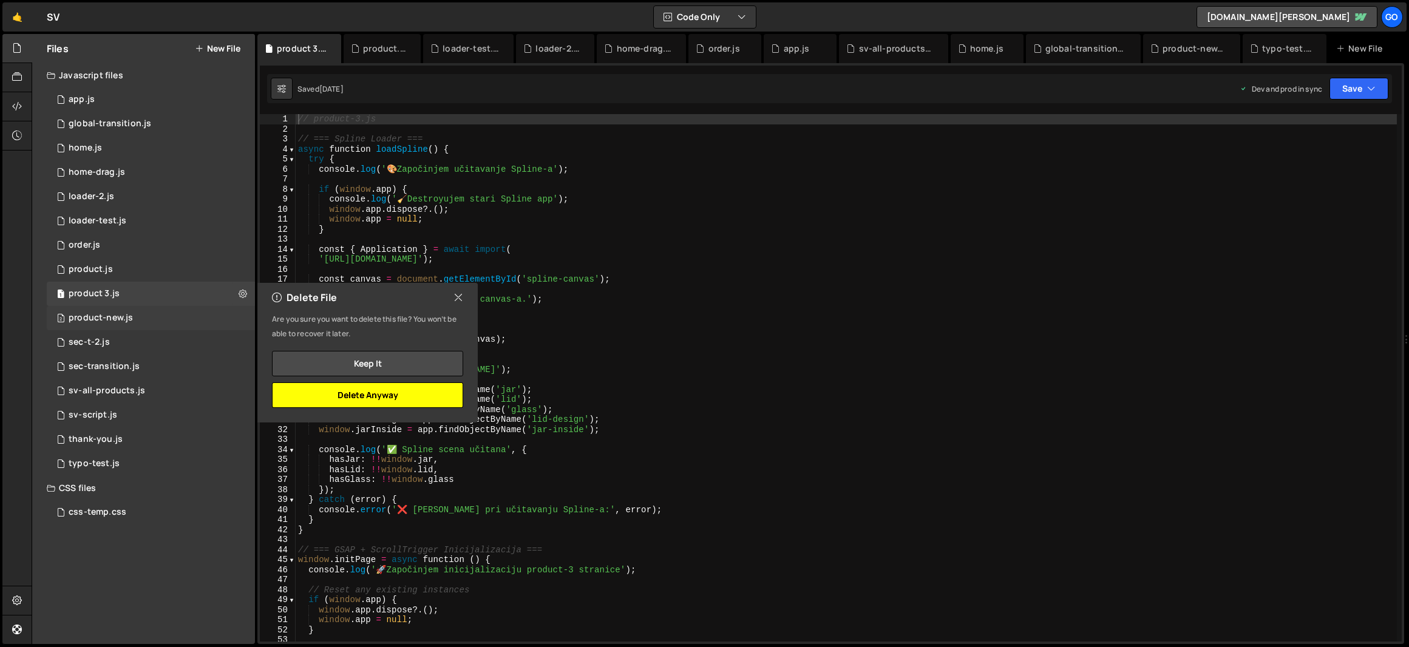
drag, startPoint x: 351, startPoint y: 399, endPoint x: 213, endPoint y: 320, distance: 159.6
click at [350, 399] on button "Delete Anyway" at bounding box center [367, 394] width 191 height 25
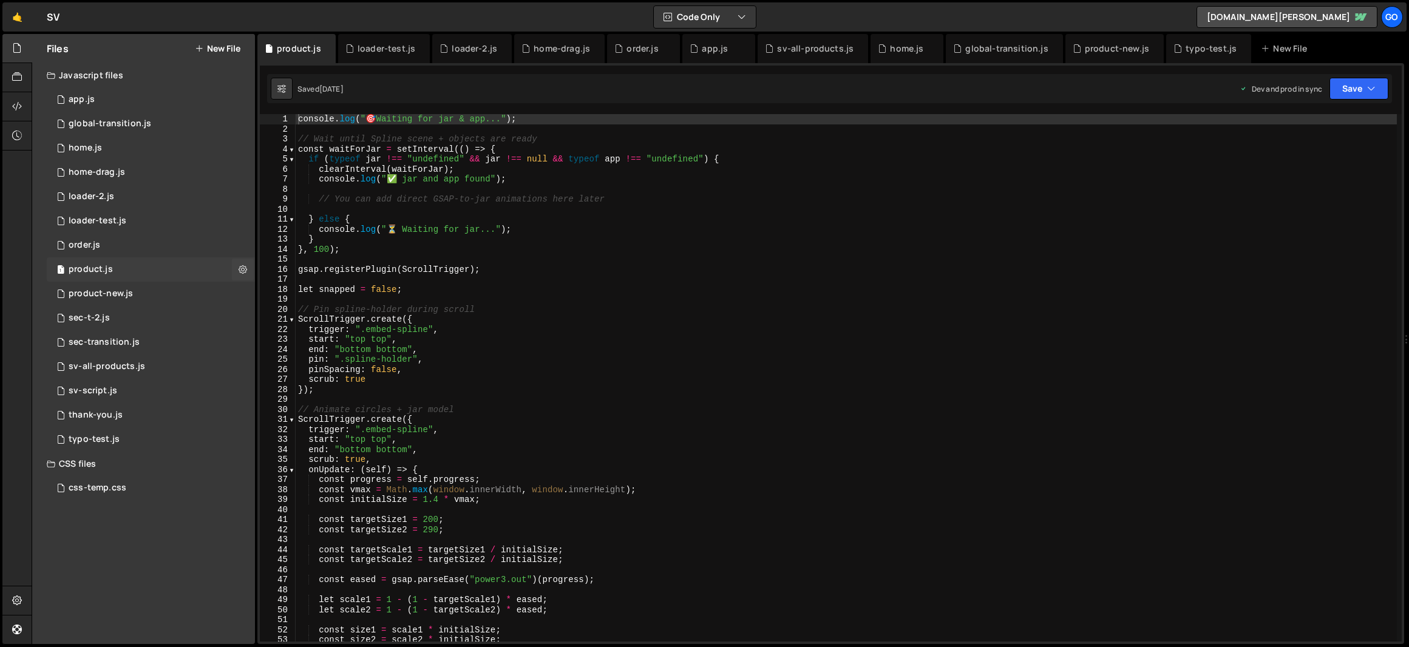
click at [104, 270] on div "product.js" at bounding box center [91, 269] width 44 height 11
click at [244, 274] on icon at bounding box center [243, 269] width 8 height 12
type input "product"
radio input "true"
click at [280, 294] on button "Edit File Settings" at bounding box center [316, 295] width 119 height 24
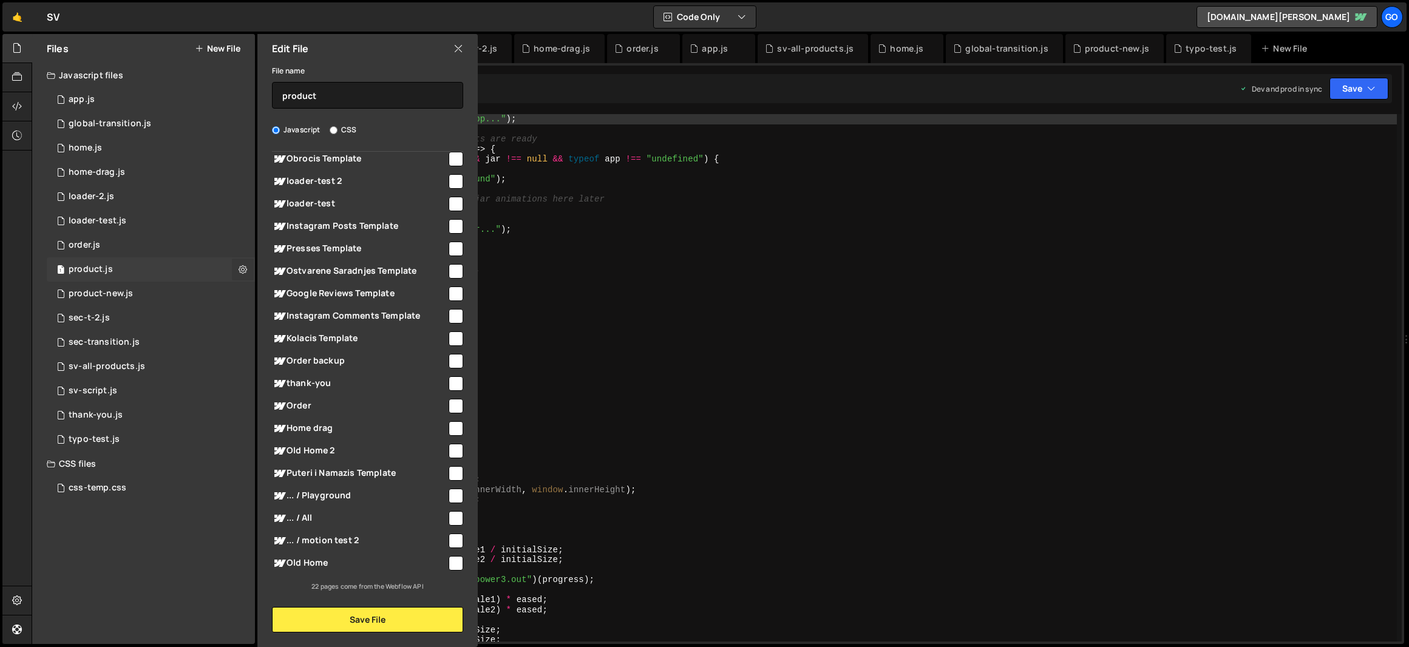
click at [242, 271] on icon at bounding box center [243, 269] width 8 height 12
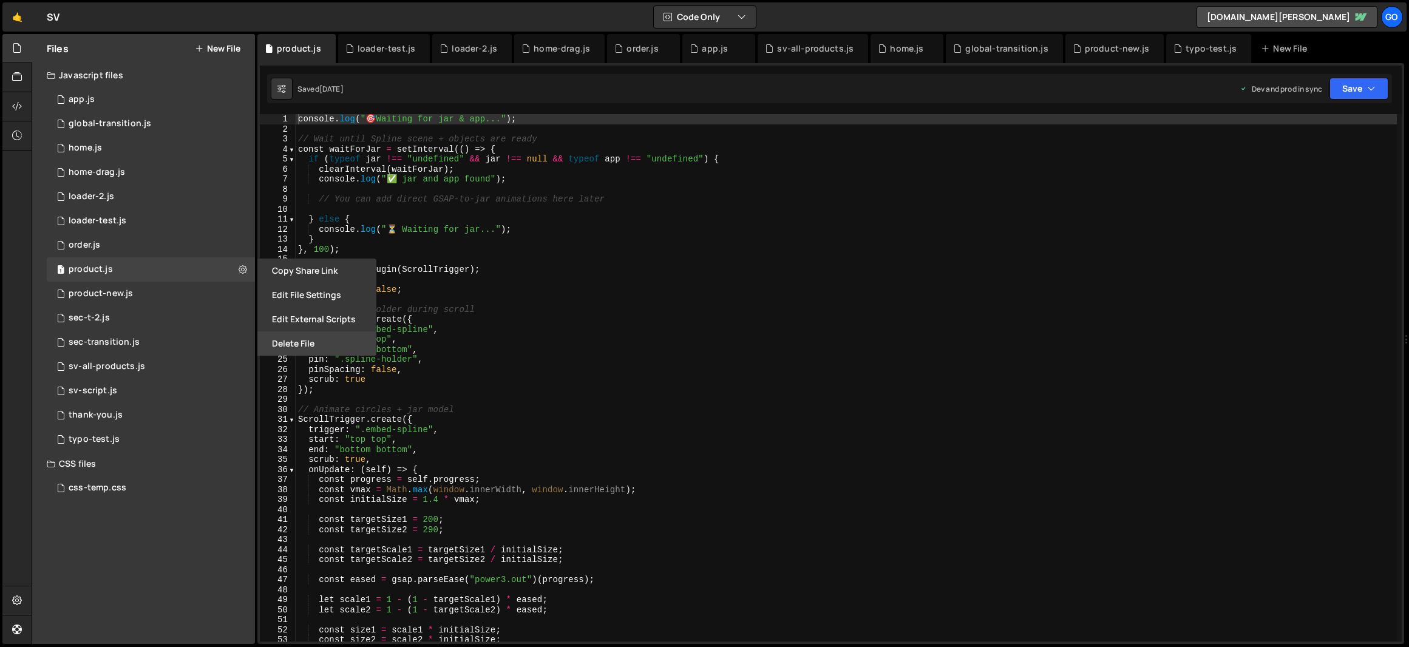
click at [302, 344] on button "Delete File" at bounding box center [316, 343] width 119 height 24
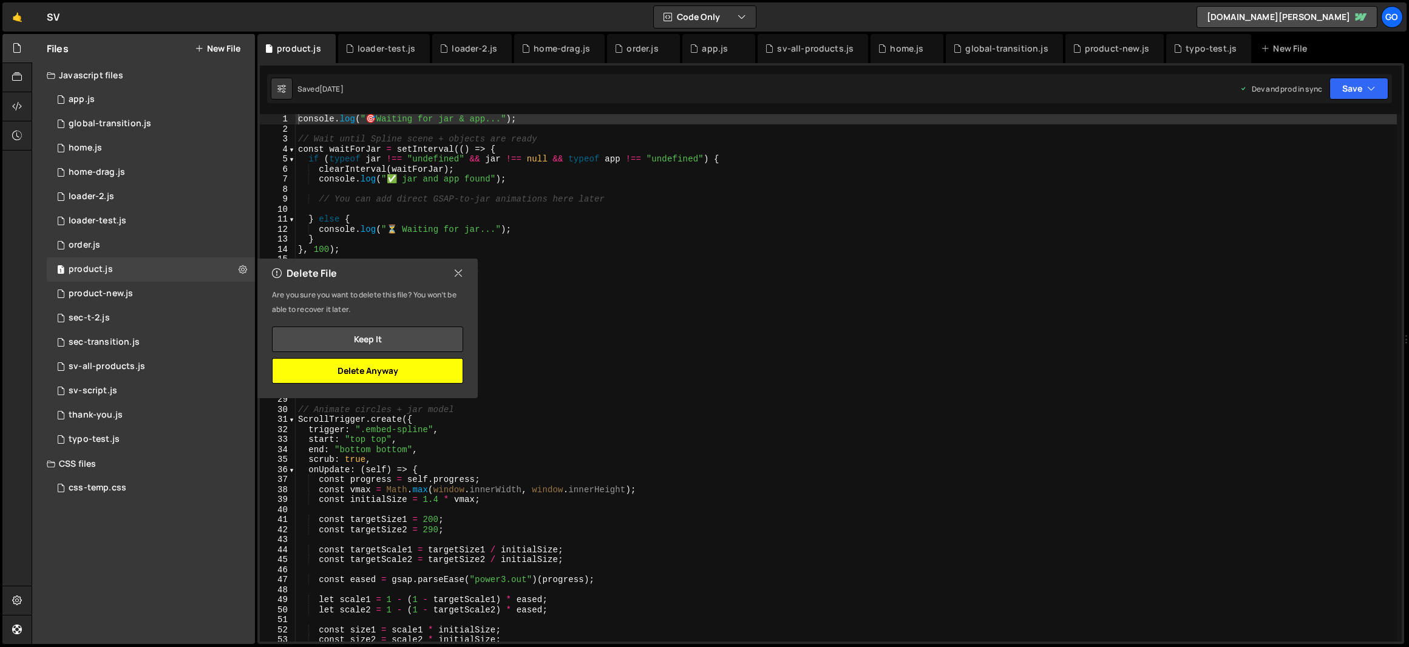
click at [370, 368] on button "Delete Anyway" at bounding box center [367, 370] width 191 height 25
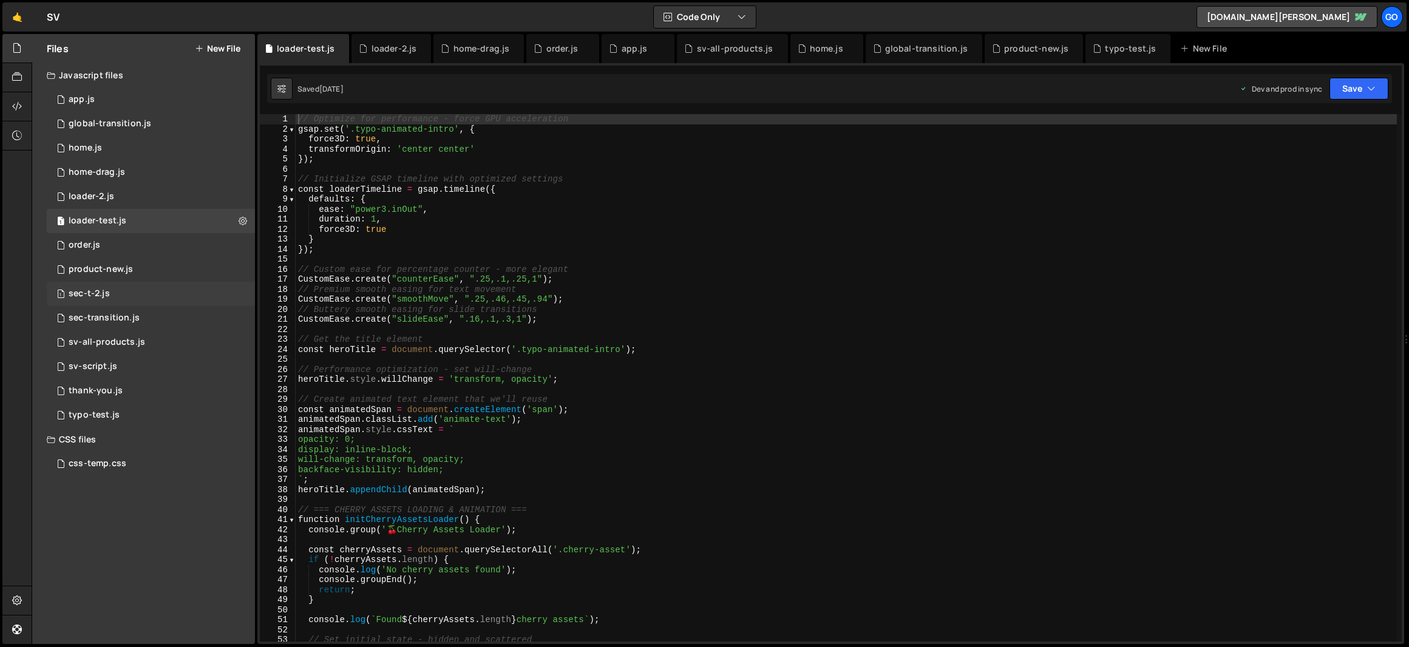
click at [118, 290] on div "1 sec-t-2.js 0" at bounding box center [151, 294] width 208 height 24
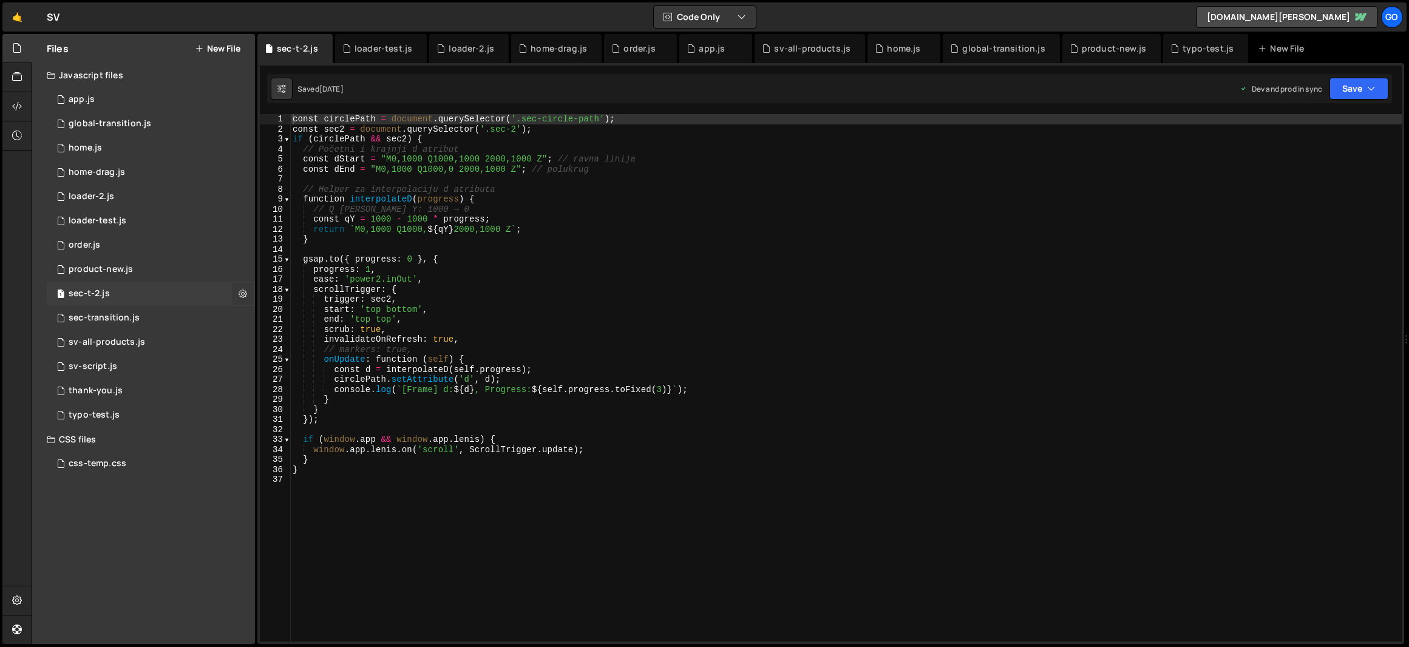
click at [240, 294] on icon at bounding box center [243, 294] width 8 height 12
type input "sec-t-2"
radio input "true"
click at [276, 320] on button "Edit File Settings" at bounding box center [316, 319] width 119 height 24
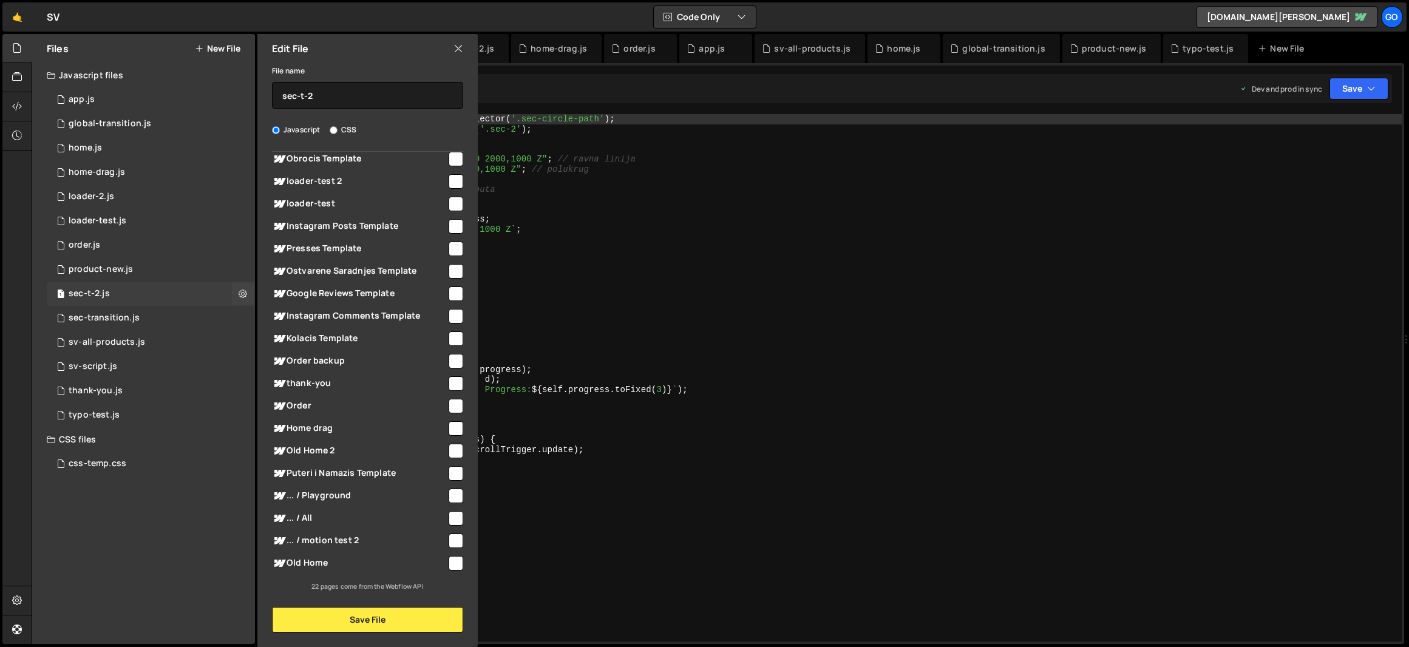
click at [140, 294] on div "1 sec-t-2.js 0" at bounding box center [151, 294] width 208 height 24
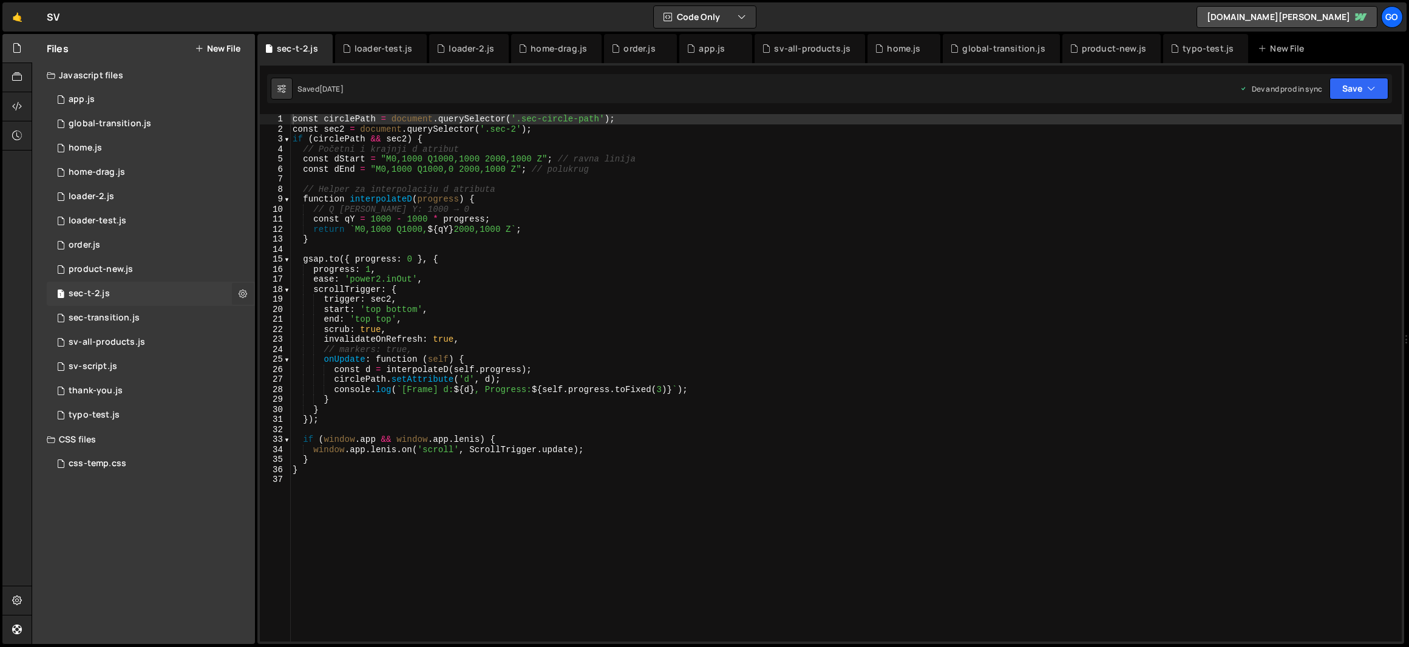
click at [240, 293] on icon at bounding box center [243, 294] width 8 height 12
click at [303, 370] on button "Delete File" at bounding box center [316, 368] width 119 height 24
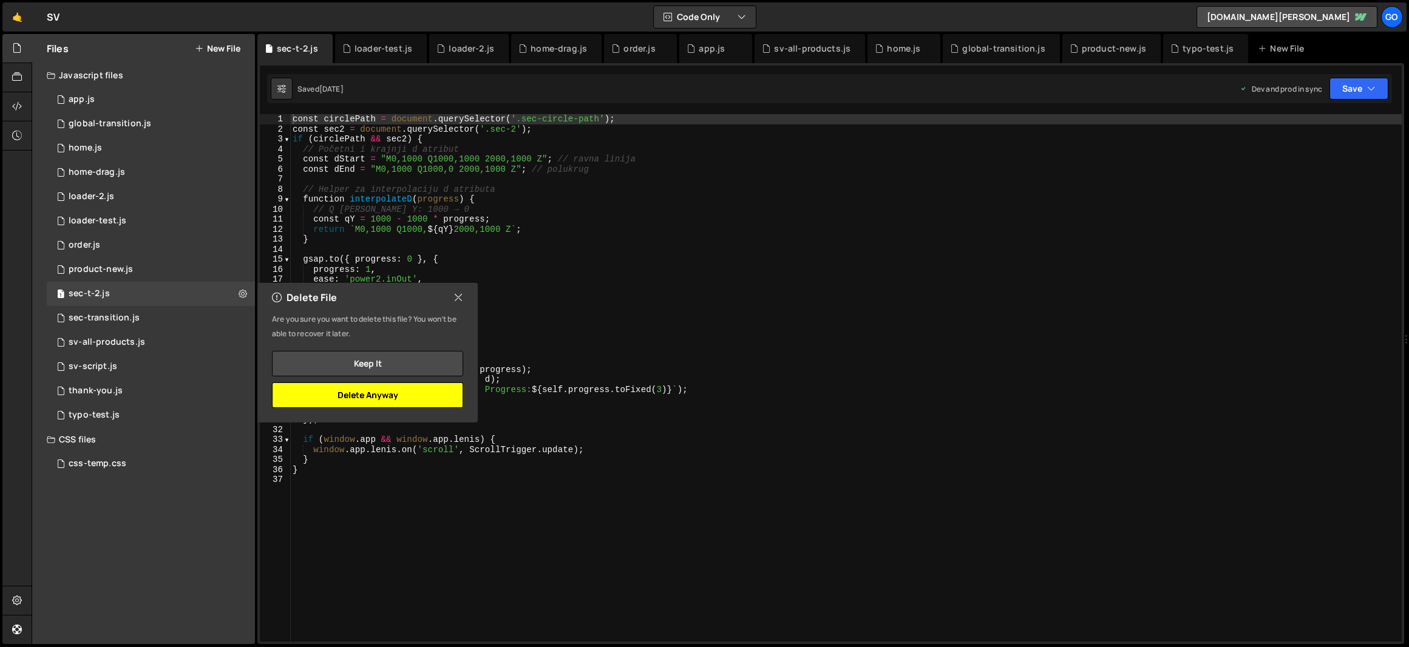
click at [411, 396] on button "Delete Anyway" at bounding box center [367, 394] width 191 height 25
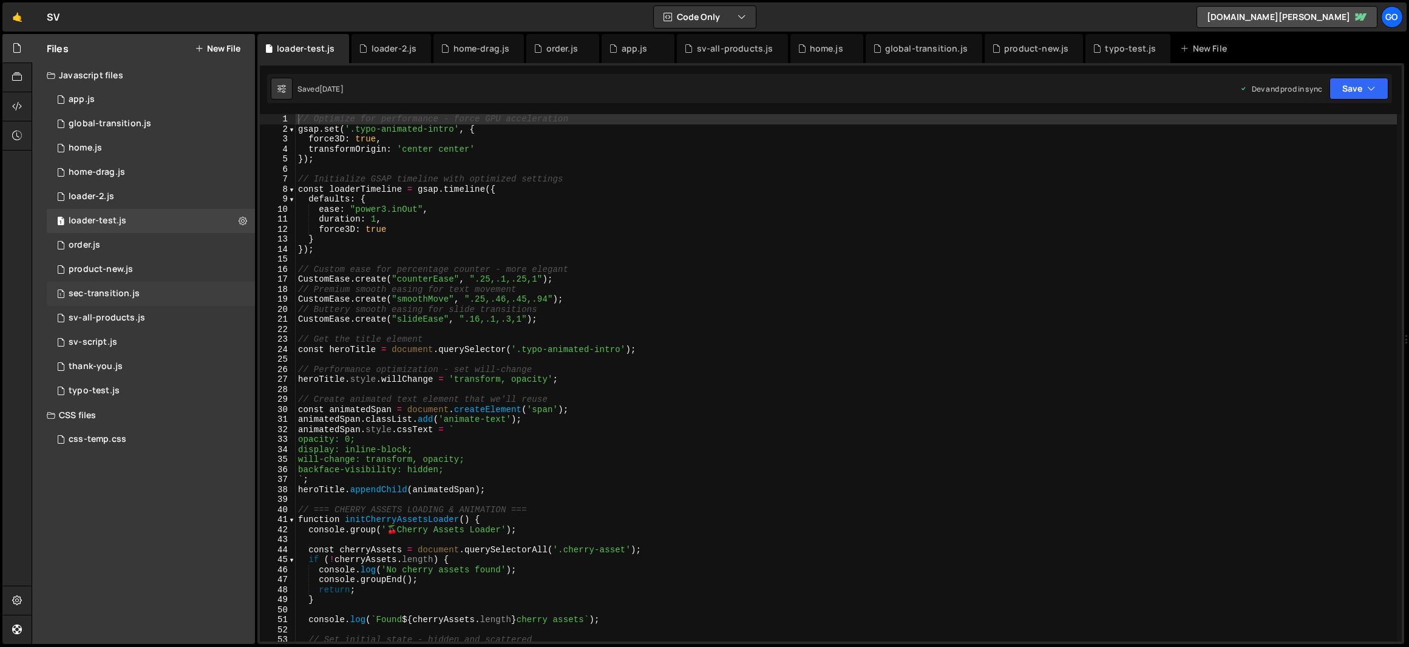
click at [163, 293] on div "1 sec-transition.js 0" at bounding box center [151, 294] width 208 height 24
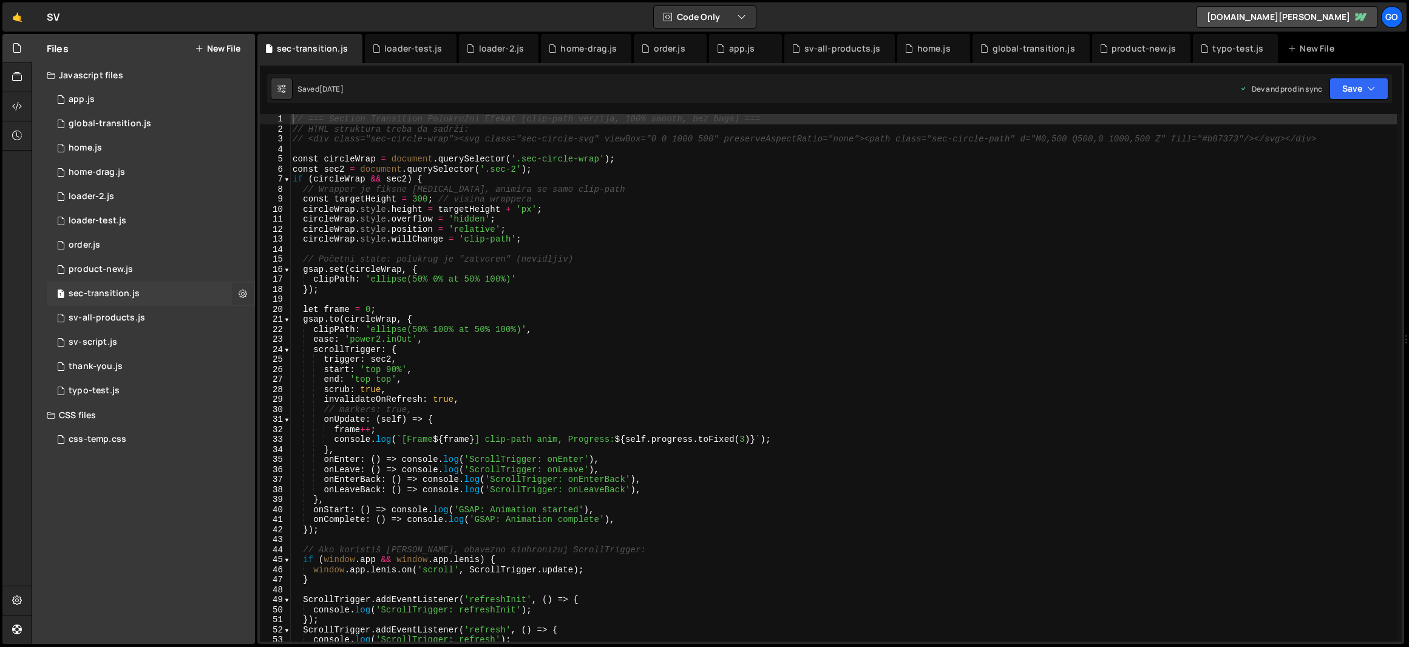
click at [243, 293] on icon at bounding box center [243, 294] width 8 height 12
type input "sec-transition"
radio input "true"
click at [288, 326] on button "Edit File Settings" at bounding box center [316, 319] width 119 height 24
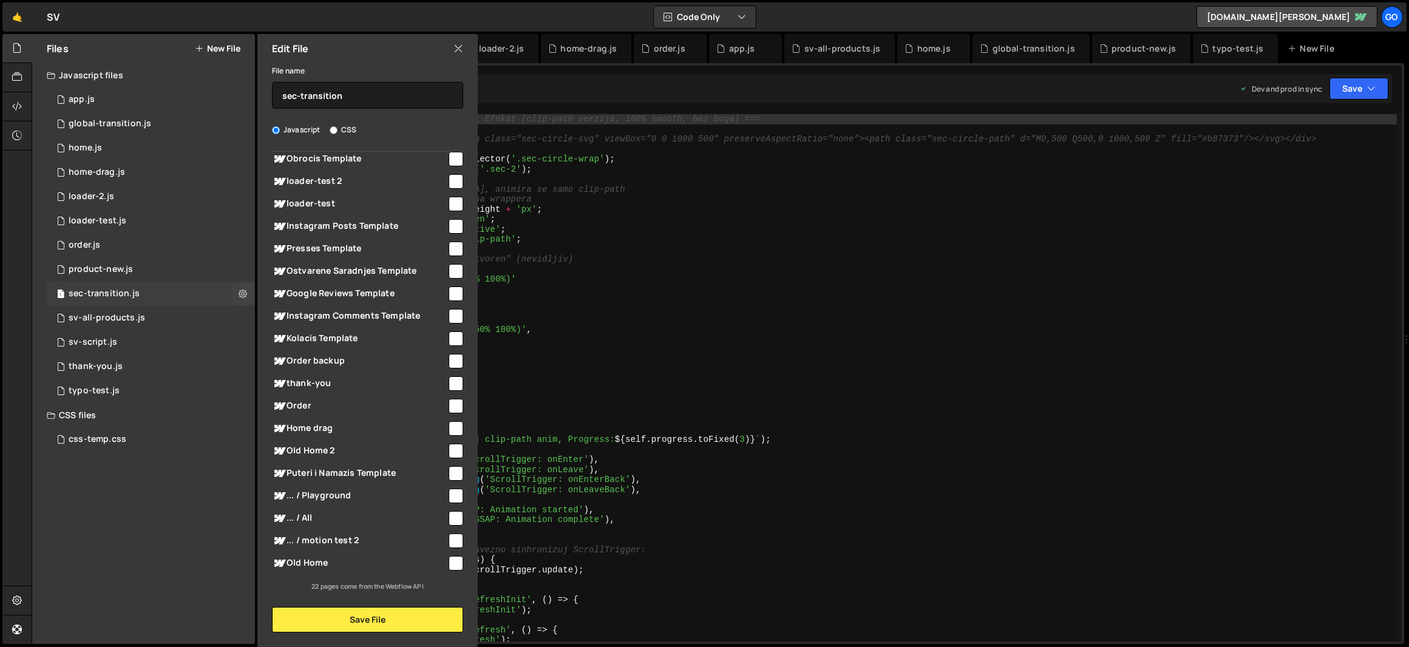
click at [173, 291] on div "1 sec-transition.js 0" at bounding box center [151, 294] width 208 height 24
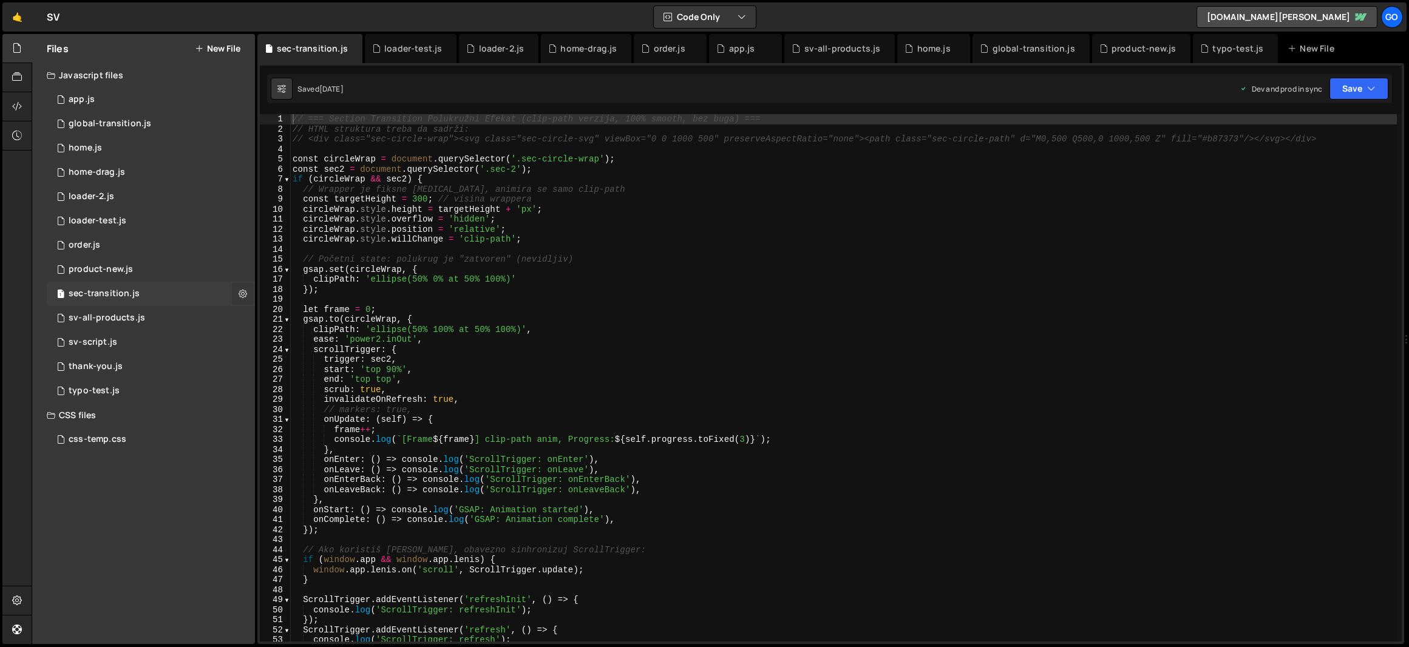
click at [247, 293] on button at bounding box center [243, 294] width 22 height 22
click at [318, 362] on button "Delete File" at bounding box center [316, 368] width 119 height 24
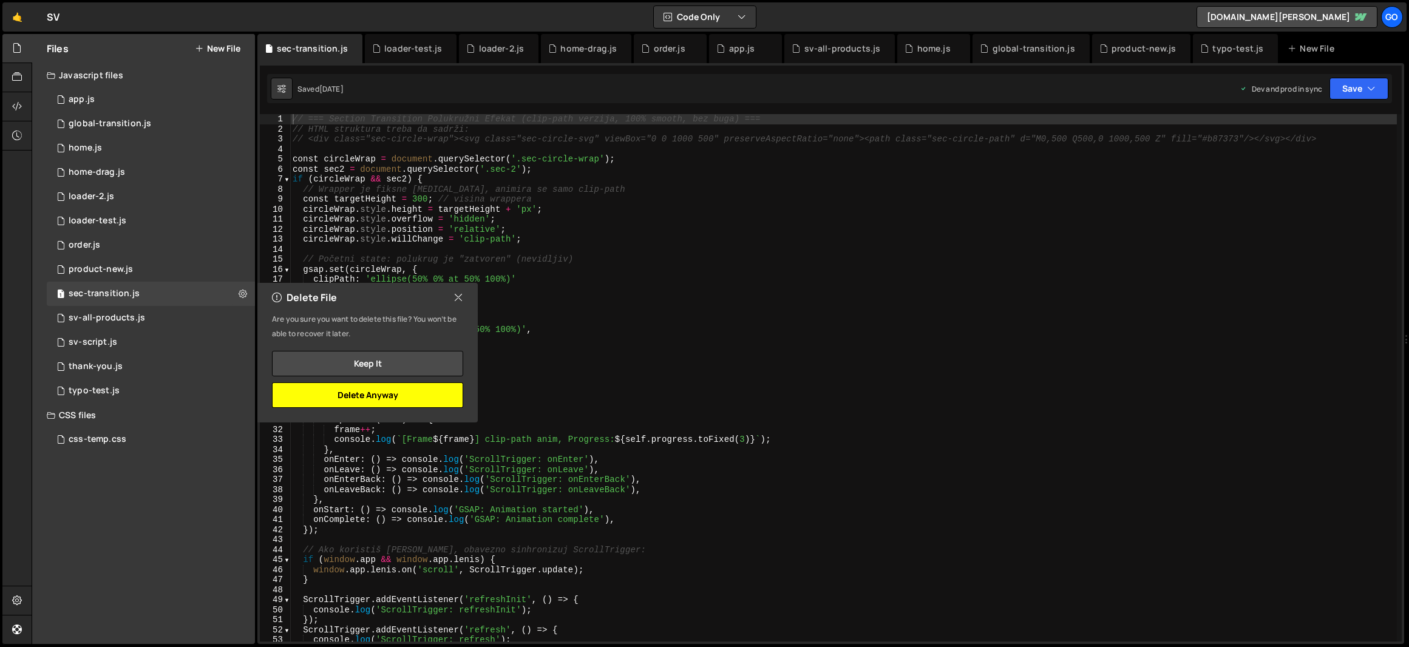
click at [418, 398] on button "Delete Anyway" at bounding box center [367, 394] width 191 height 25
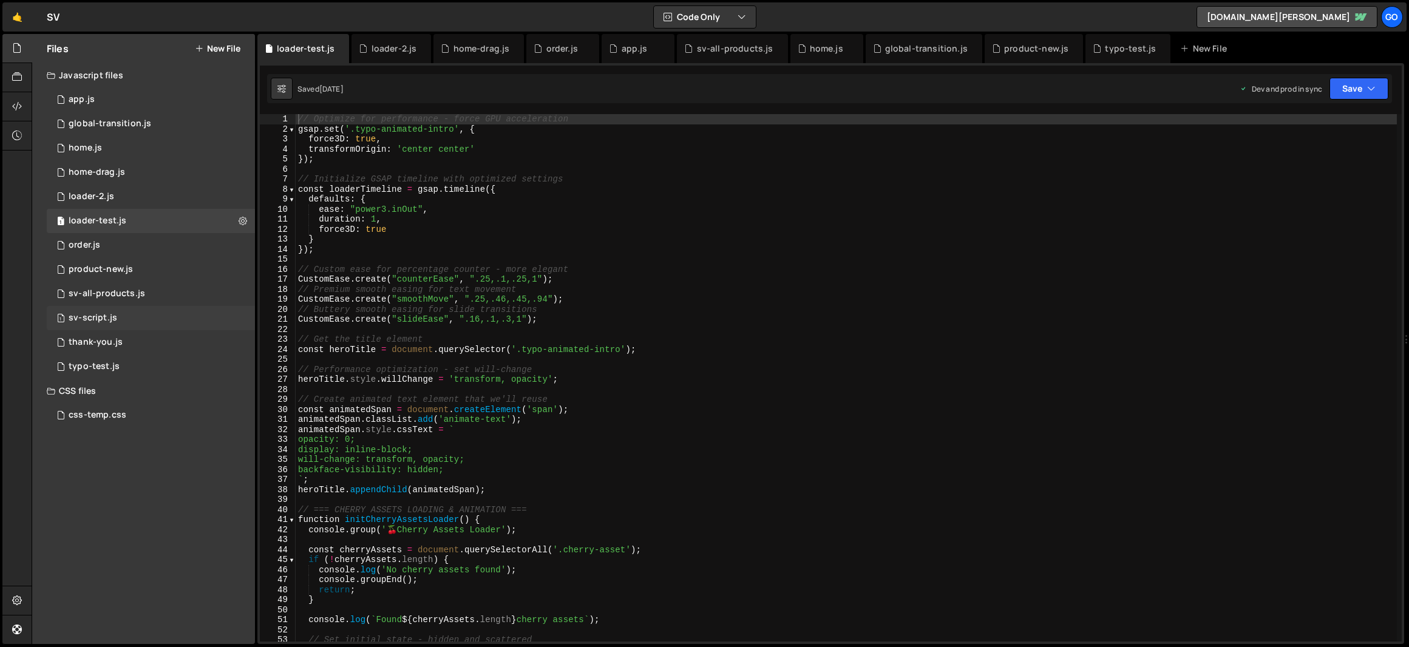
click at [131, 316] on div "1 sv-script.js 0" at bounding box center [151, 318] width 208 height 24
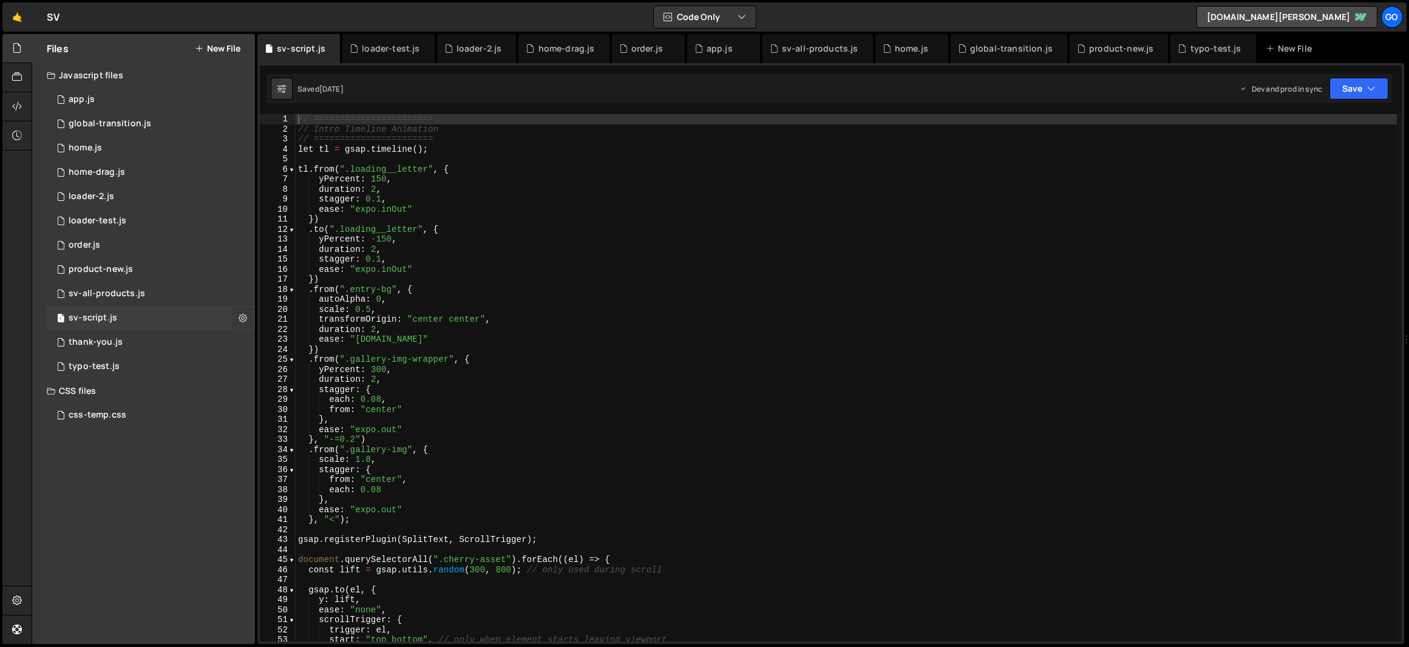
click at [239, 316] on icon at bounding box center [243, 318] width 8 height 12
type input "sv-script"
radio input "true"
checkbox input "true"
click at [308, 346] on button "Edit File Settings" at bounding box center [316, 343] width 119 height 24
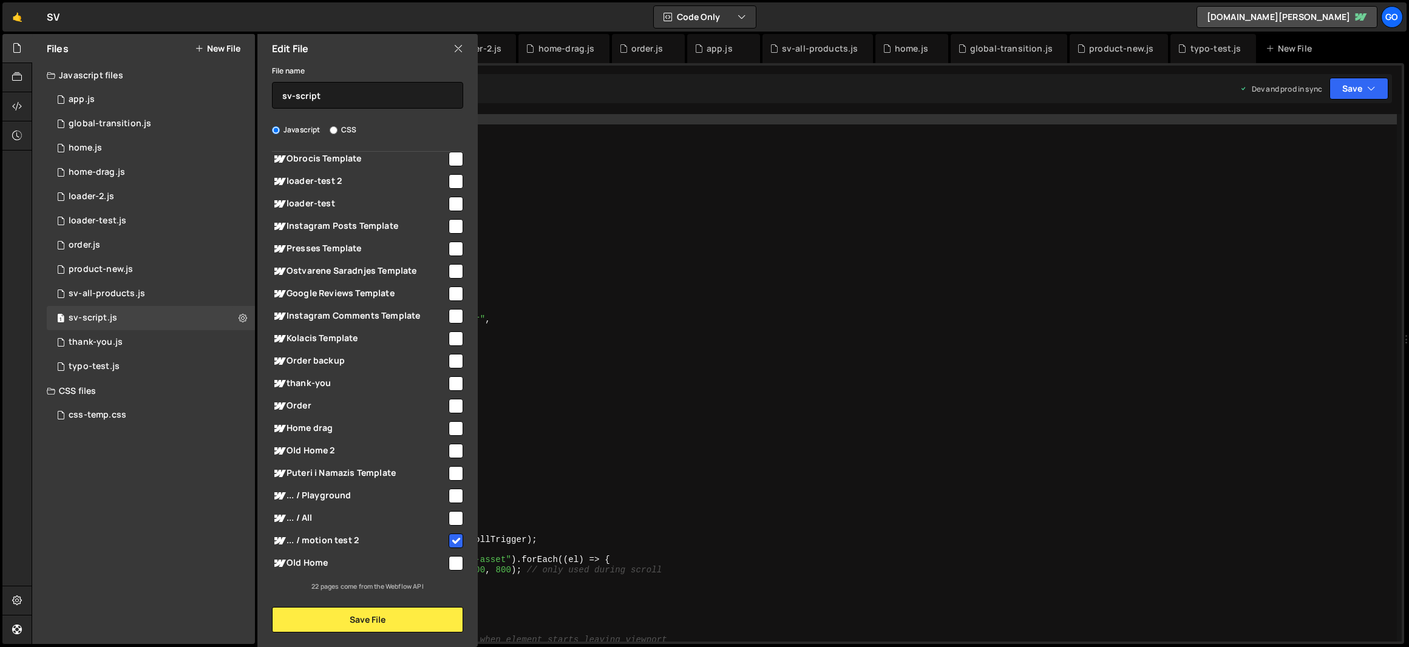
type textarea "duration: 2,"
click at [543, 380] on div "// ======================= // Intro Timeline Animation // =====================…" at bounding box center [846, 387] width 1101 height 547
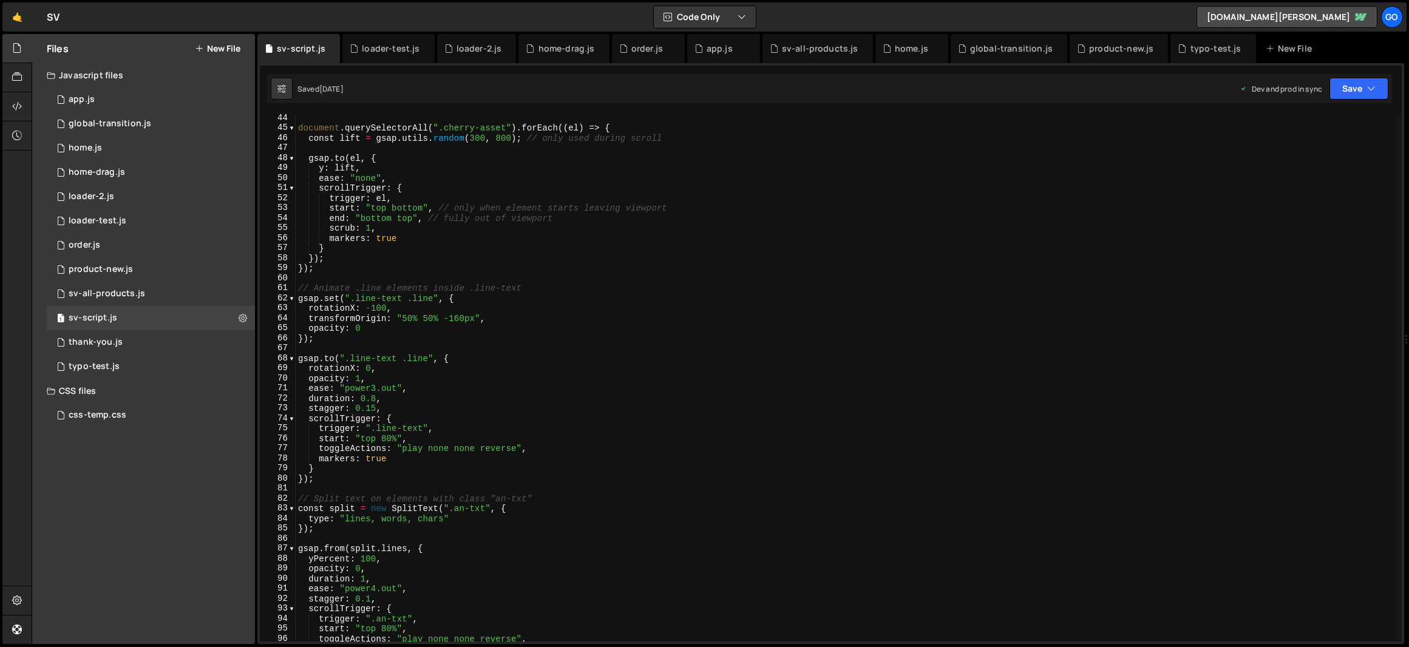
scroll to position [431, 0]
click at [144, 341] on div "1 thank-you.js 0" at bounding box center [151, 342] width 208 height 24
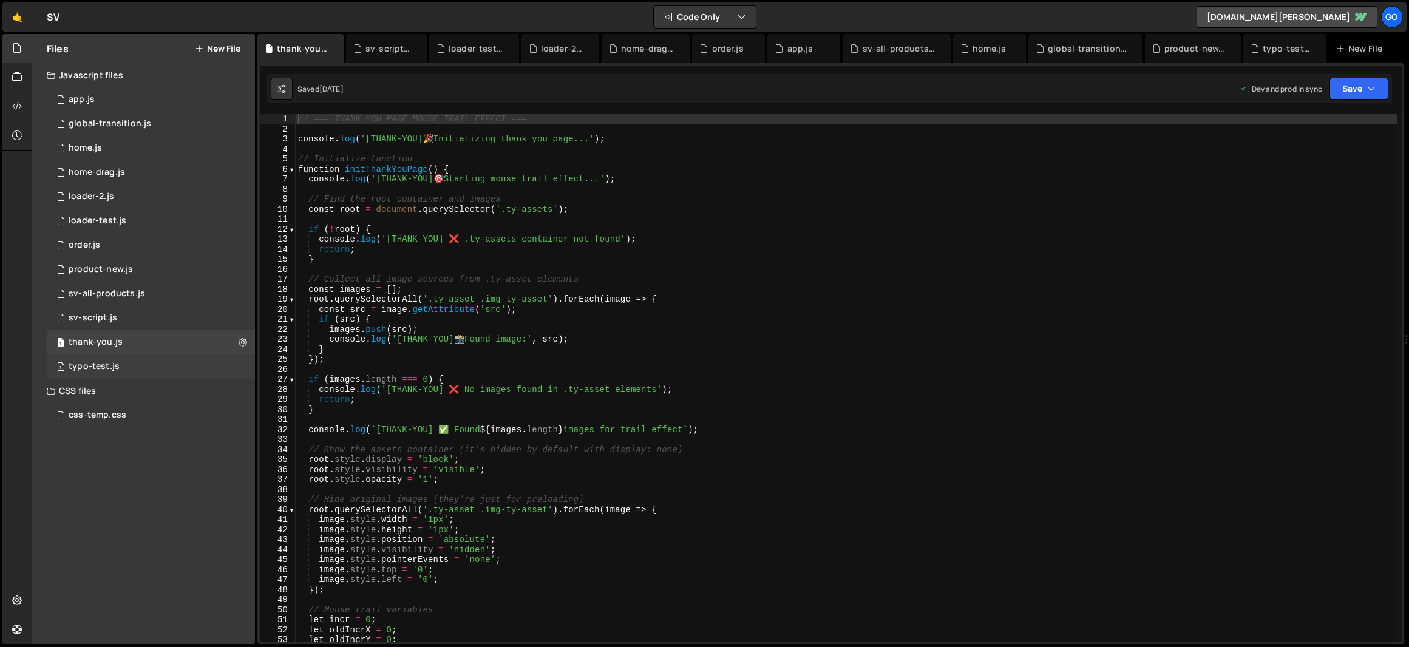
click at [169, 368] on div "1 typo-test.js 0" at bounding box center [151, 366] width 208 height 24
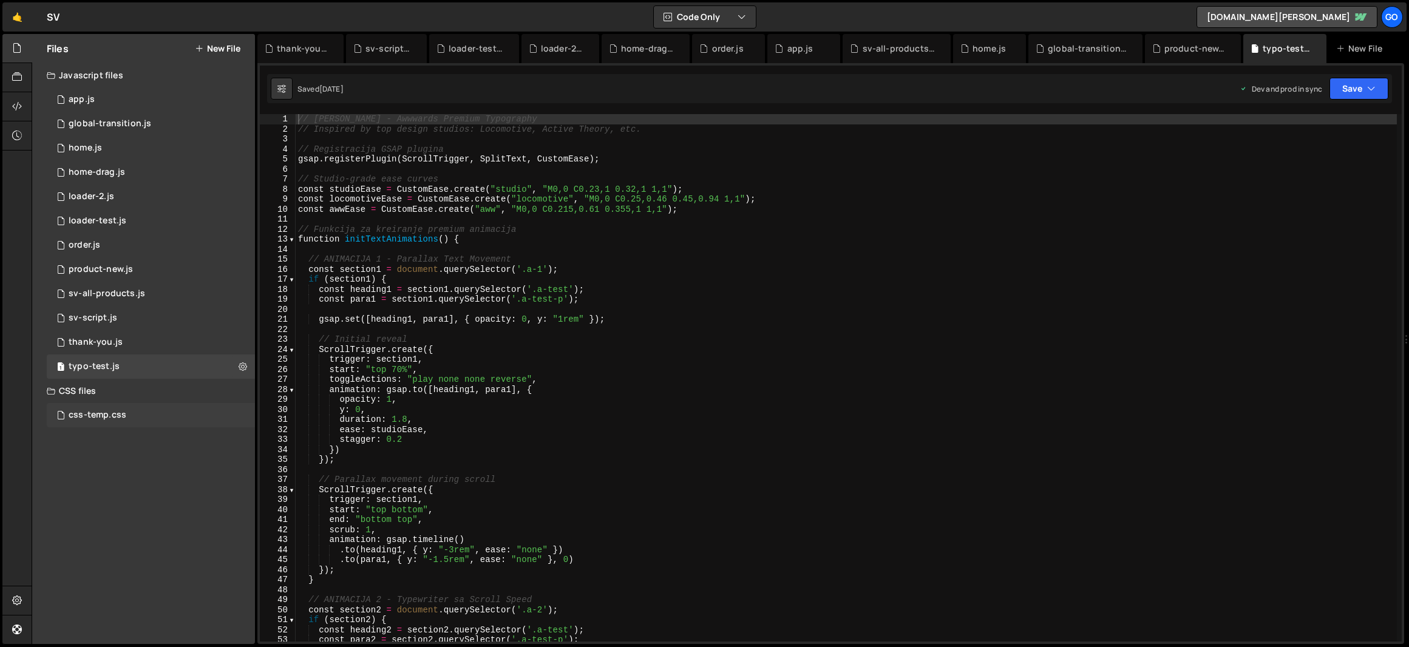
click at [195, 409] on div "css-temp.css 0" at bounding box center [151, 415] width 208 height 24
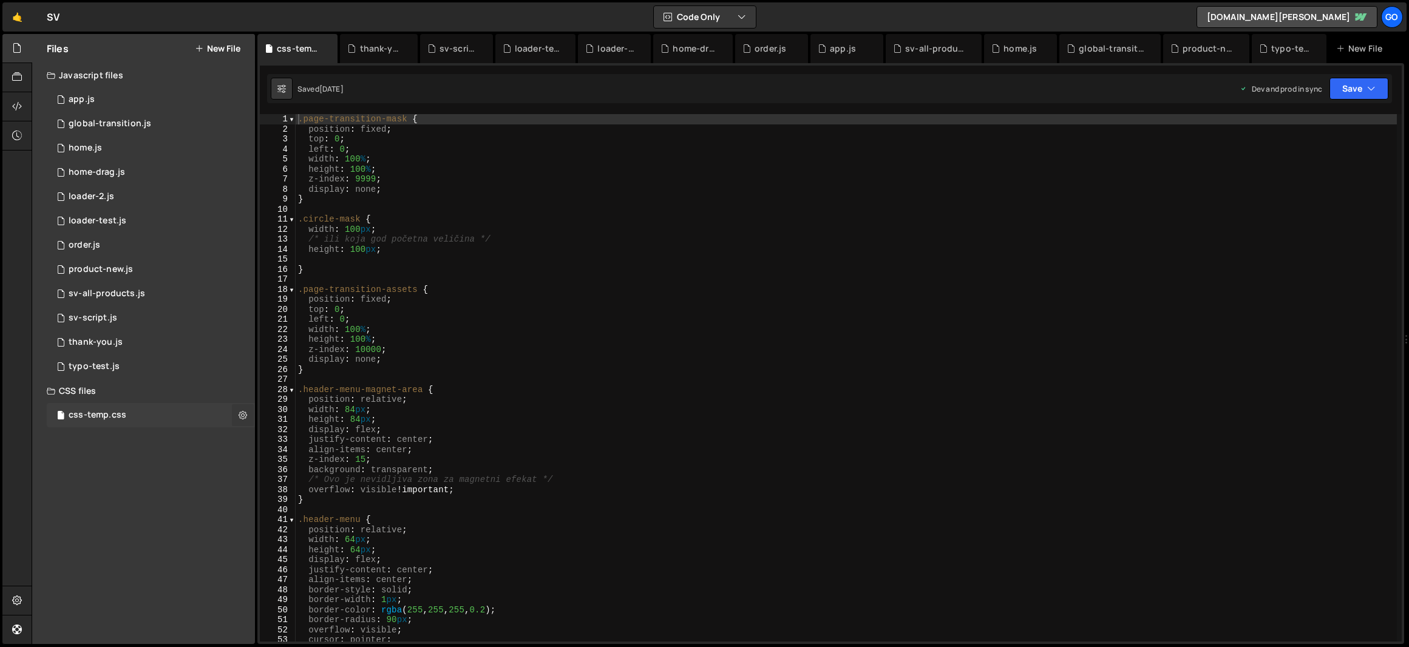
click at [245, 415] on icon at bounding box center [243, 415] width 8 height 12
type input "css-temp"
radio input "false"
radio input "true"
checkbox input "true"
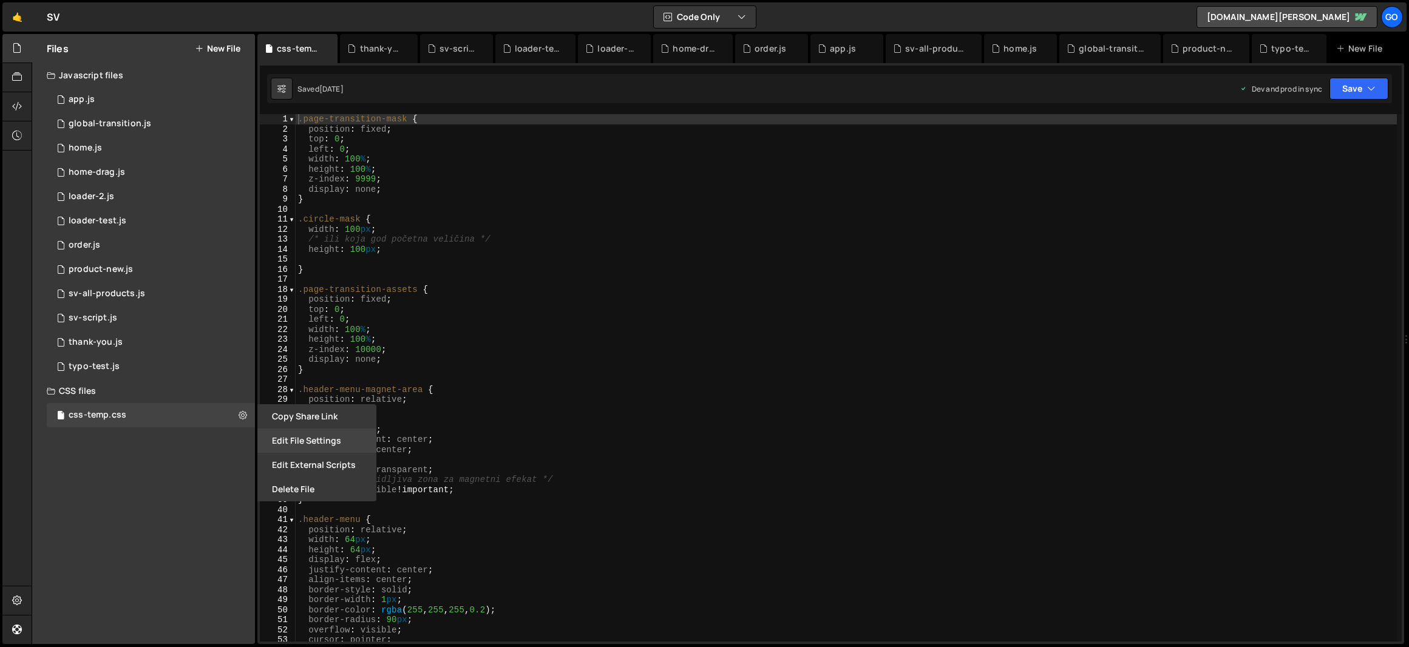
click at [294, 438] on button "Edit File Settings" at bounding box center [316, 440] width 119 height 24
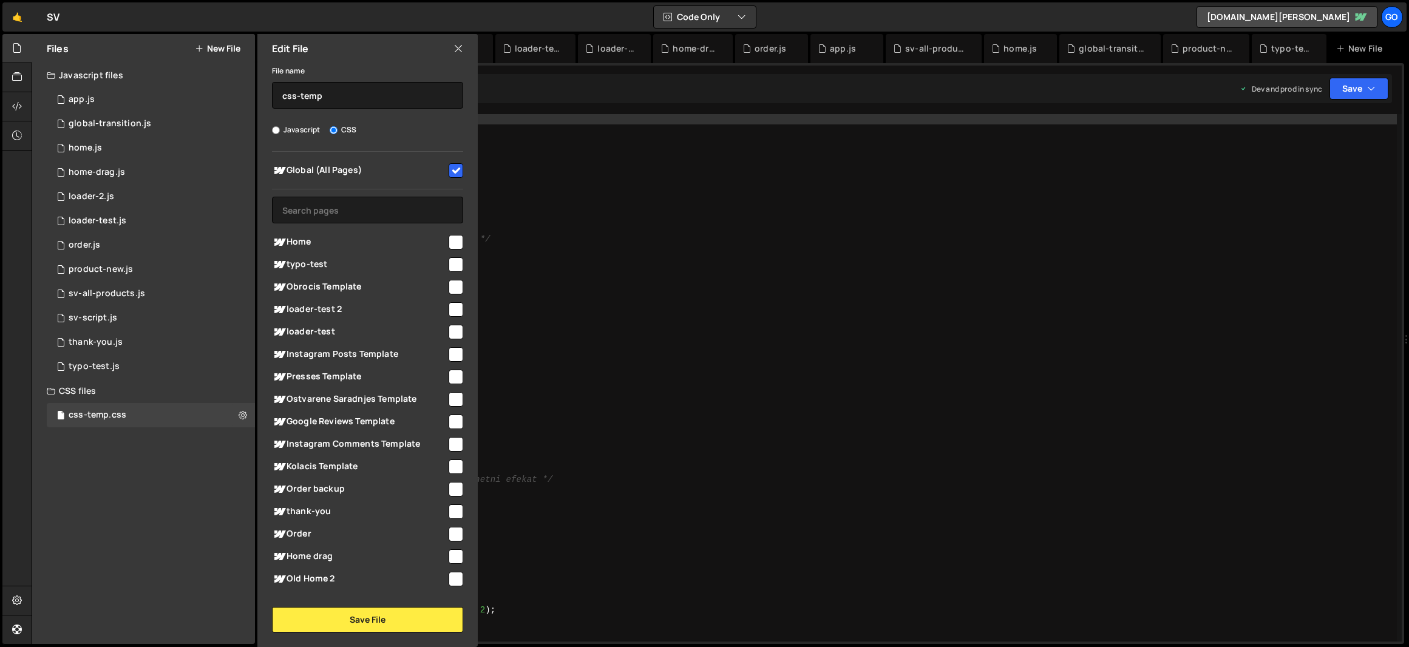
scroll to position [128, 0]
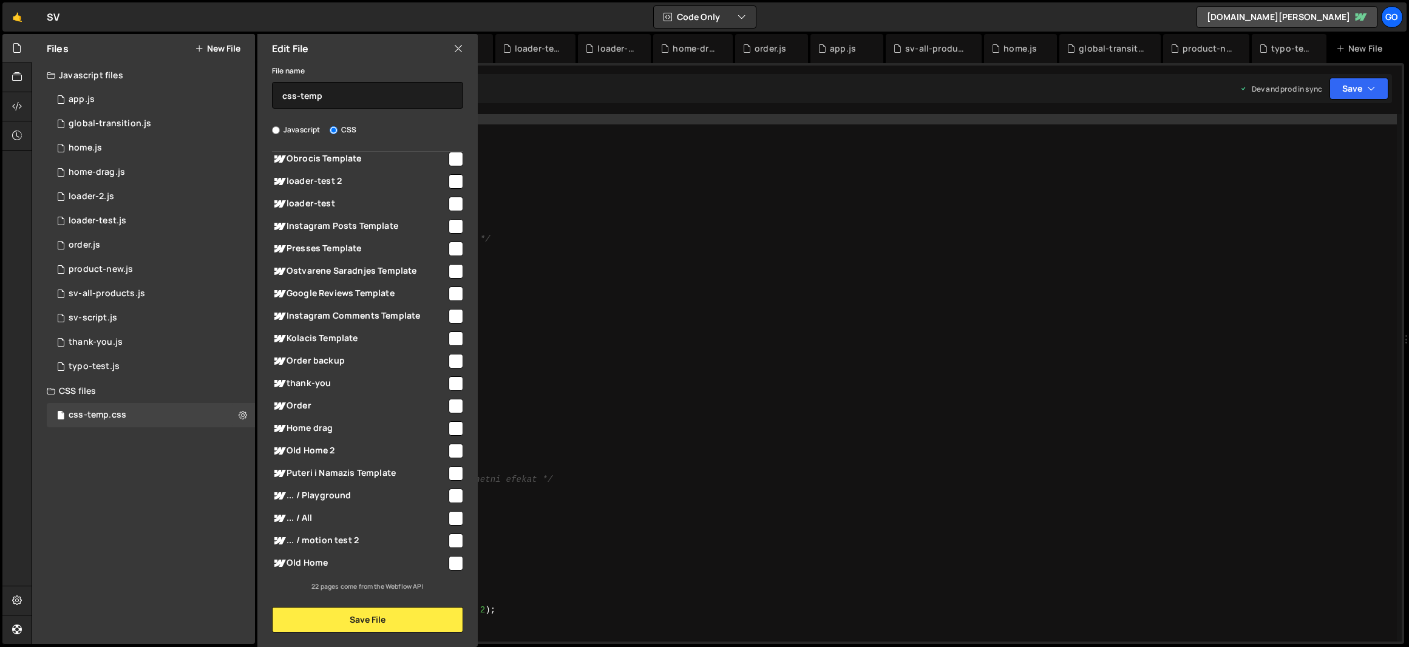
type textarea "top: 0;"
click at [644, 312] on div ".page-transition-mask { position : fixed ; top : 0 ; left : 0 ; width : 100 % ;…" at bounding box center [846, 387] width 1101 height 547
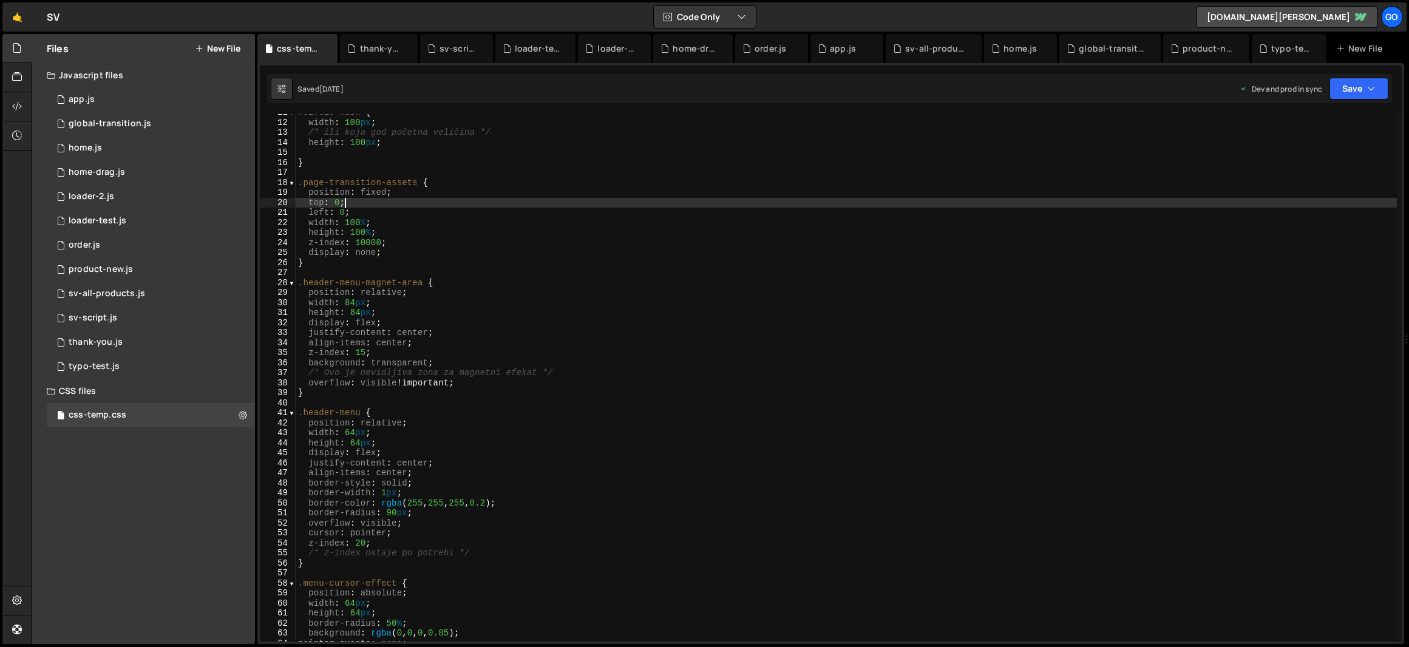
scroll to position [0, 0]
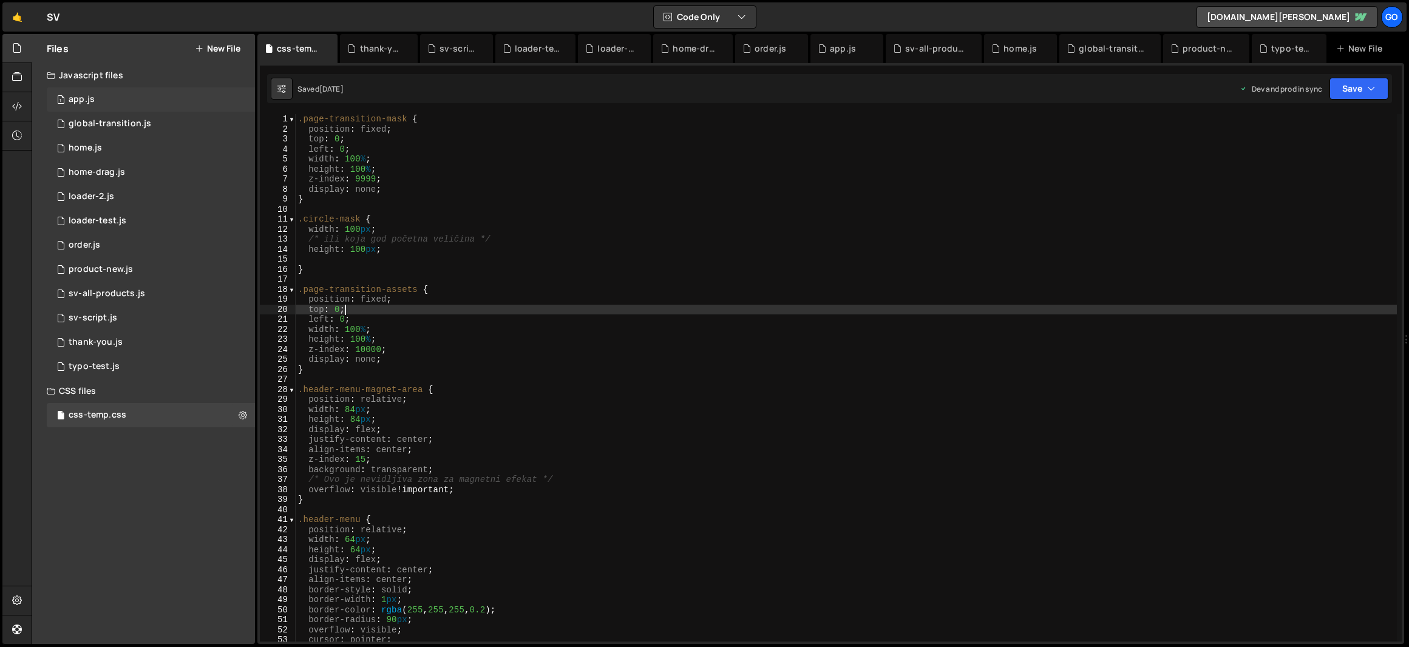
click at [83, 101] on div "app.js" at bounding box center [82, 99] width 26 height 11
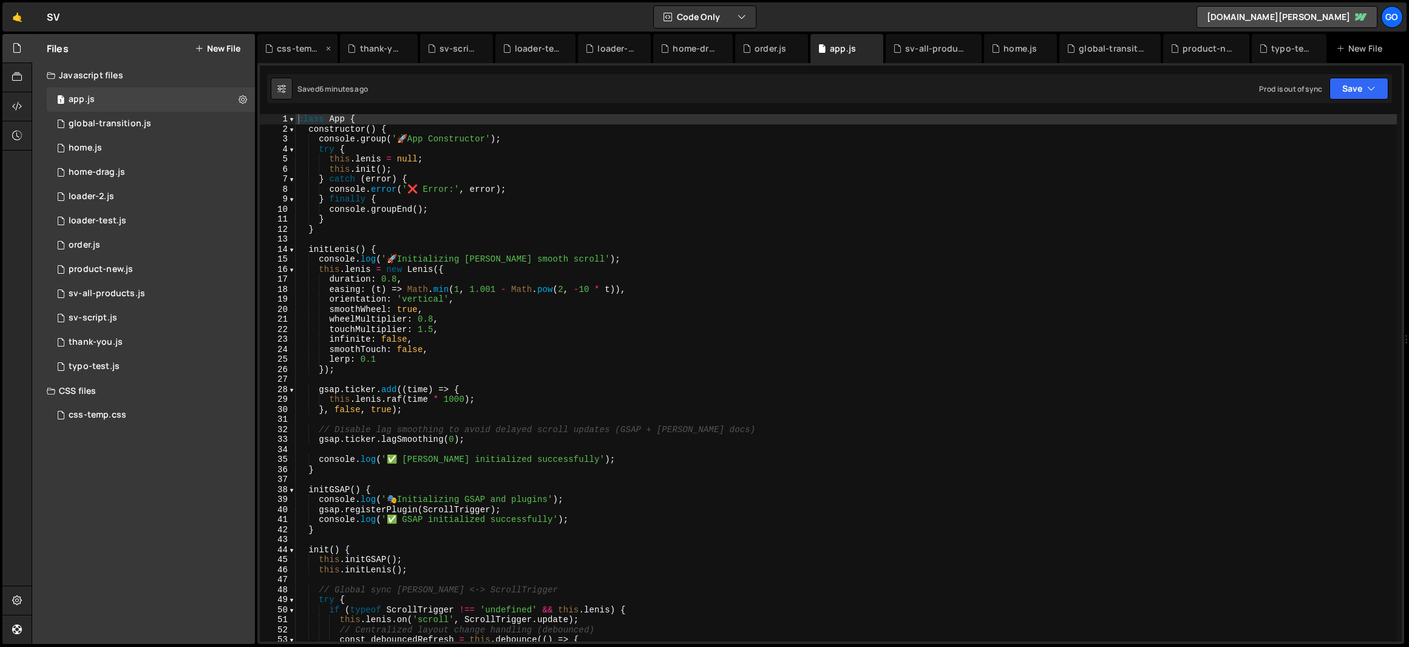
click at [324, 48] on icon at bounding box center [328, 48] width 8 height 12
click at [329, 47] on div "thank-you.js" at bounding box center [300, 48] width 86 height 29
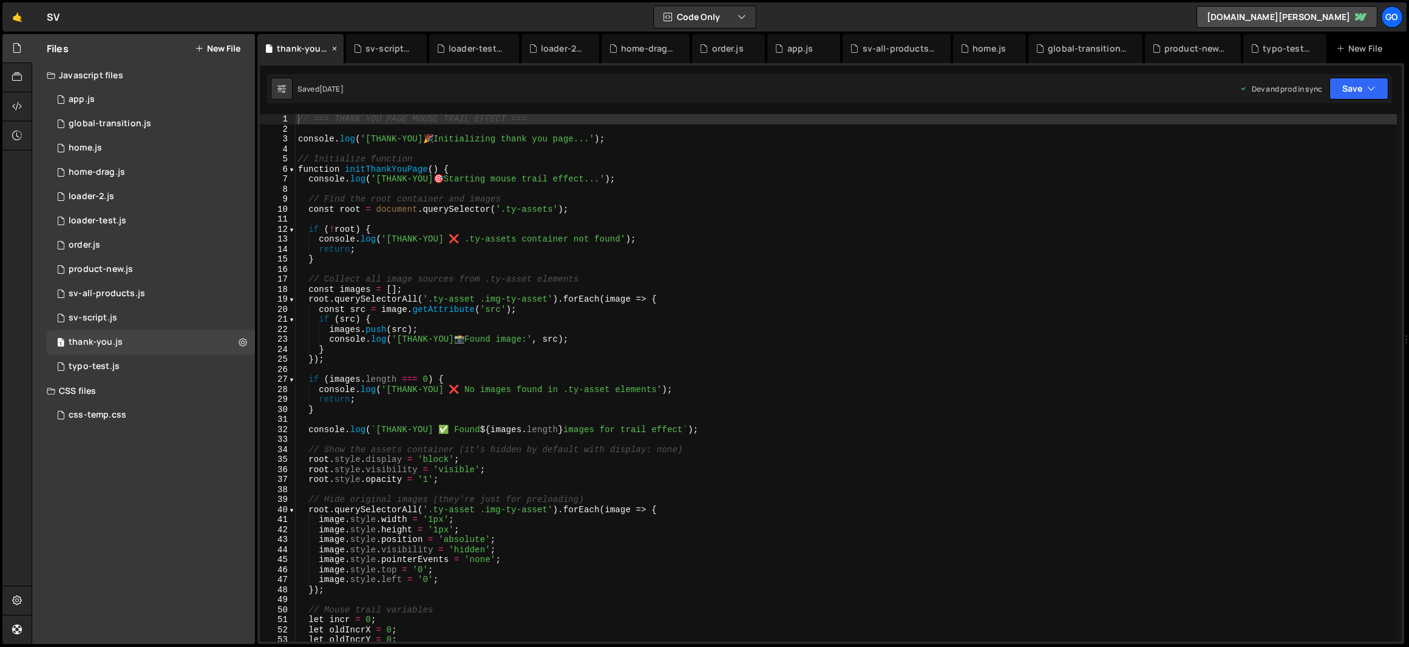
click at [330, 47] on icon at bounding box center [334, 48] width 8 height 12
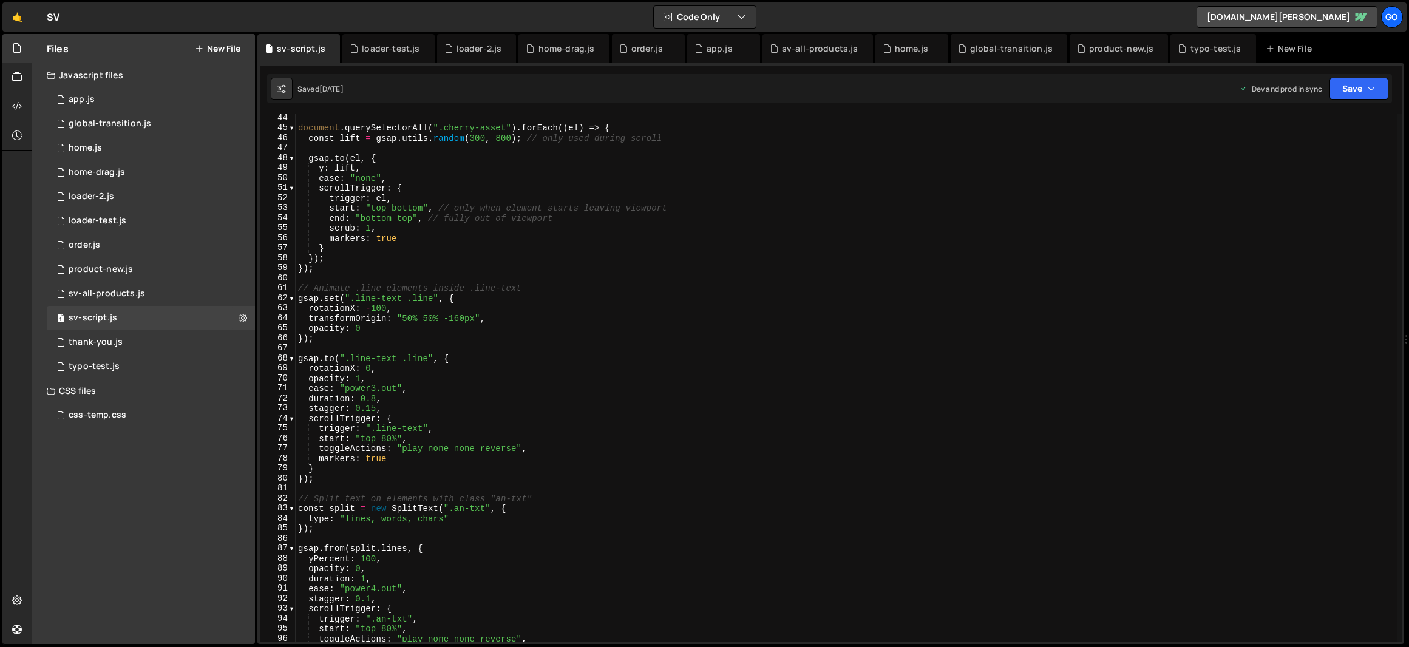
click at [0, 0] on icon at bounding box center [0, 0] width 0 height 0
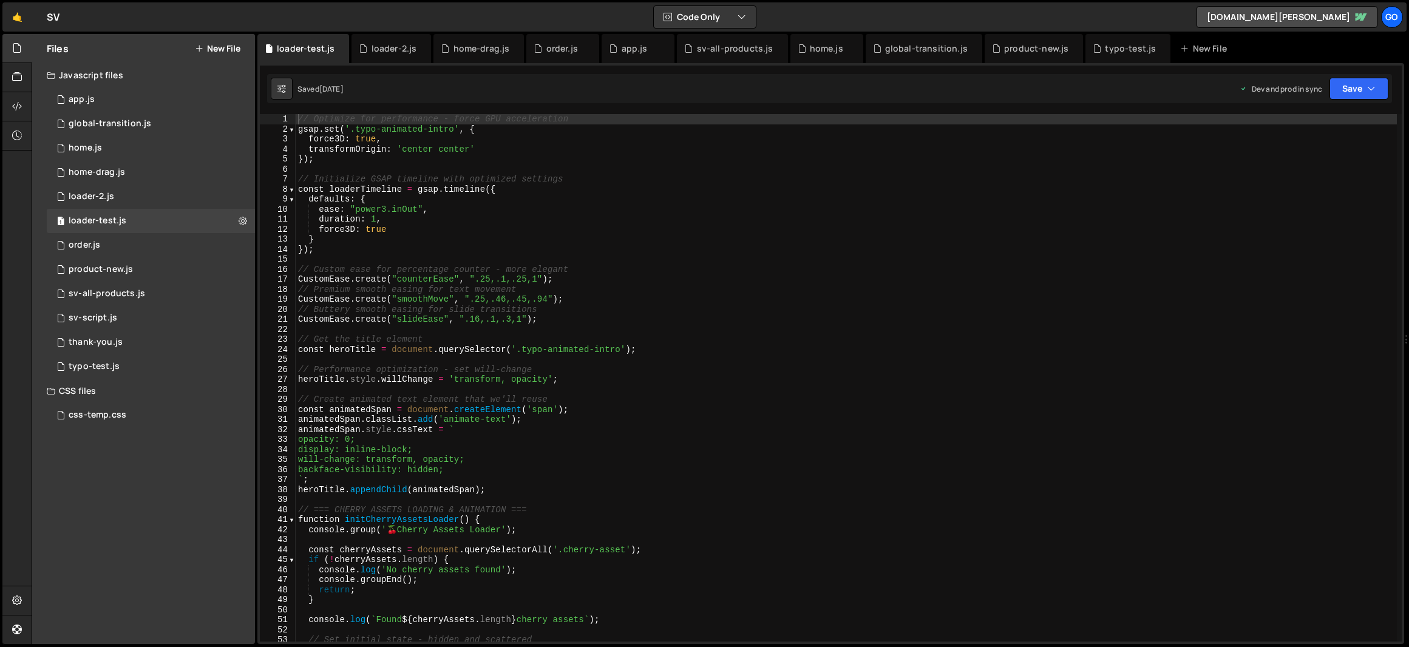
click at [330, 47] on div "loader-test.js" at bounding box center [306, 48] width 58 height 12
click at [334, 47] on div "loader-test.js" at bounding box center [303, 48] width 92 height 29
click at [337, 46] on icon at bounding box center [340, 48] width 8 height 12
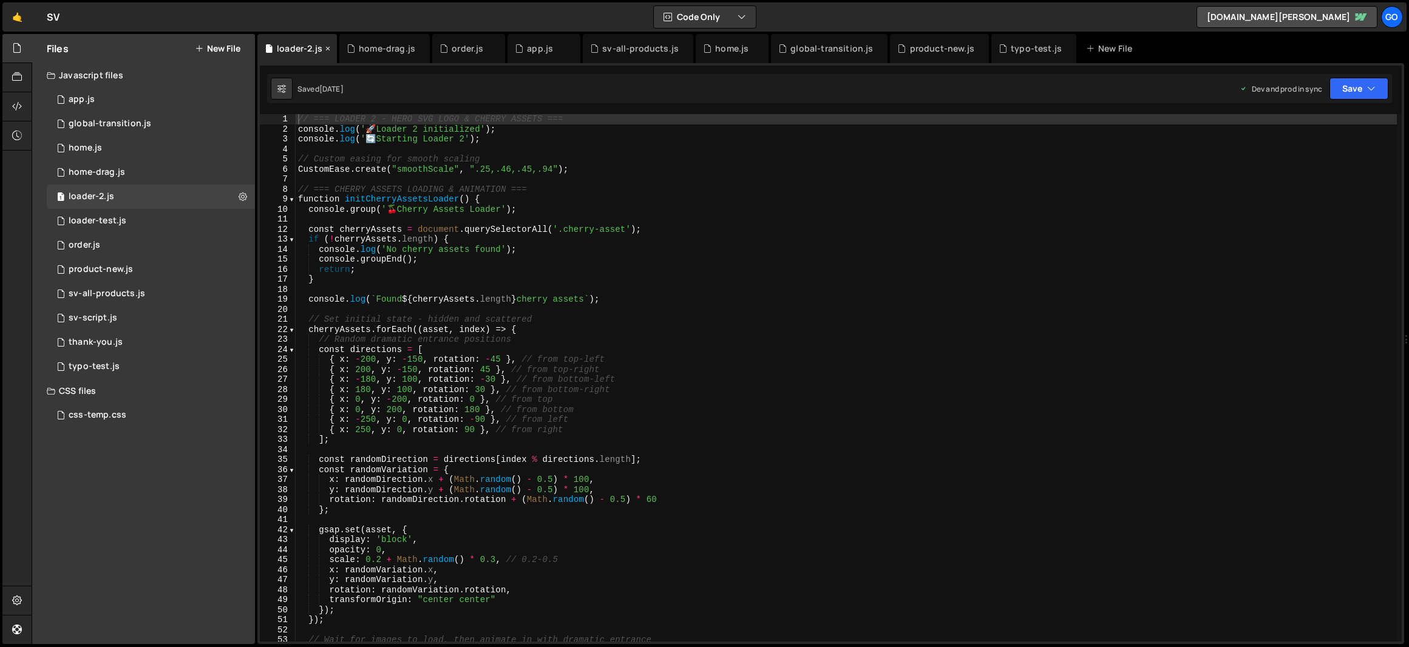
click at [326, 47] on icon at bounding box center [327, 48] width 8 height 12
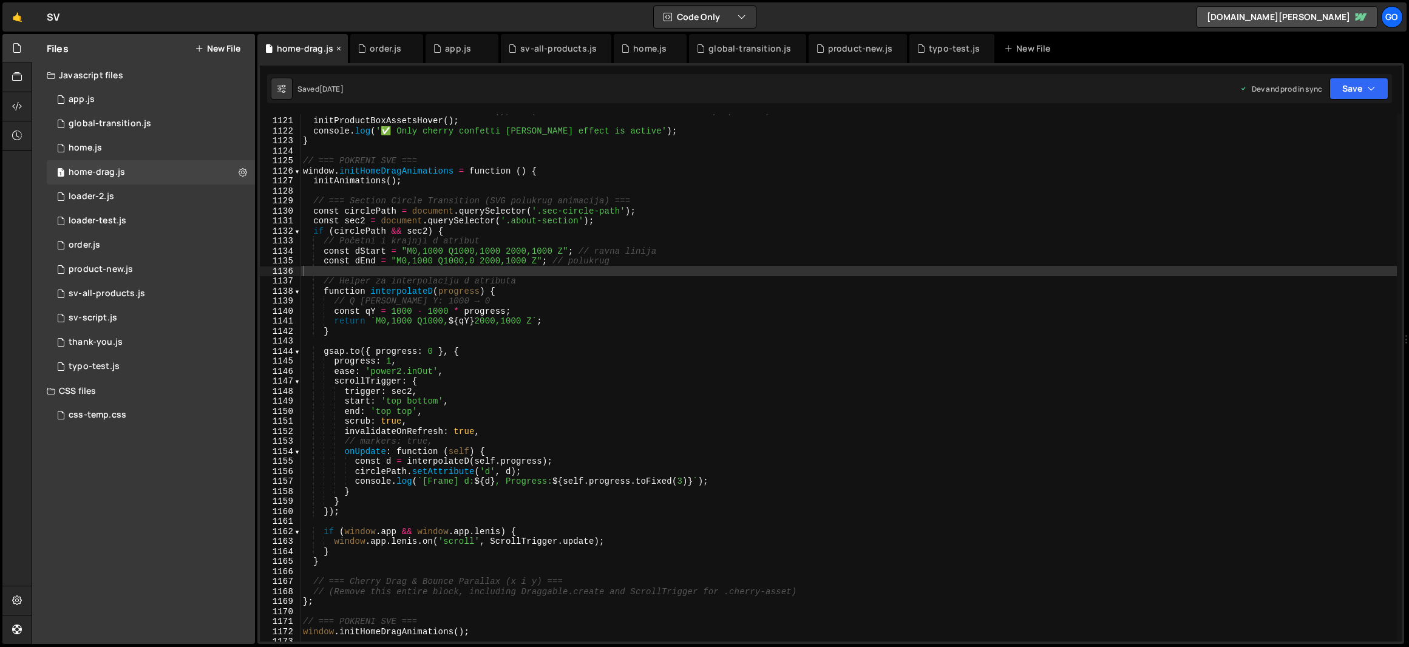
click at [340, 46] on icon at bounding box center [338, 48] width 8 height 12
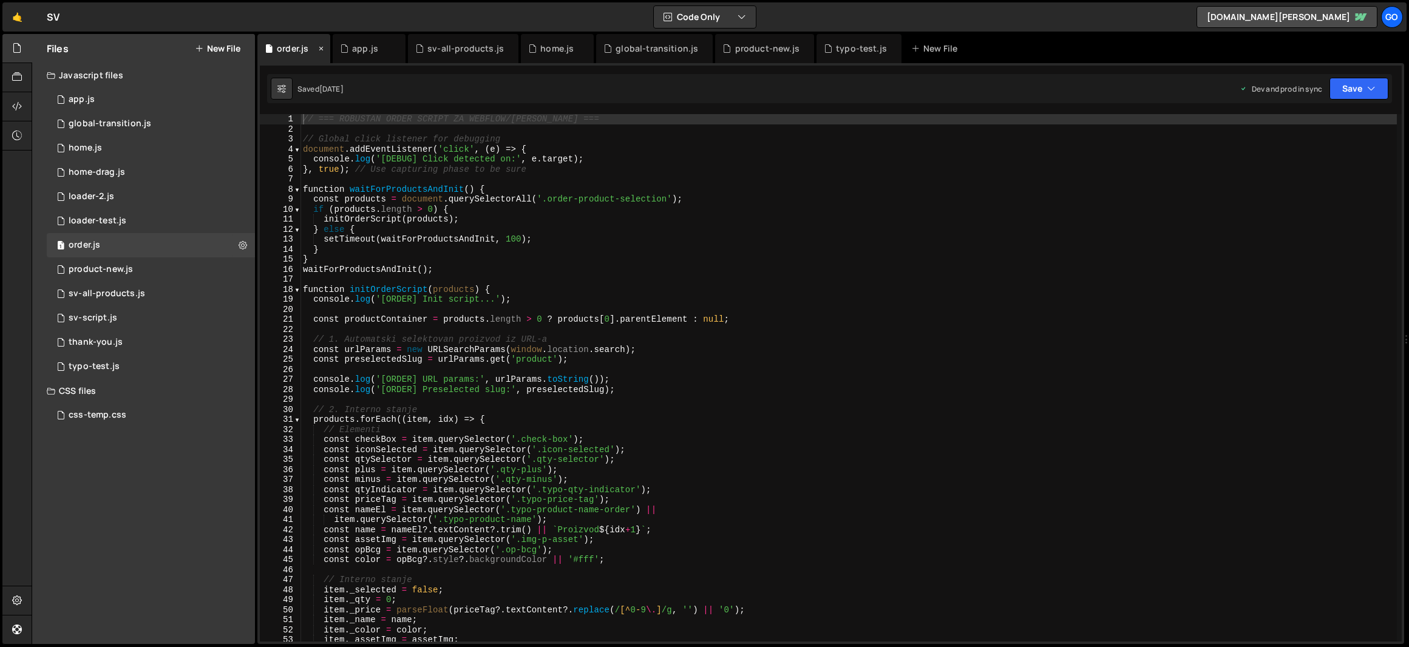
click at [322, 48] on icon at bounding box center [321, 48] width 8 height 12
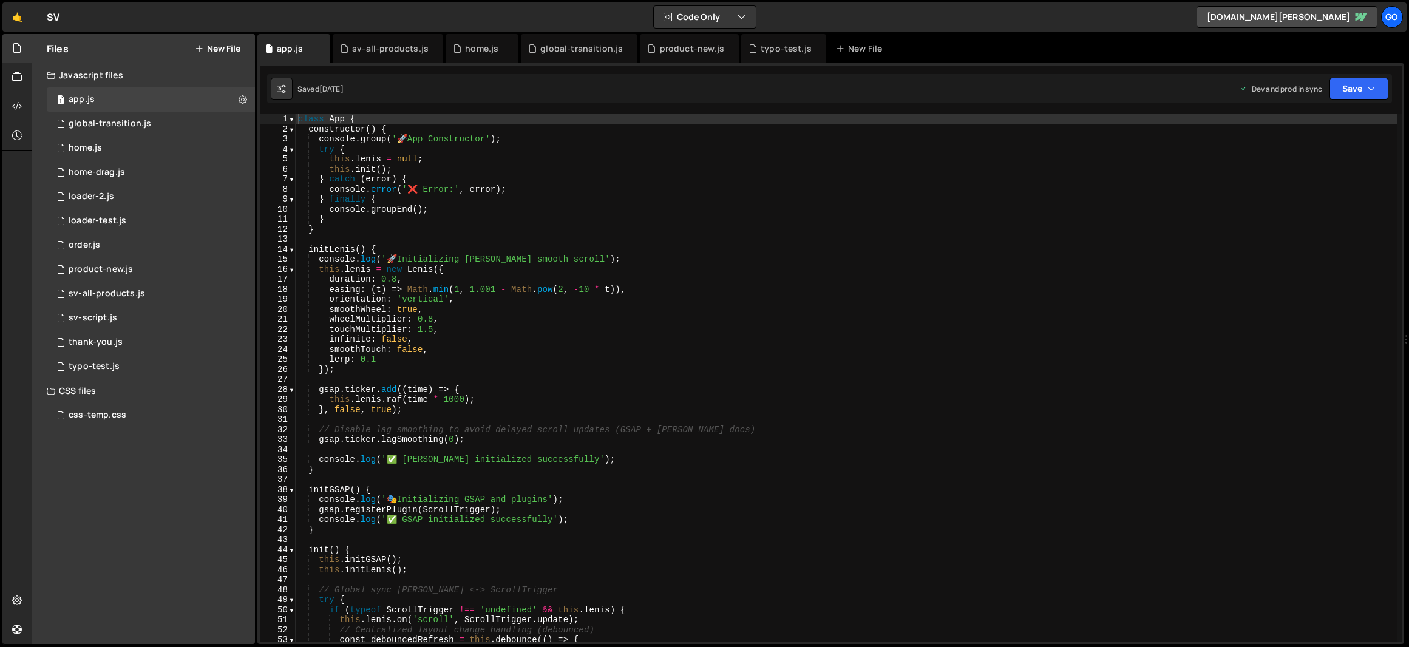
click at [0, 0] on icon at bounding box center [0, 0] width 0 height 0
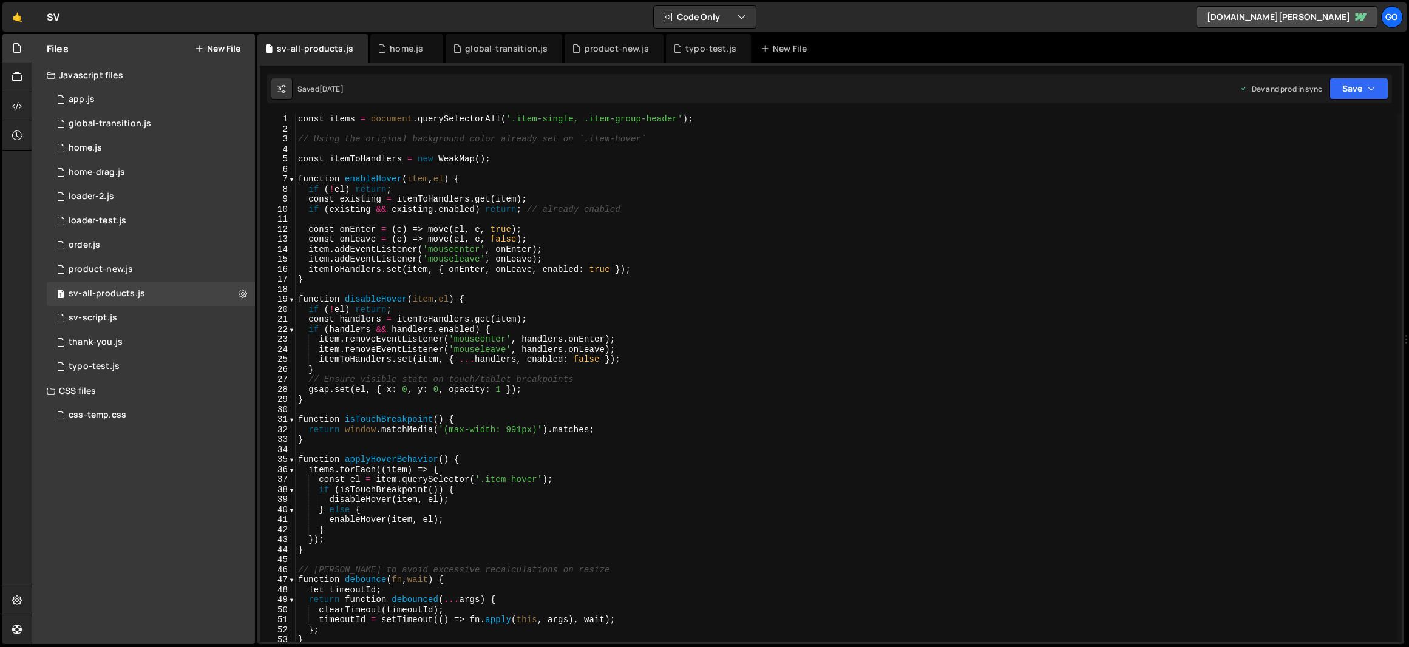
click at [322, 48] on div "sv-all-products.js" at bounding box center [315, 48] width 76 height 12
click at [356, 47] on icon at bounding box center [358, 48] width 8 height 12
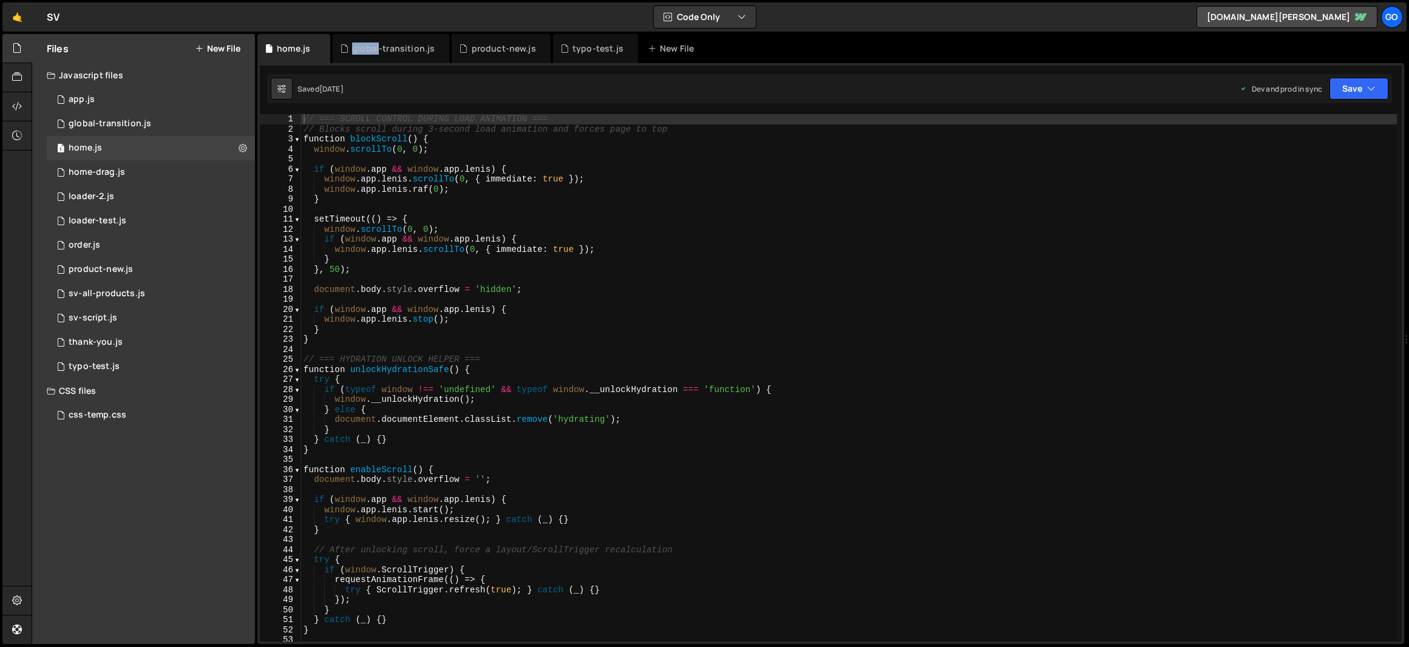
click at [356, 47] on div "global-transition.js" at bounding box center [393, 48] width 83 height 12
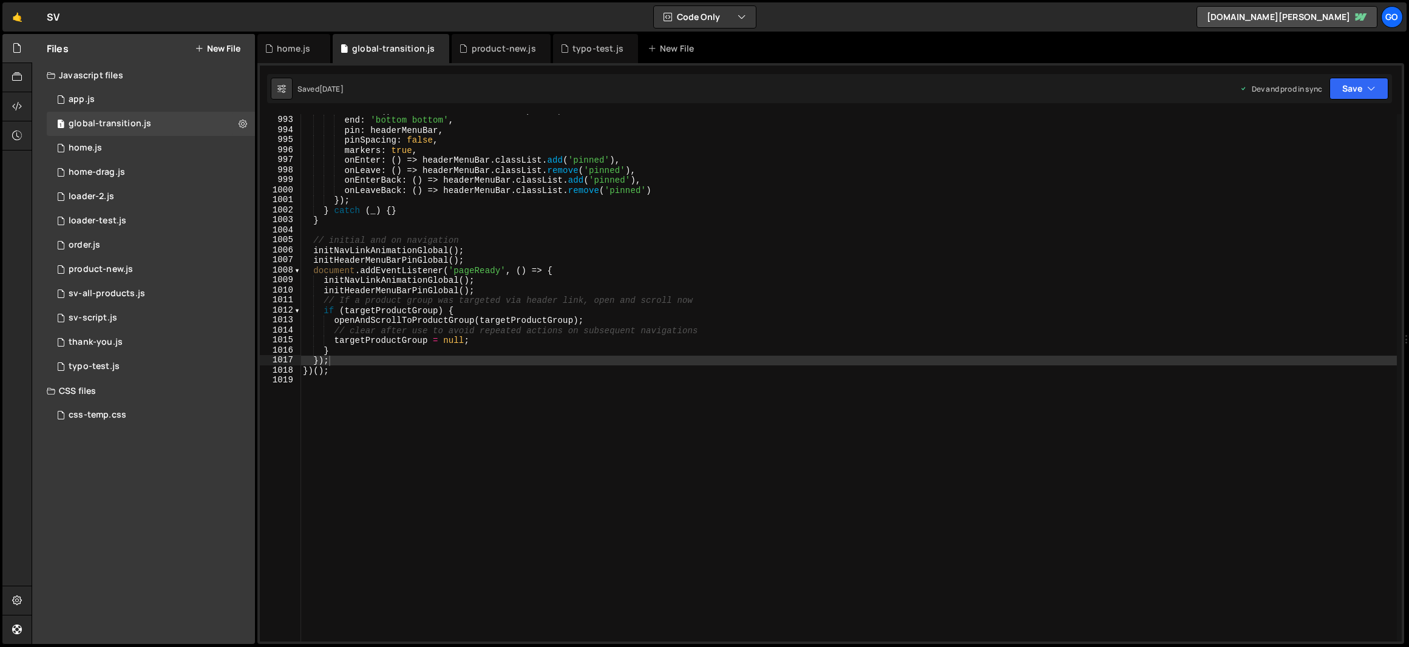
click at [331, 46] on div "home.js global-transition.js product-new.js typo-test.js New File" at bounding box center [830, 48] width 1146 height 29
click at [320, 49] on icon at bounding box center [321, 48] width 8 height 12
click at [360, 47] on icon at bounding box center [364, 48] width 8 height 12
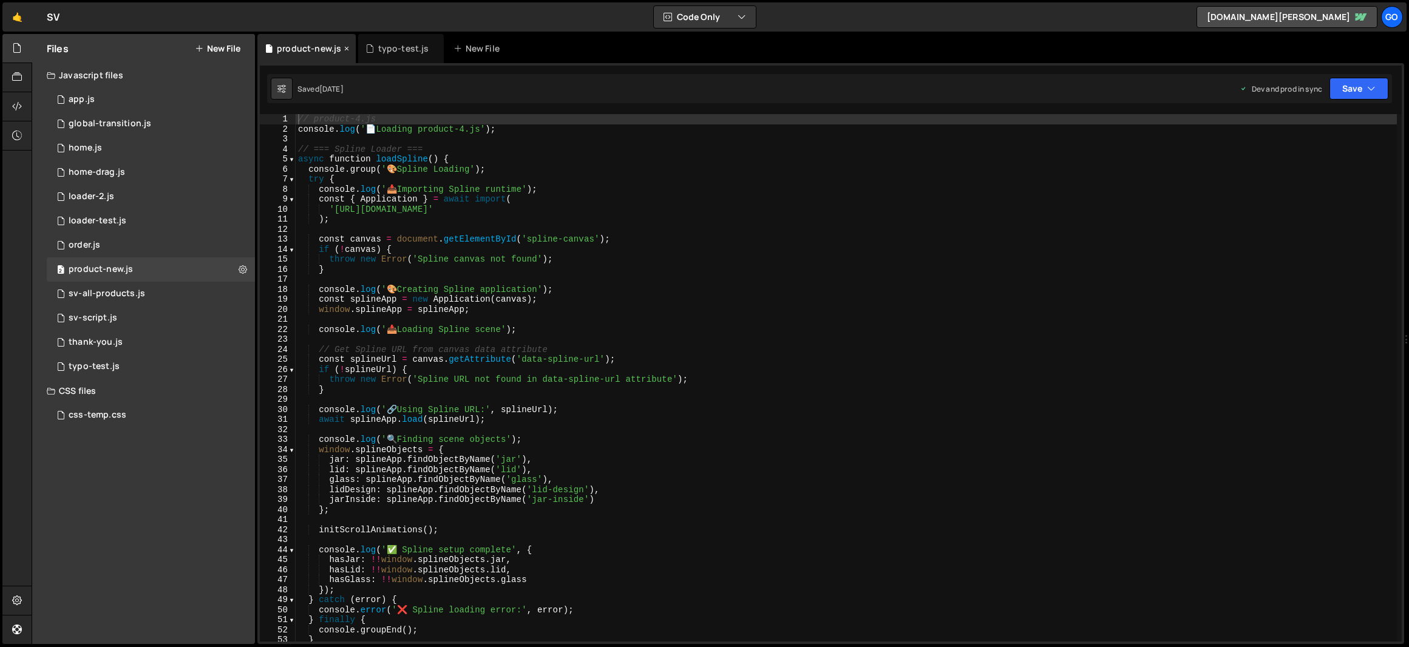
click at [345, 47] on icon at bounding box center [346, 48] width 8 height 12
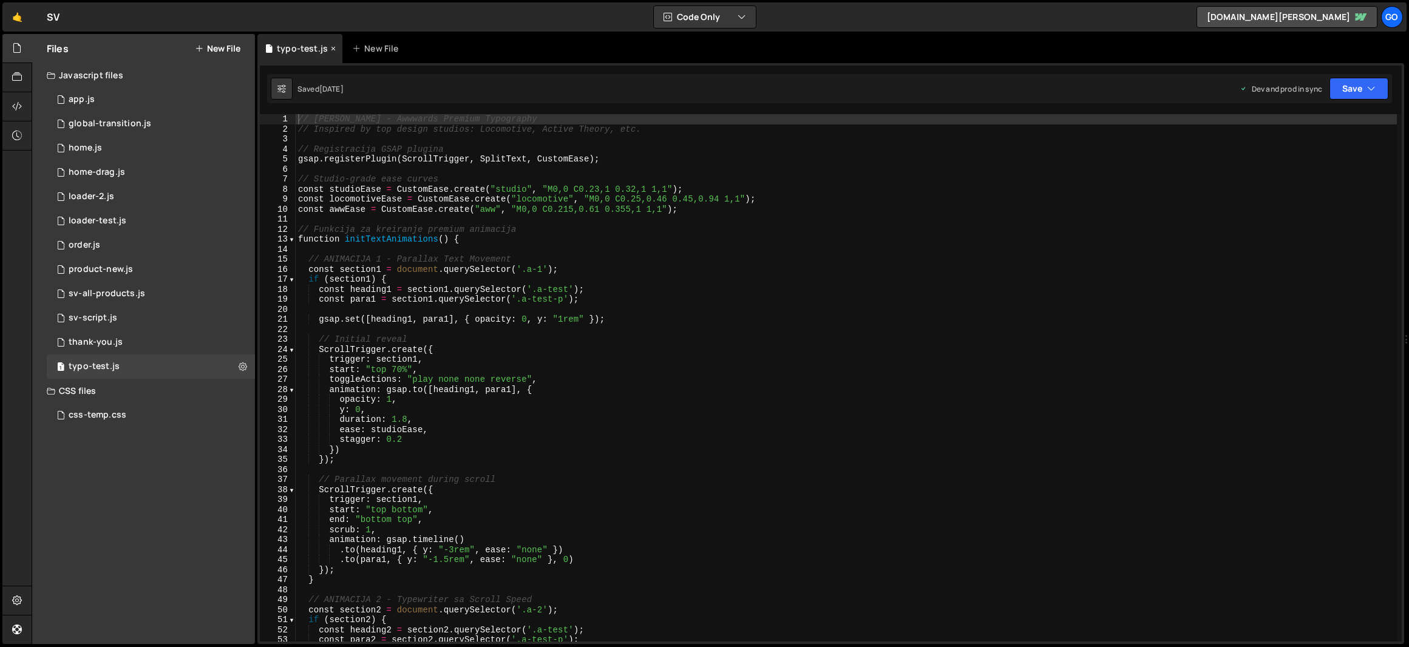
click at [331, 48] on icon at bounding box center [333, 48] width 8 height 12
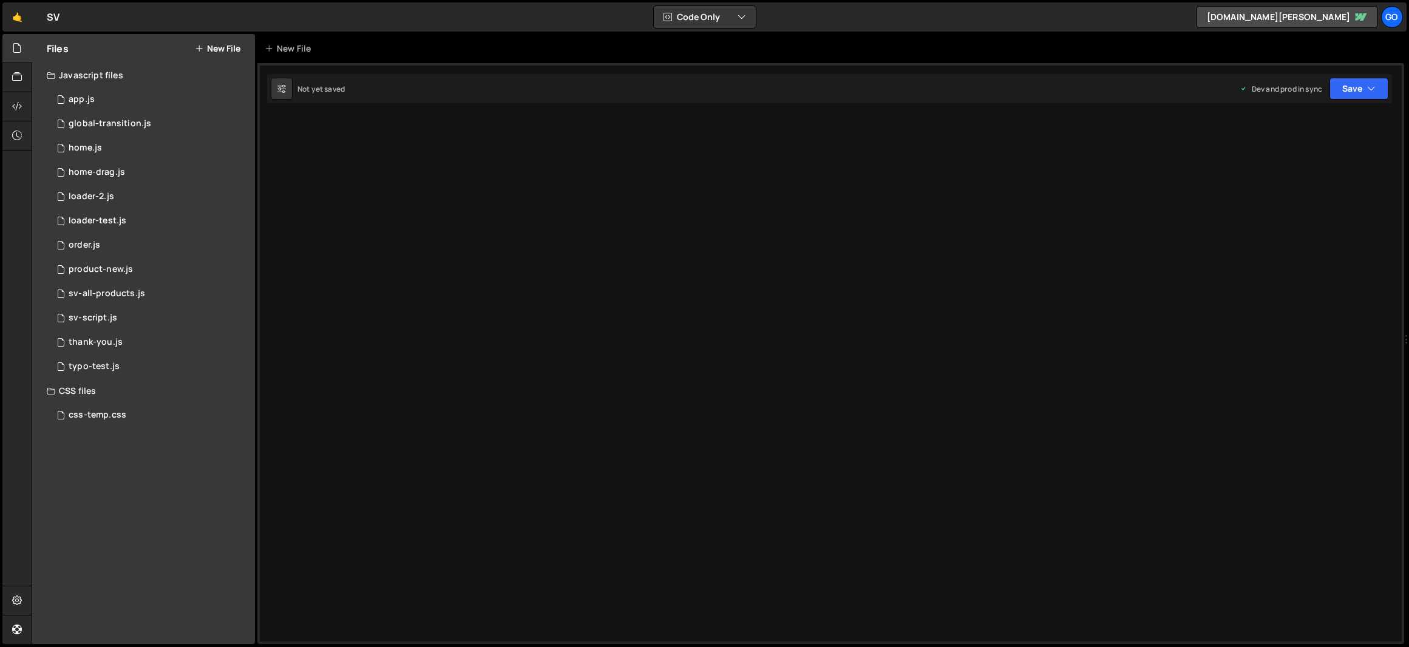
click at [472, 289] on div "Type cmd + s to save your Javascript file. XXXXXXXXXXXXXXXXXXXXXXXXXXXXXXXXXXXX…" at bounding box center [830, 353] width 1146 height 581
click at [78, 98] on div "app.js" at bounding box center [82, 99] width 26 height 11
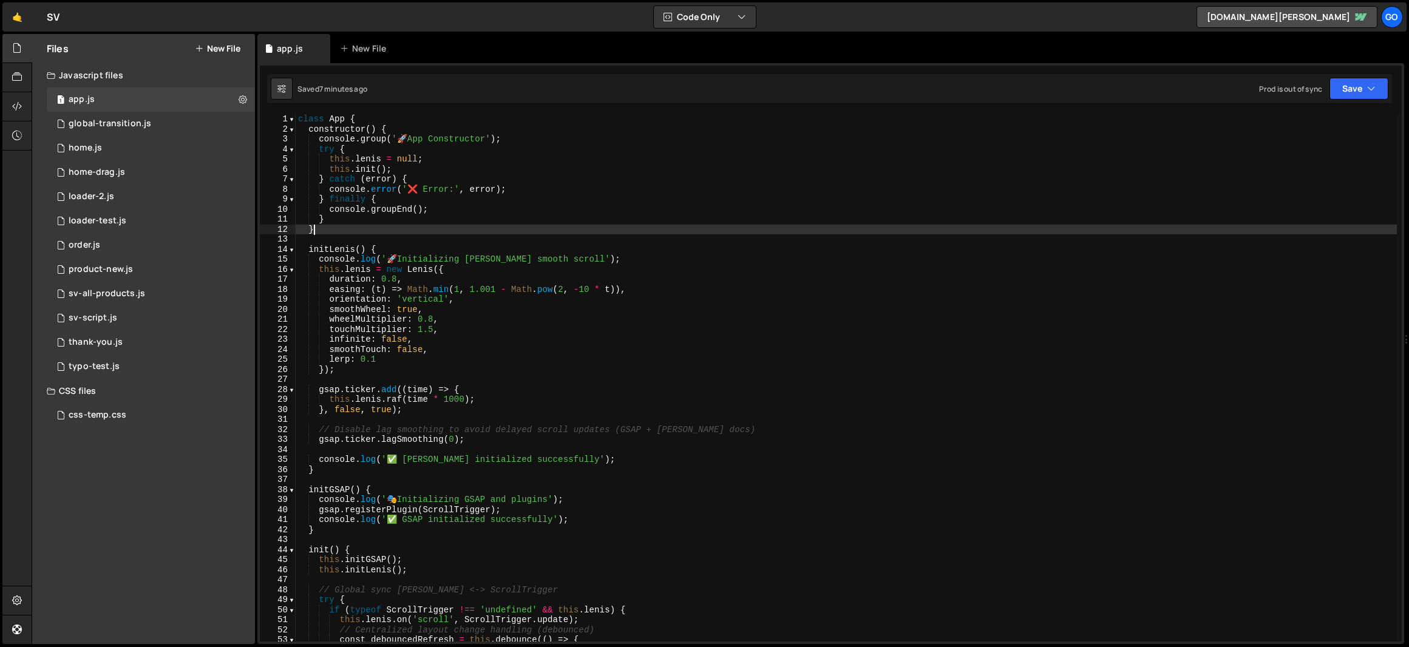
click at [554, 229] on div "class App { constructor ( ) { console . group ( ' 🚀 App Constructor' ) ; try { …" at bounding box center [846, 387] width 1101 height 547
type textarea "// (Global header behaviors moved to global-transition.js)"
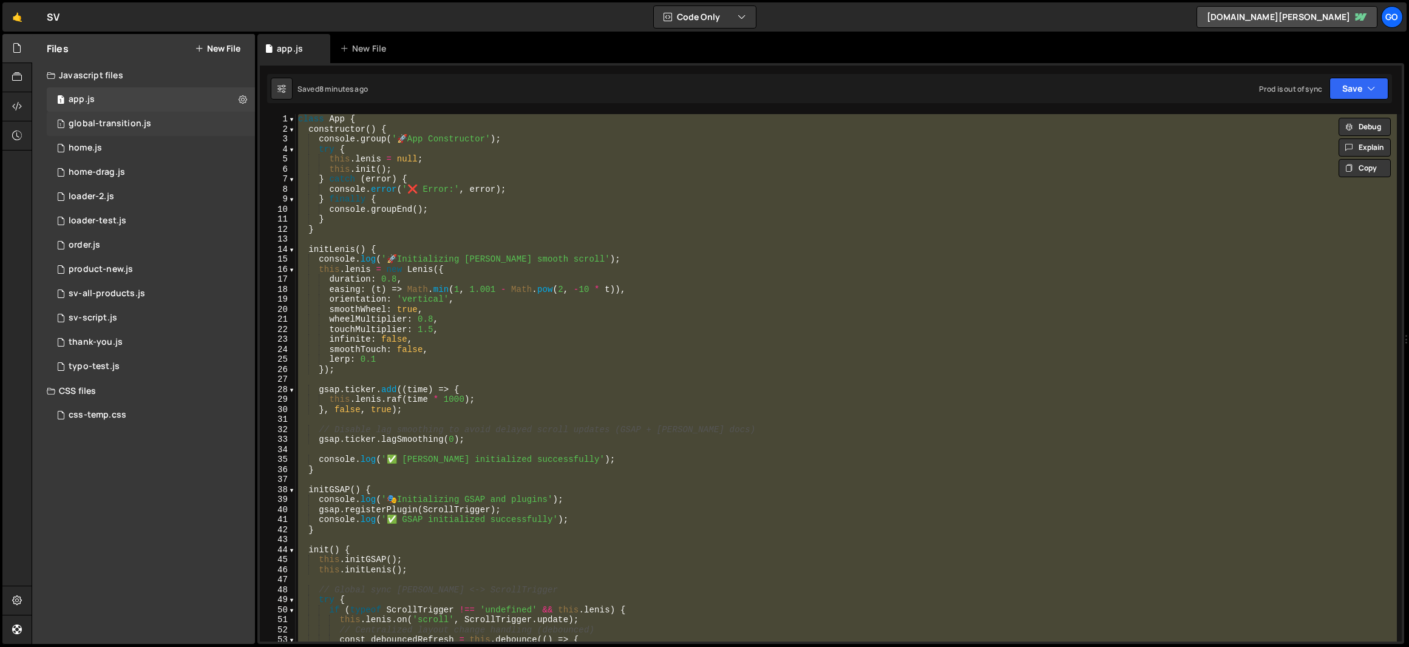
click at [123, 124] on div "global-transition.js" at bounding box center [110, 123] width 83 height 11
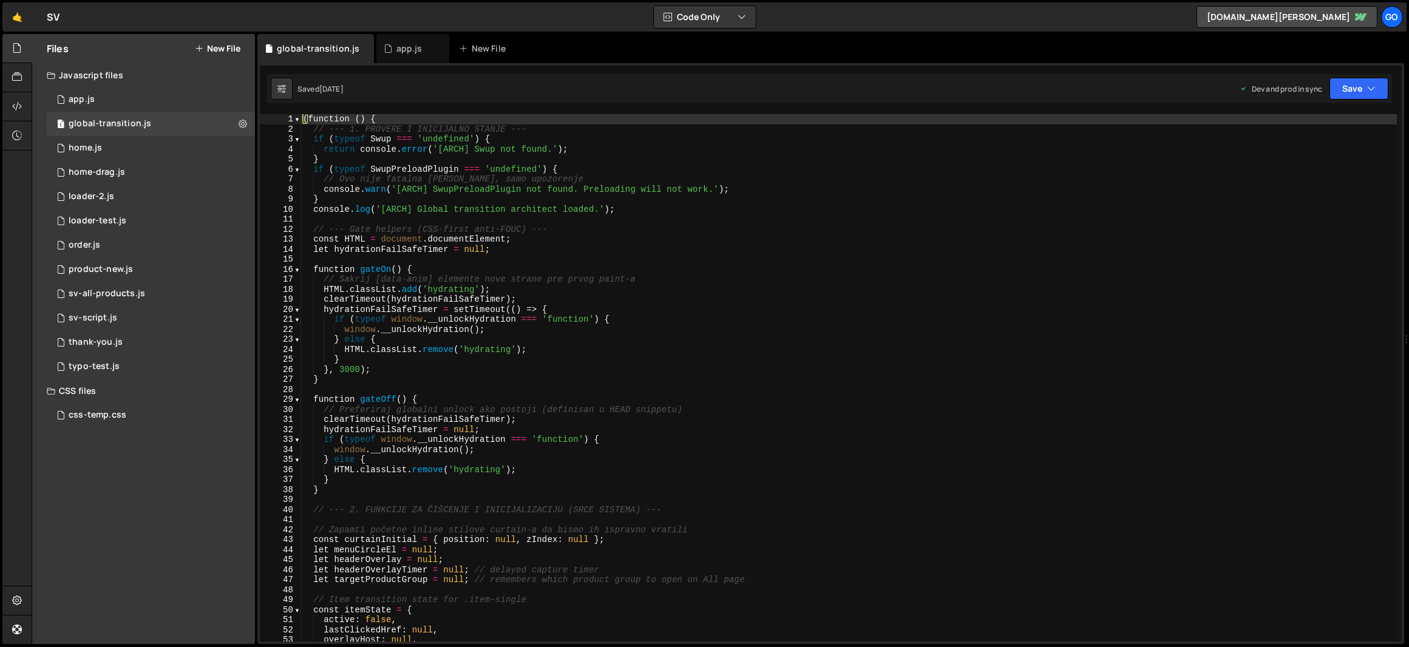
click at [442, 195] on div "( function ( ) { // --- 1. PROVERE I INICIJALNO STANJE --- if ( typeof Swup ===…" at bounding box center [848, 387] width 1096 height 547
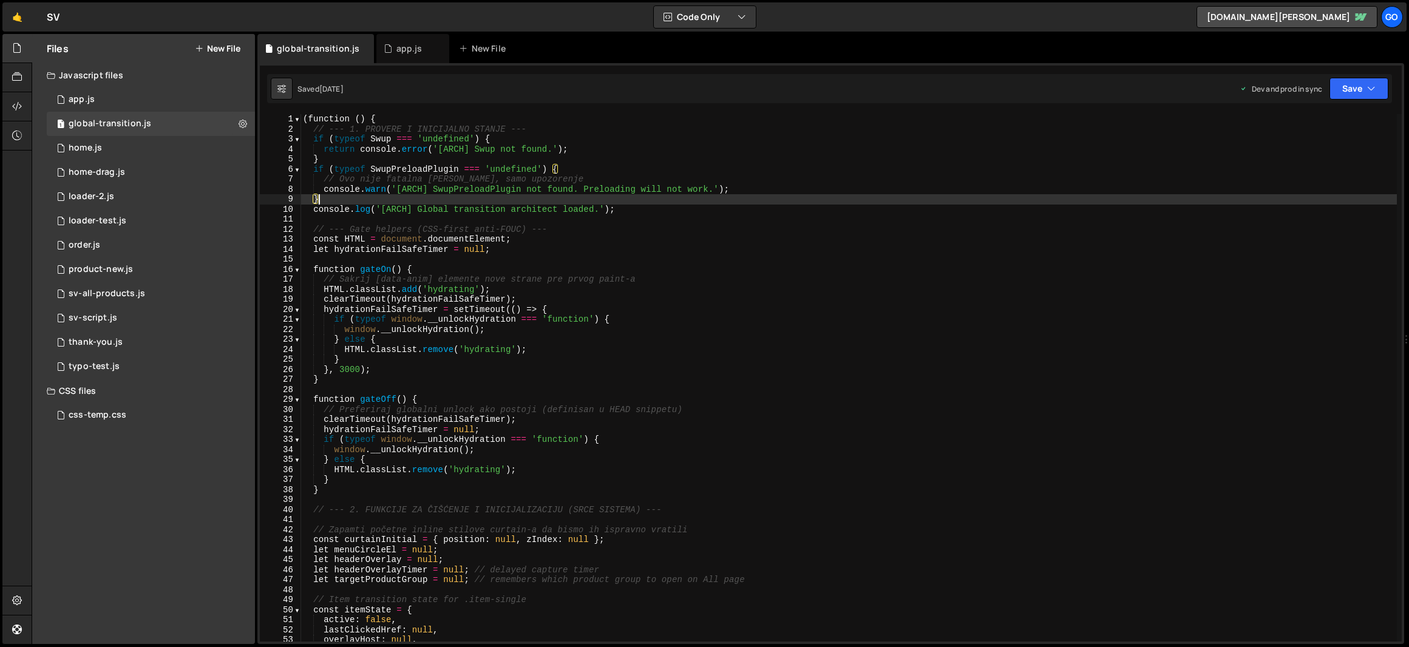
type textarea "})();"
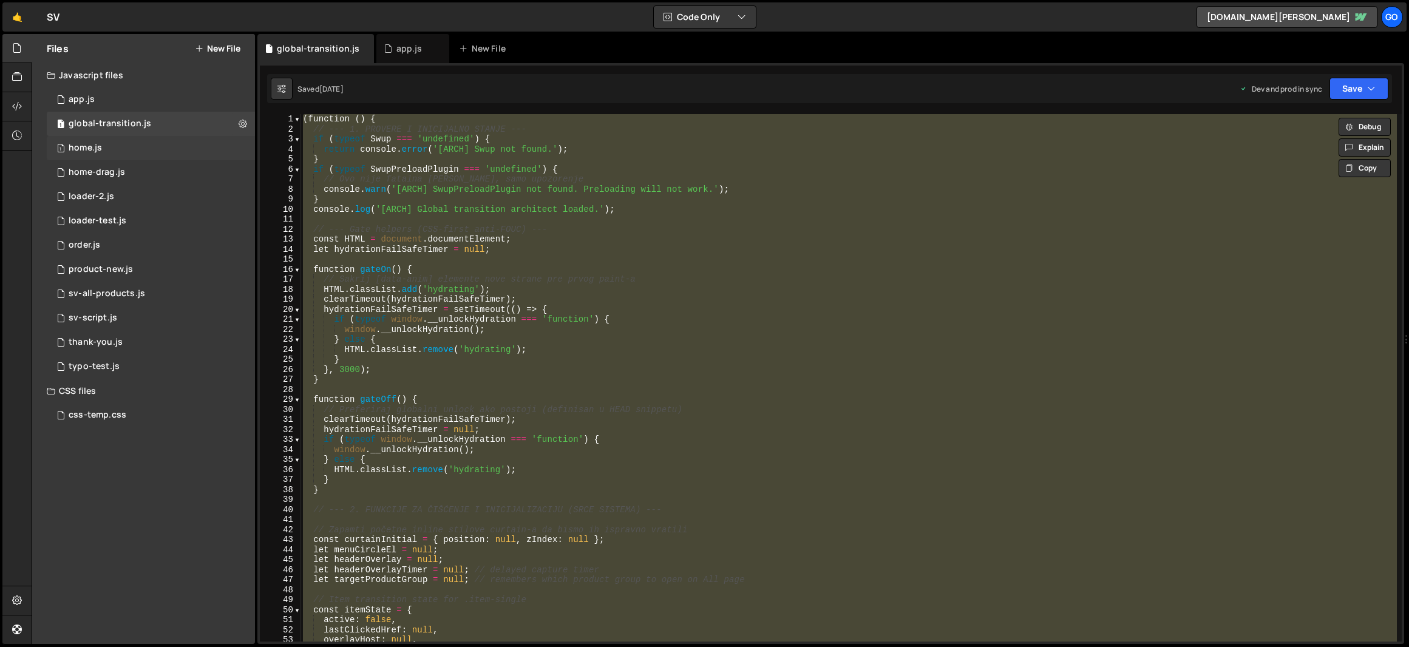
click at [77, 144] on div "home.js" at bounding box center [85, 148] width 33 height 11
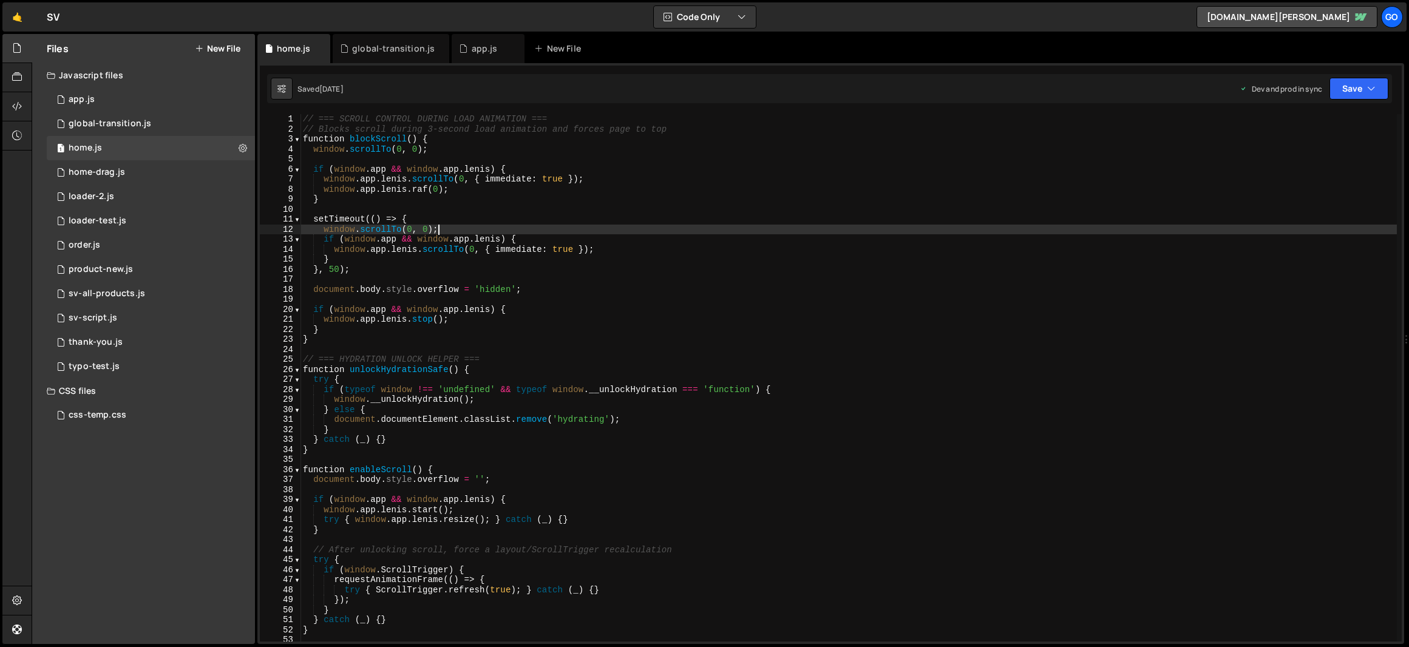
click at [442, 225] on div "// === SCROLL CONTROL DURING LOAD ANIMATION === // Blocks scroll during 3-secon…" at bounding box center [848, 387] width 1096 height 547
type textarea "// Header pin init moved to app.js"
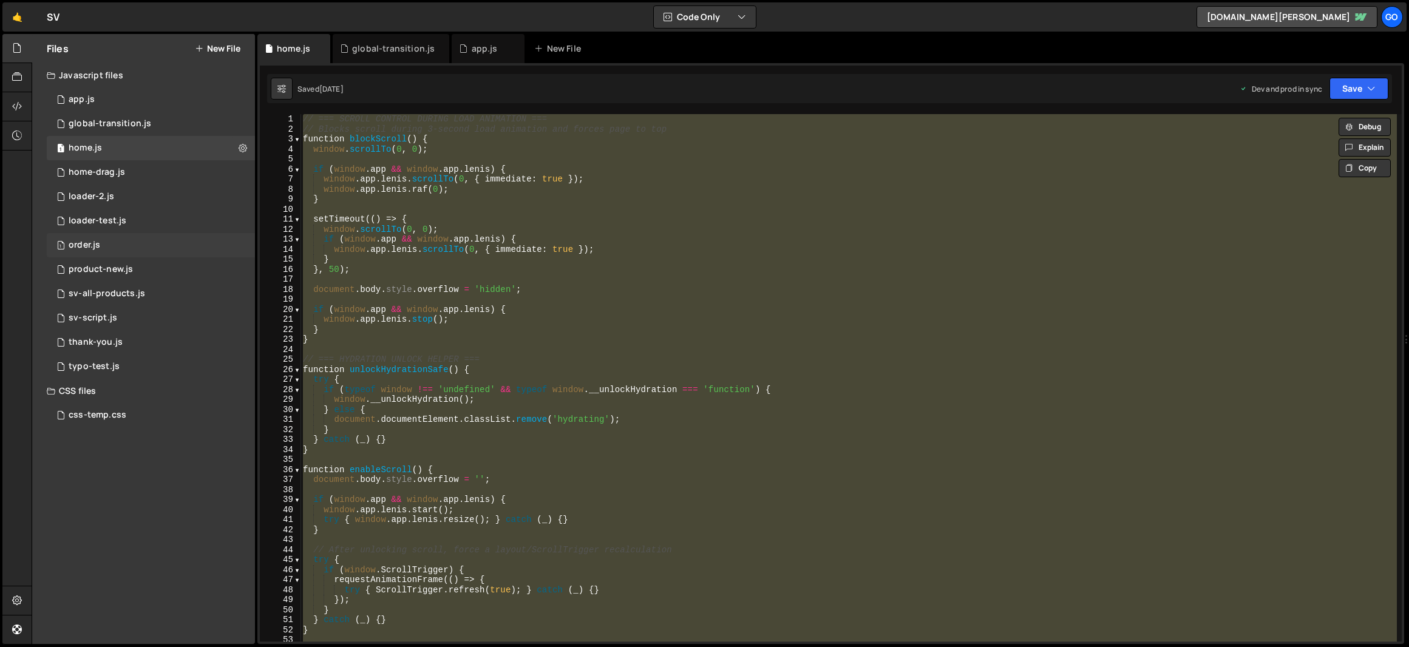
click at [85, 245] on div "order.js" at bounding box center [85, 245] width 32 height 11
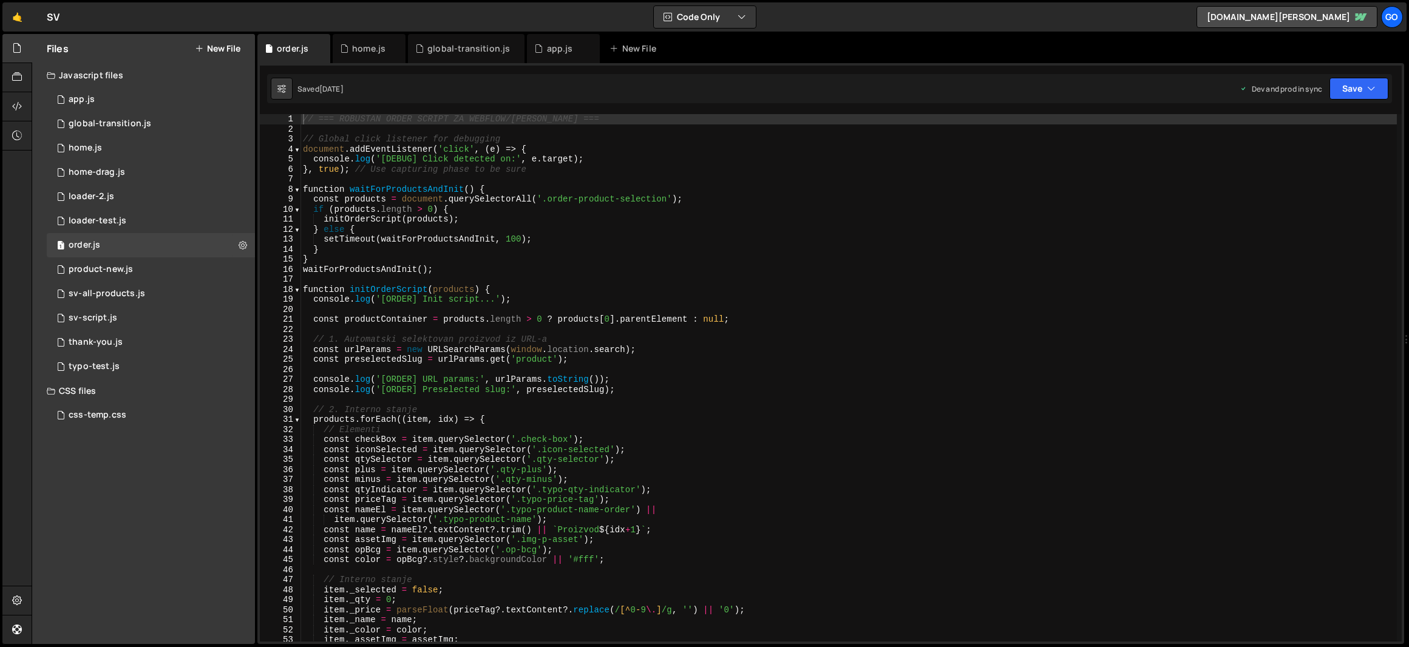
click at [400, 195] on div "// === ROBUSTAN ORDER SCRIPT ZA WEBFLOW/[PERSON_NAME] === // Global click liste…" at bounding box center [848, 387] width 1096 height 547
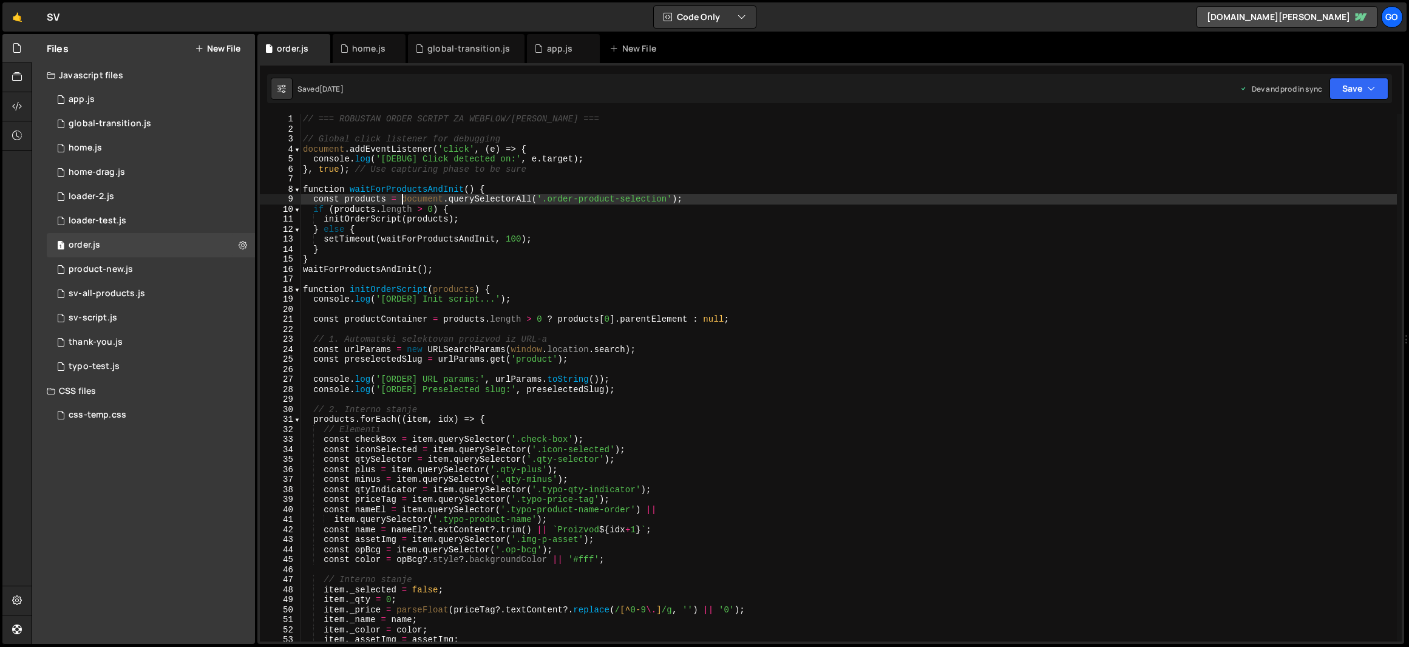
type textarea "}"
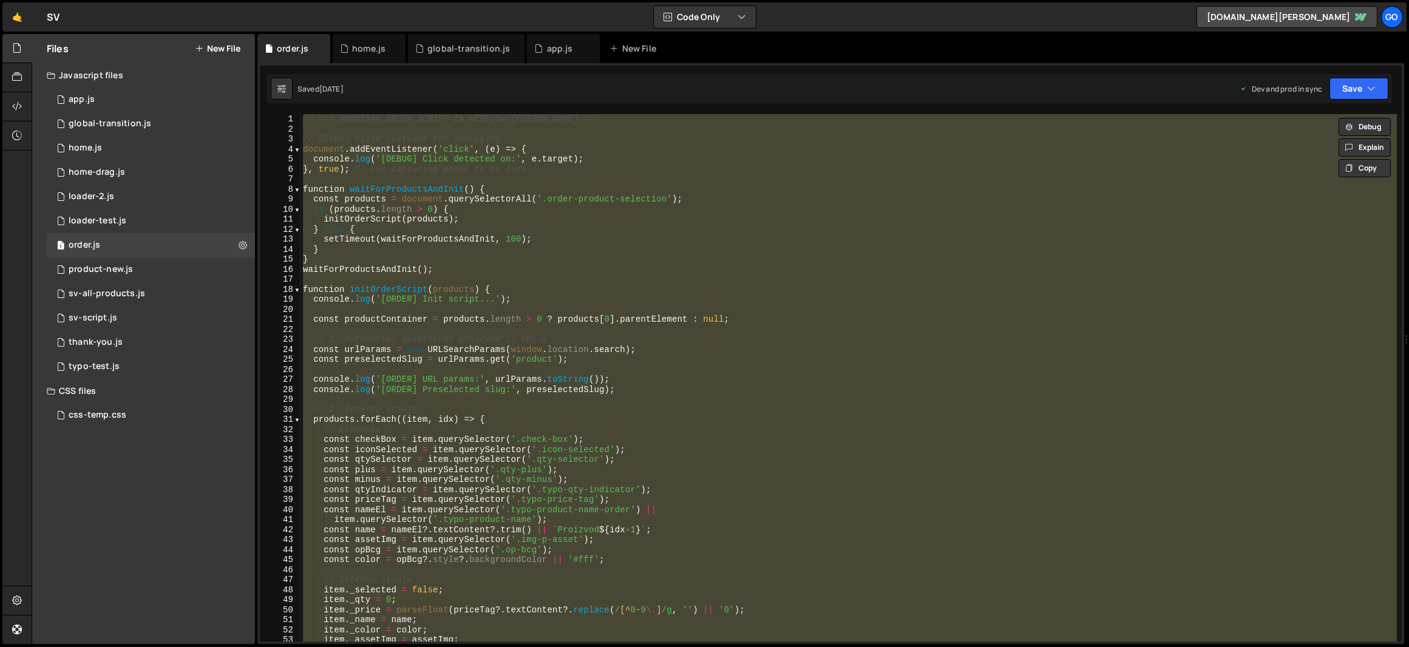
click at [465, 282] on div "// === ROBUSTAN ORDER SCRIPT ZA WEBFLOW/[PERSON_NAME] === // Global click liste…" at bounding box center [848, 377] width 1096 height 527
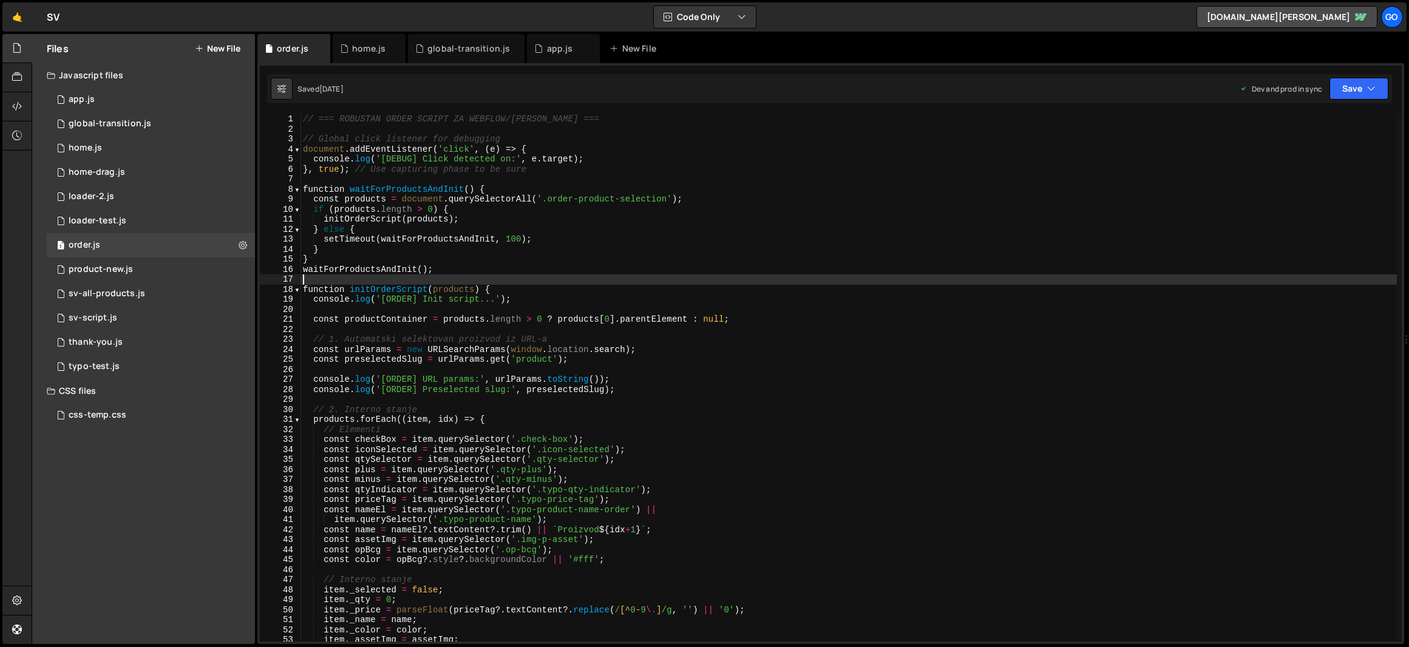
type textarea "}"
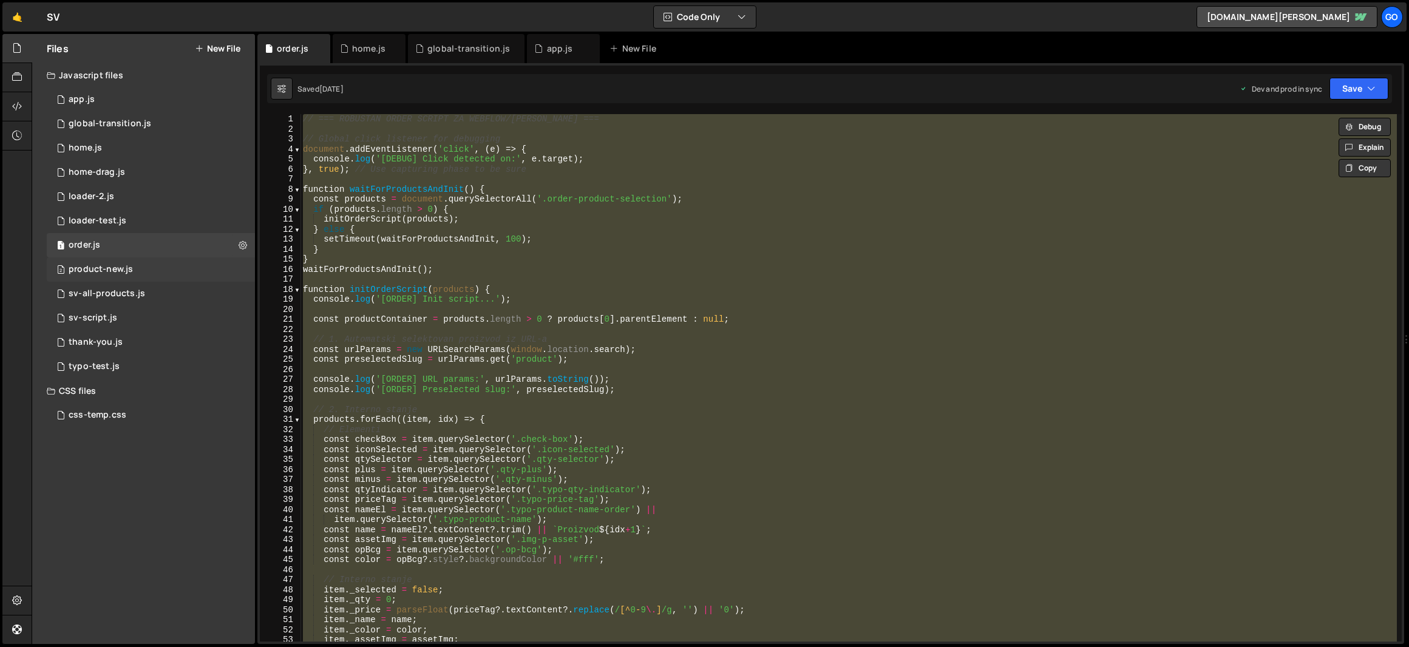
click at [106, 276] on div "2 product-new.js 0" at bounding box center [151, 269] width 208 height 24
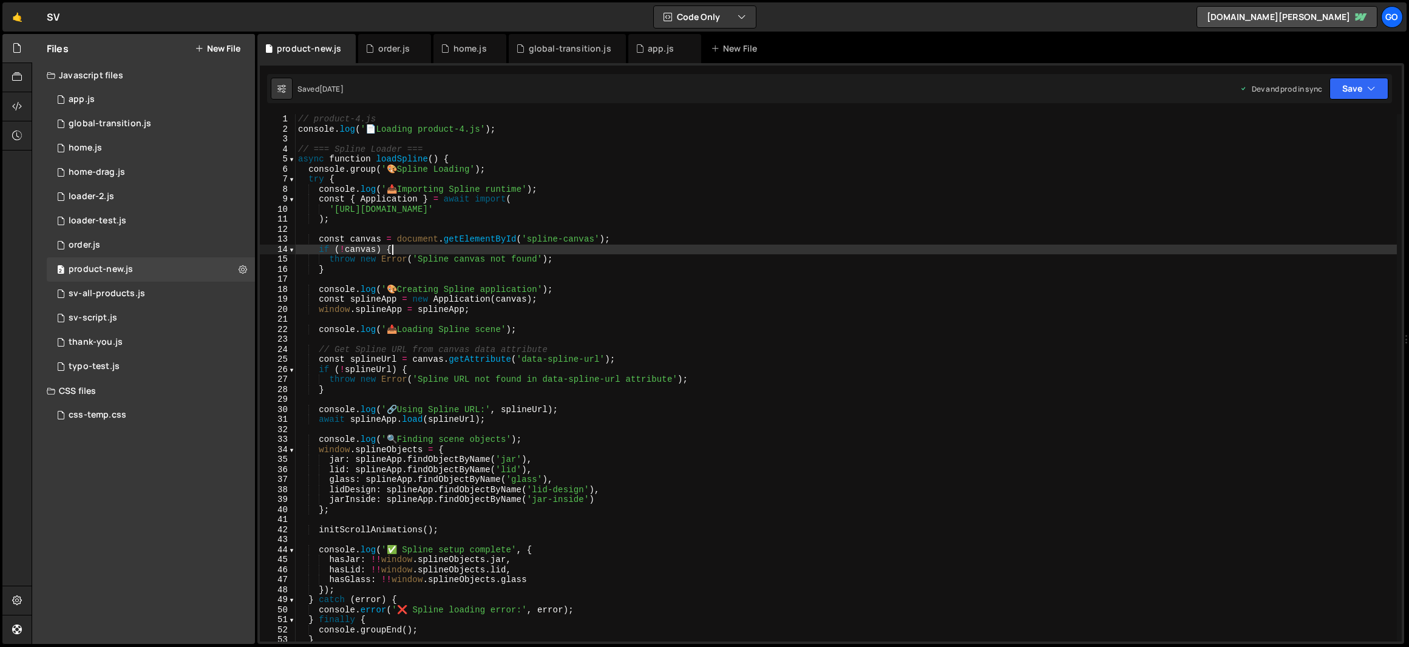
click at [441, 247] on div "// product-4.js console . log ( ' 📄 Loading product-4.js' ) ; // === Spline Loa…" at bounding box center [846, 387] width 1101 height 547
type textarea "console.log('📄 Product-4.js loaded and ready');"
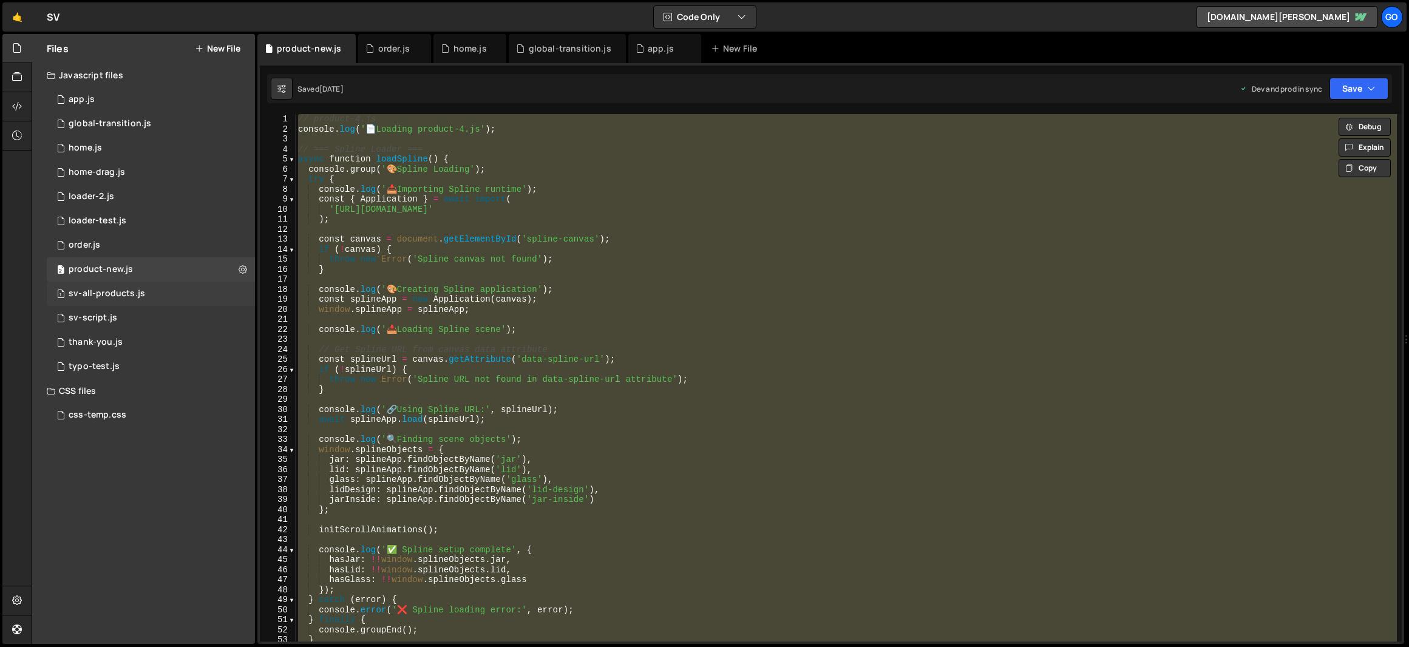
click at [101, 297] on div "sv-all-products.js" at bounding box center [107, 293] width 76 height 11
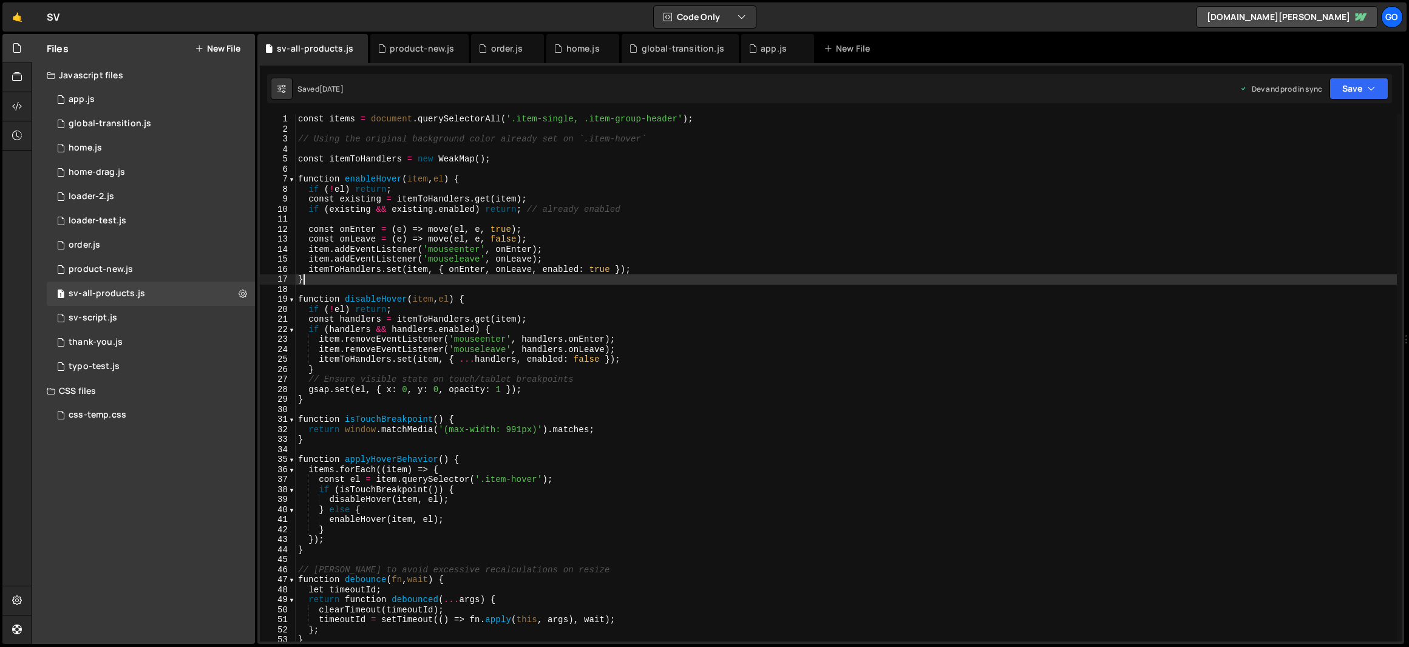
click at [373, 281] on div "const items = document . querySelectorAll ( '.item-single, .item-group-header' …" at bounding box center [846, 387] width 1101 height 547
type textarea "window.addEventListener('resize', debounce(applyProductAssetHoverBehavior, 150)…"
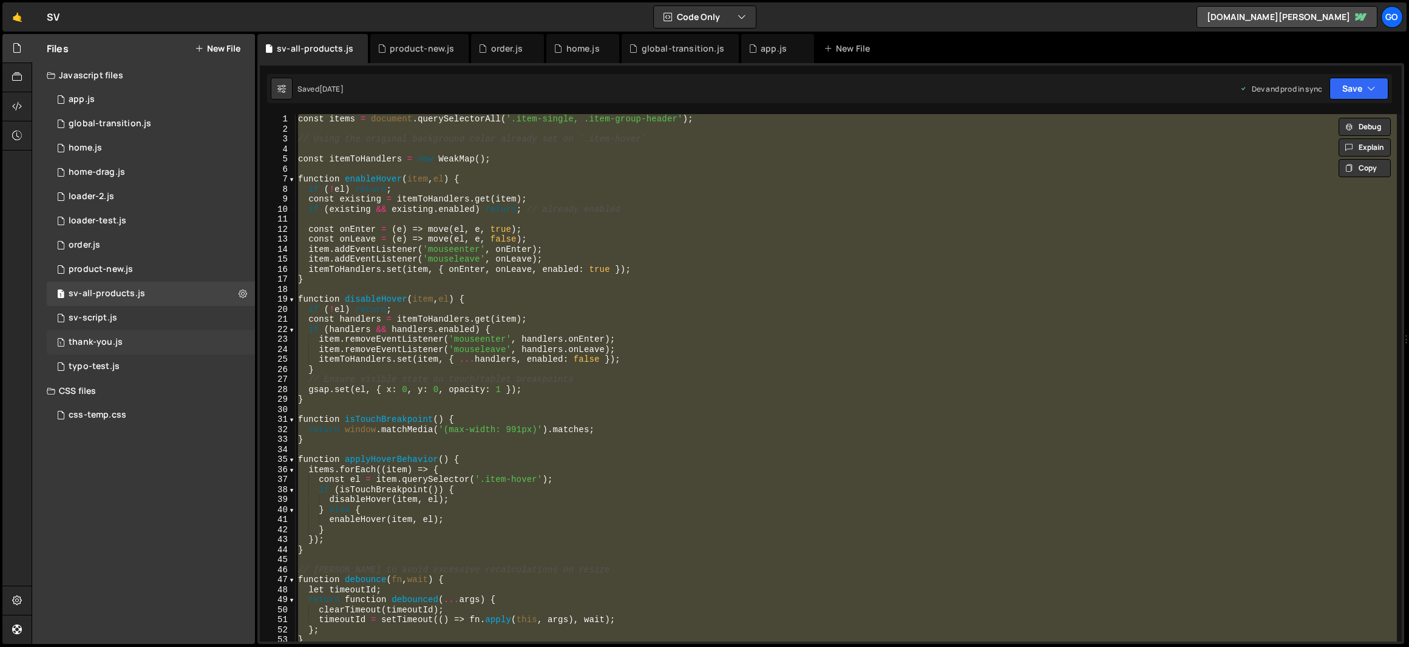
click at [107, 343] on div "thank-you.js" at bounding box center [96, 342] width 54 height 11
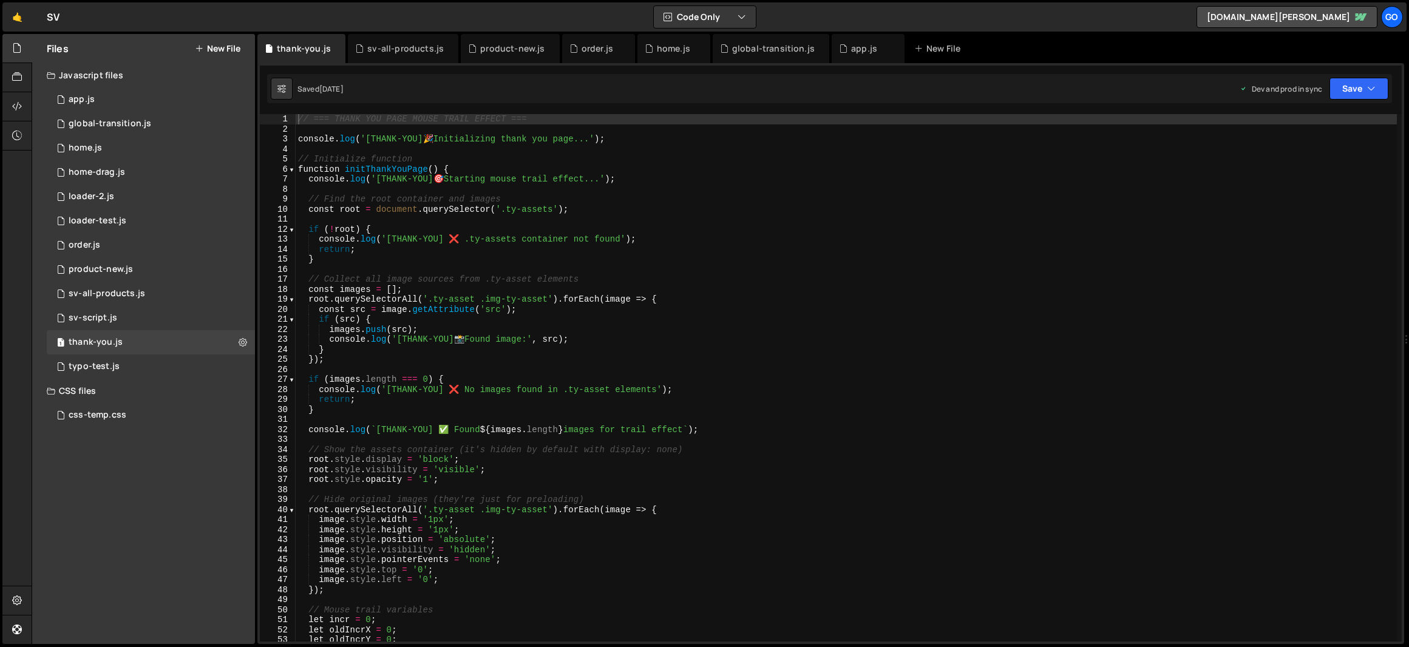
click at [445, 248] on div "// === THANK YOU PAGE MOUSE TRAIL EFFECT === console . log ( '[THANK-YOU] 🎉 Ini…" at bounding box center [846, 387] width 1101 height 547
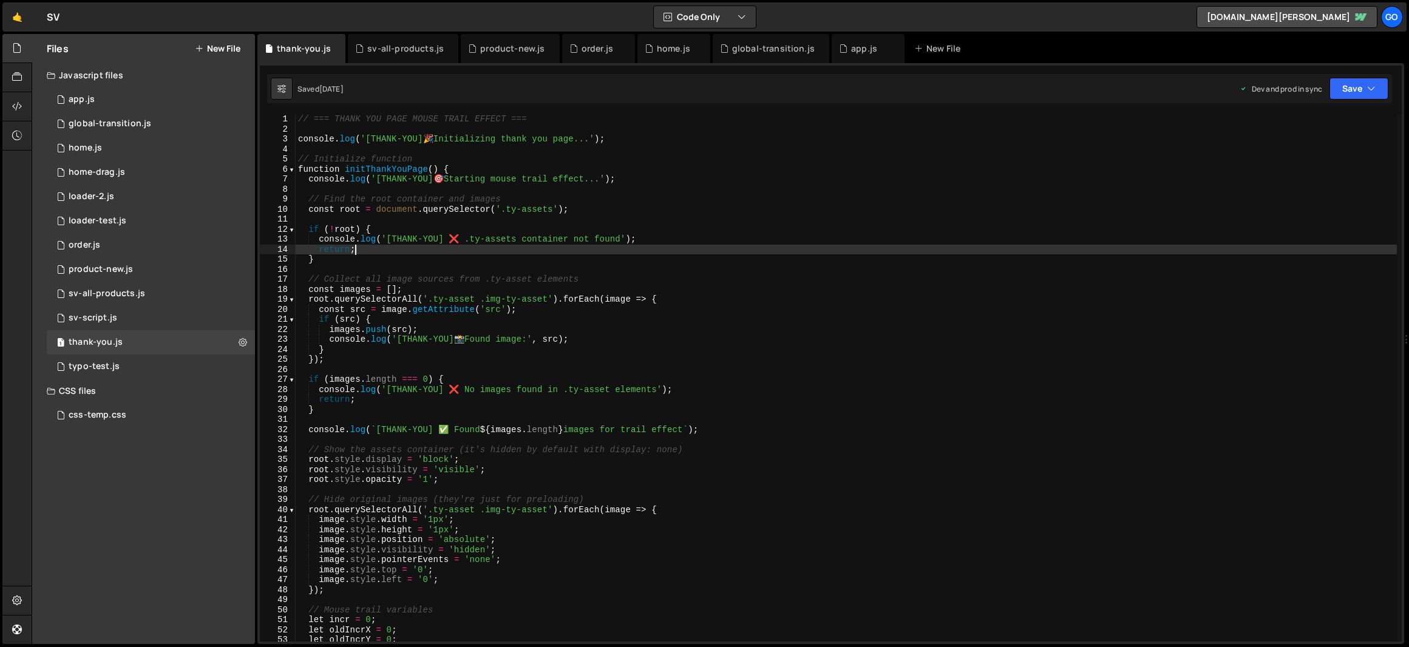
type textarea "initThankYouPage();"
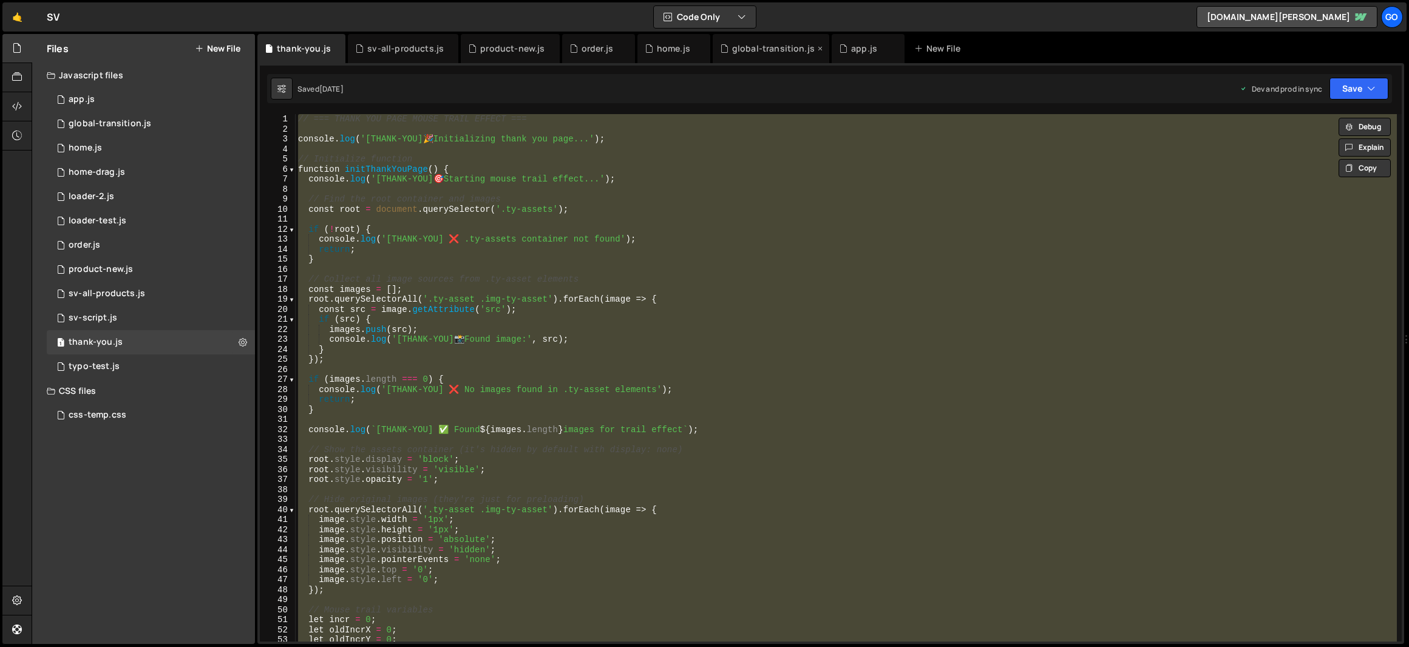
click at [742, 48] on div "global-transition.js" at bounding box center [773, 48] width 83 height 12
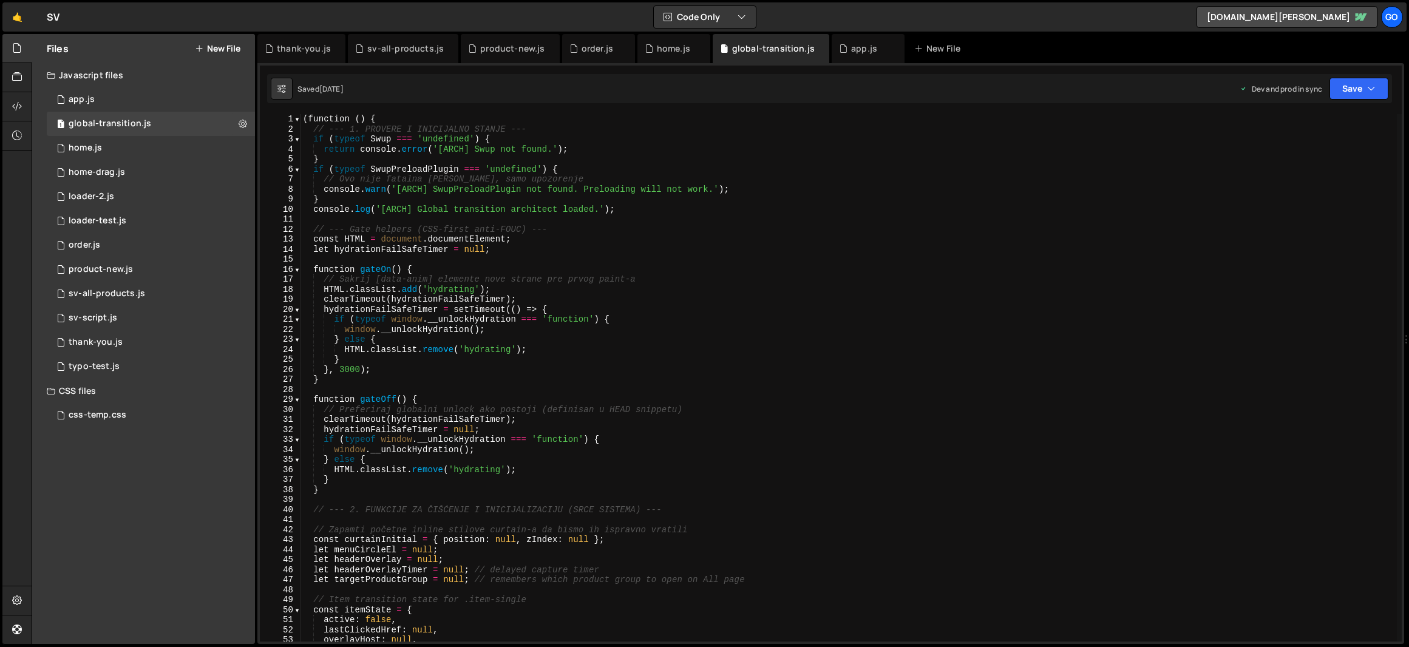
click at [783, 218] on div "( function ( ) { // --- 1. PROVERE I INICIJALNO STANJE --- if ( typeof Swup ===…" at bounding box center [848, 387] width 1096 height 547
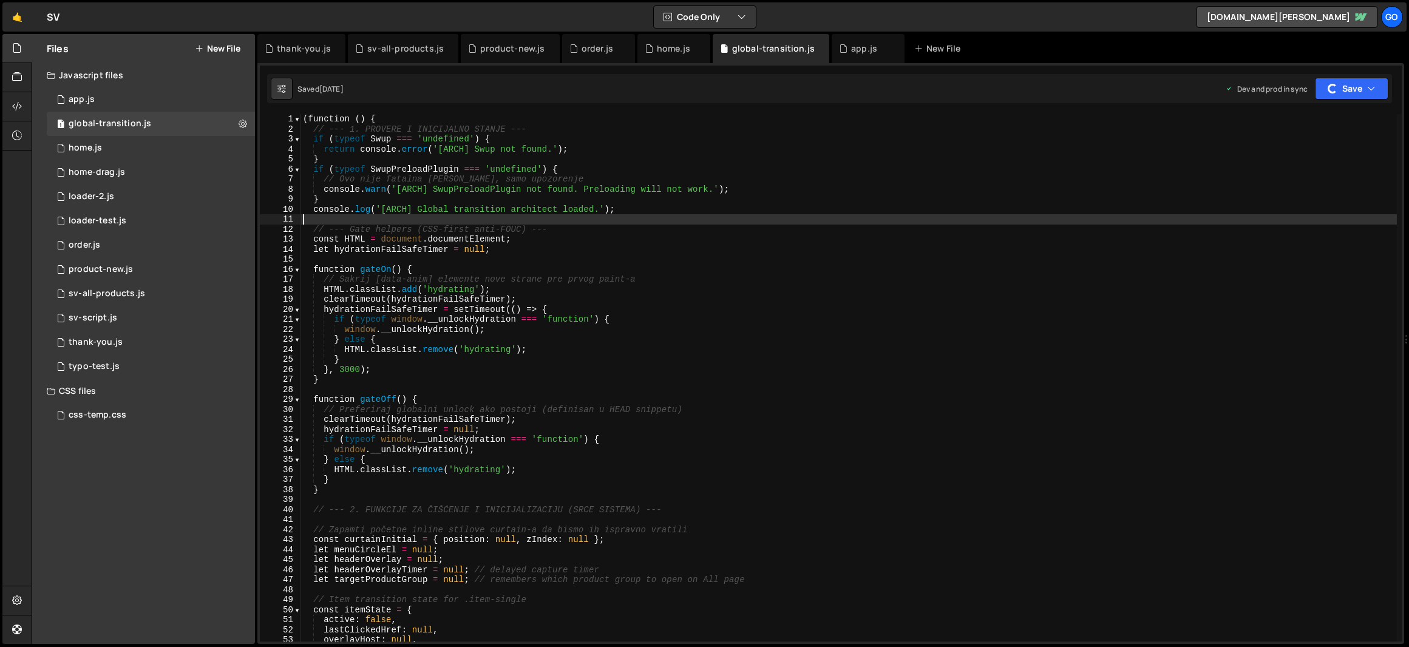
click at [729, 263] on div "( function ( ) { // --- 1. PROVERE I INICIJALNO STANJE --- if ( typeof Swup ===…" at bounding box center [848, 387] width 1096 height 547
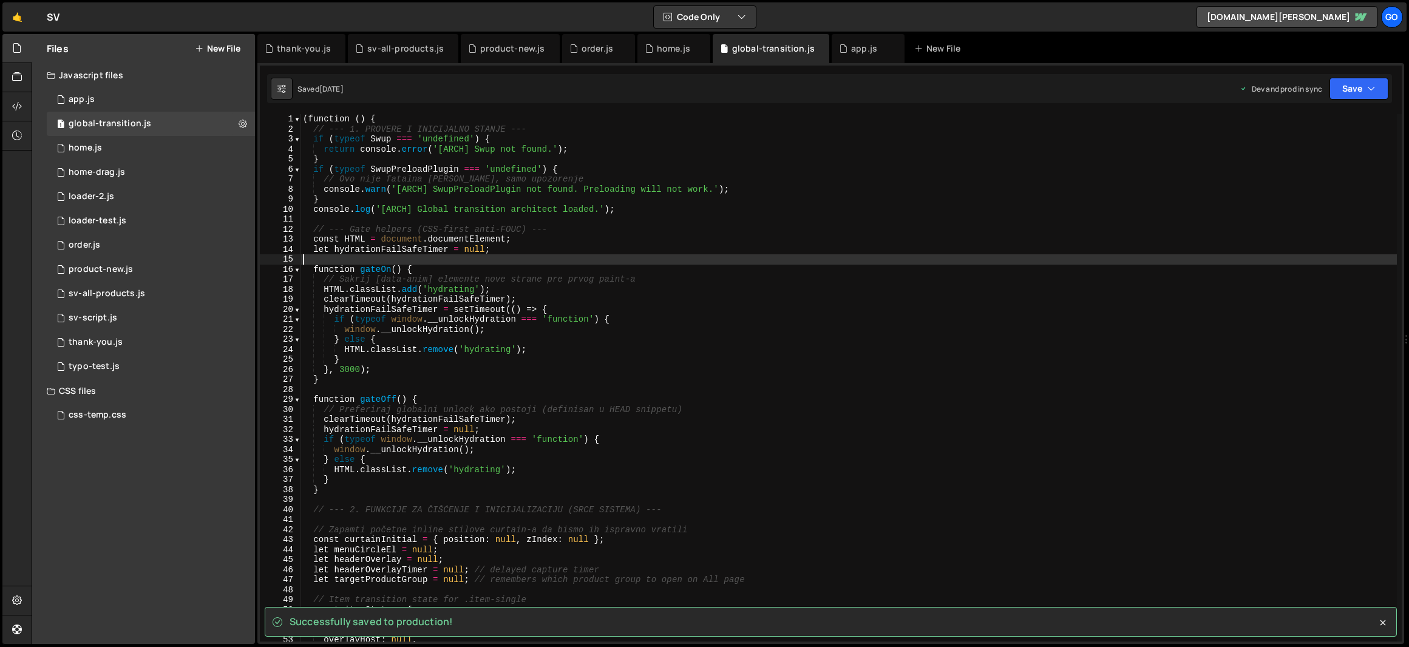
click at [728, 244] on div "( function ( ) { // --- 1. PROVERE I INICIJALNO STANJE --- if ( typeof Swup ===…" at bounding box center [848, 387] width 1096 height 547
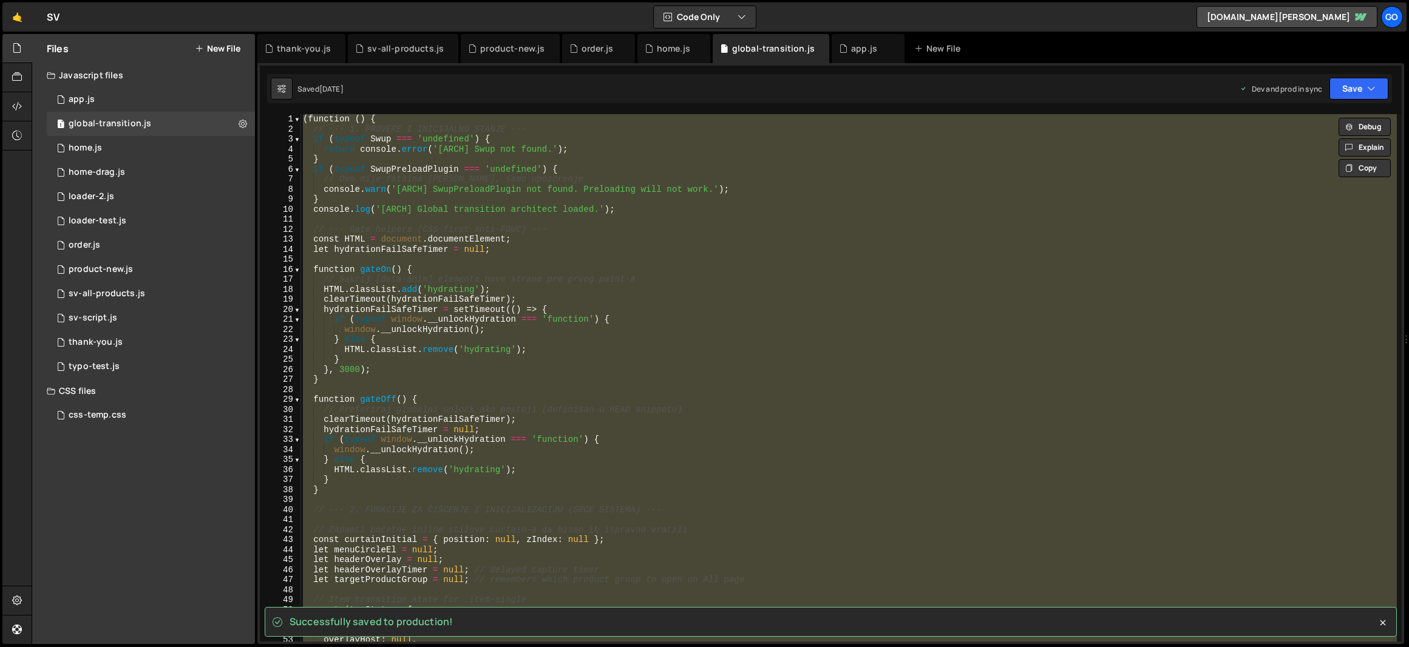
paste textarea
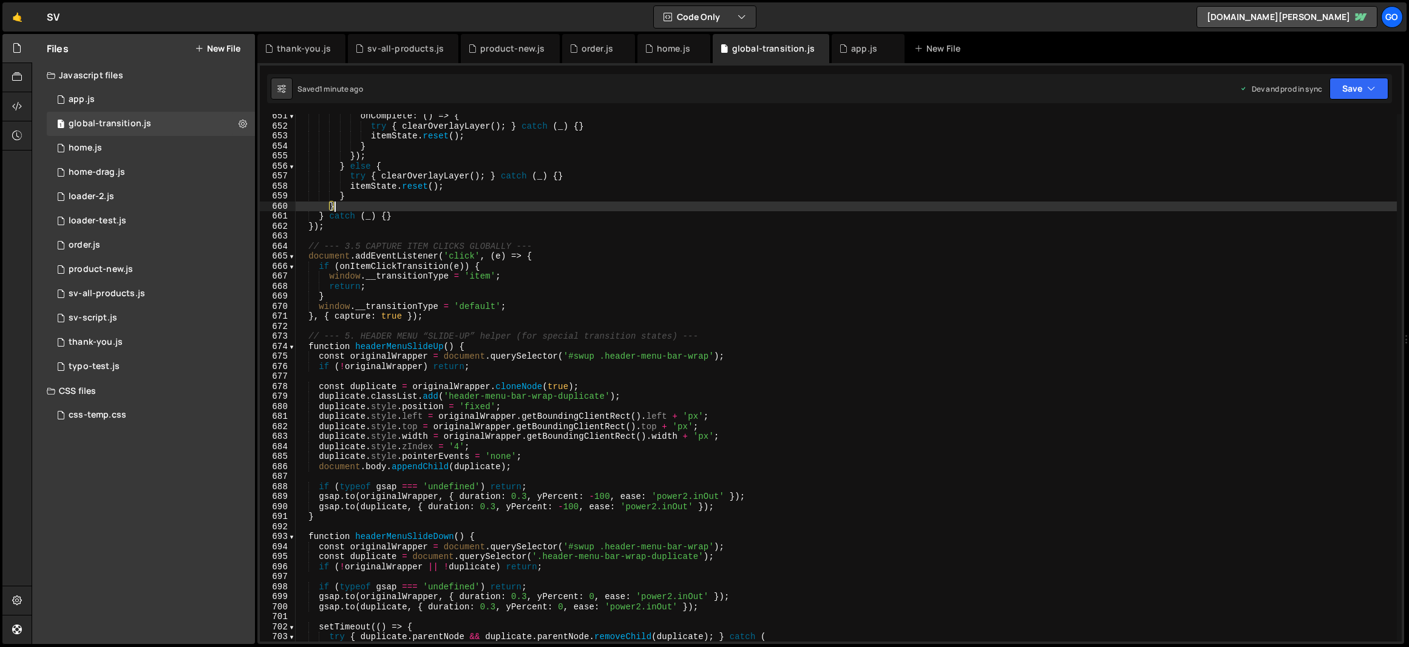
click at [688, 209] on div "onComplete : ( ) => { try { clearOverlayLayer ( ) ; } catch ( _ ) { } itemState…" at bounding box center [846, 384] width 1101 height 547
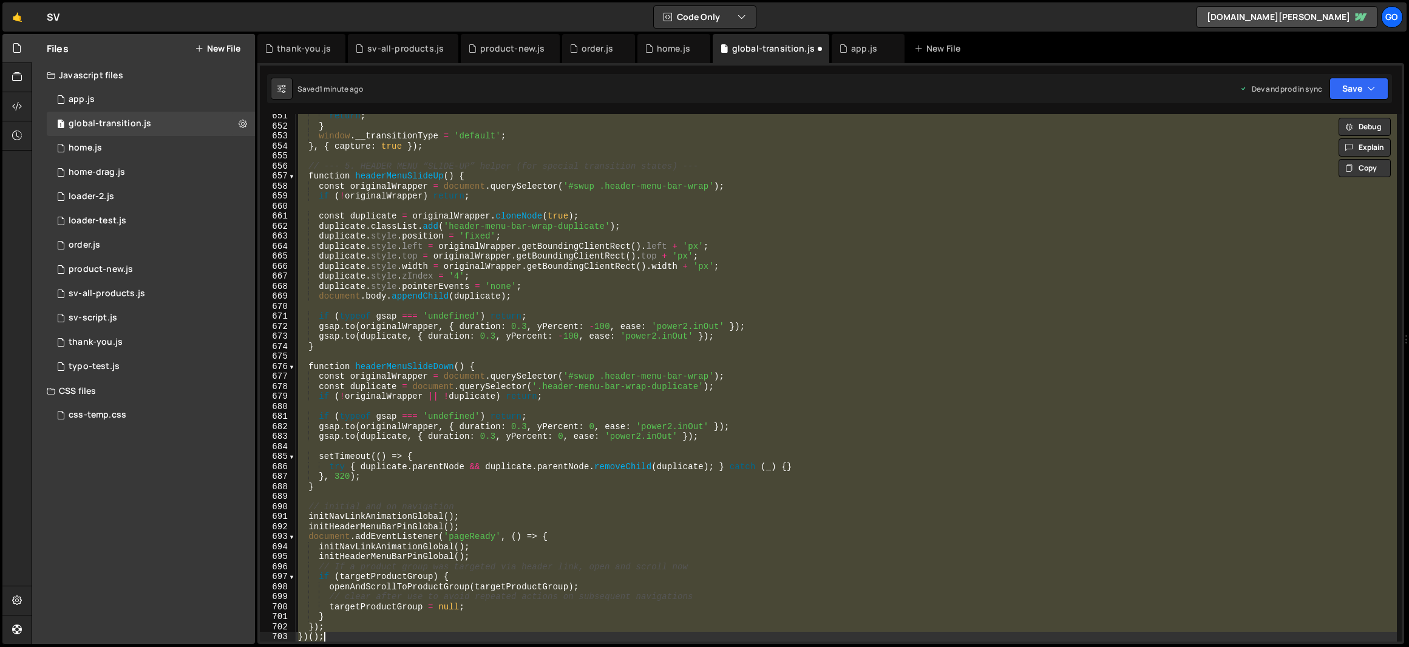
type textarea "})();"
